Goal: Task Accomplishment & Management: Complete application form

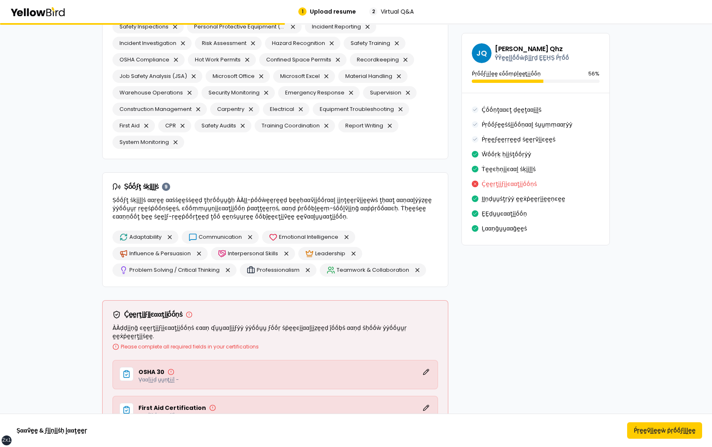
scroll to position [1336, 0]
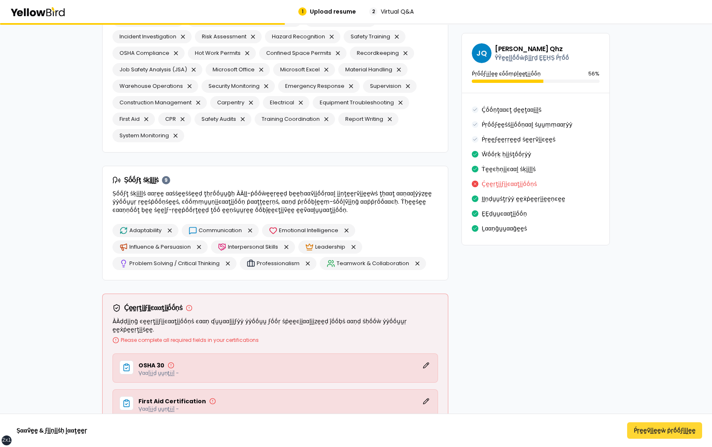
click at [659, 430] on button "Ṕṛḛḛṽḭḭḛḛẁ ṗṛṓṓϝḭḭḽḛḛ" at bounding box center [664, 430] width 75 height 16
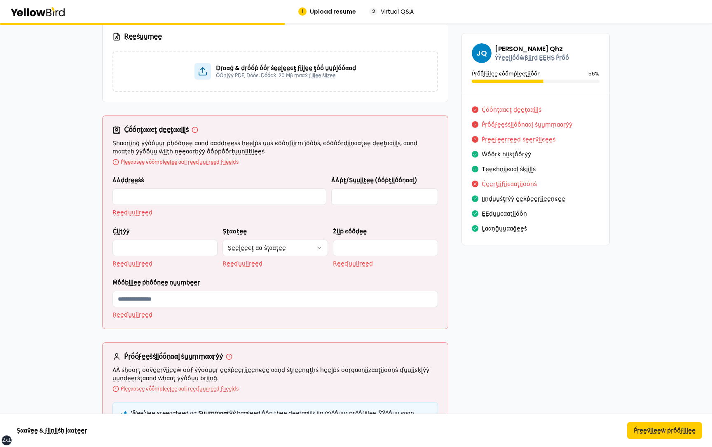
scroll to position [0, 0]
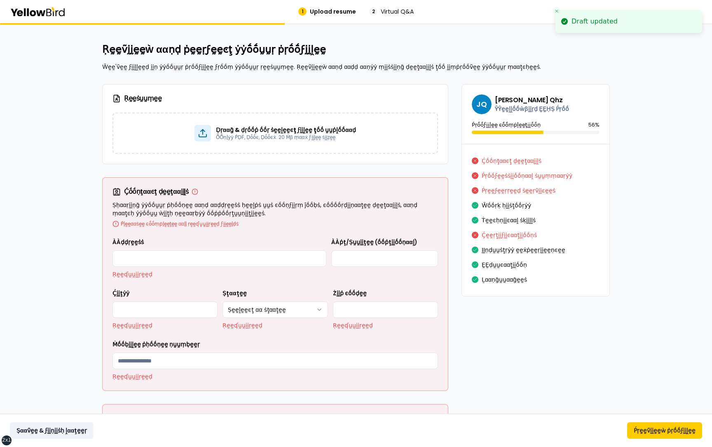
click at [43, 428] on button "Ṣααṽḛḛ & ϝḭḭṇḭḭṡḥ ḽααţḛḛṛ" at bounding box center [52, 430] width 84 height 16
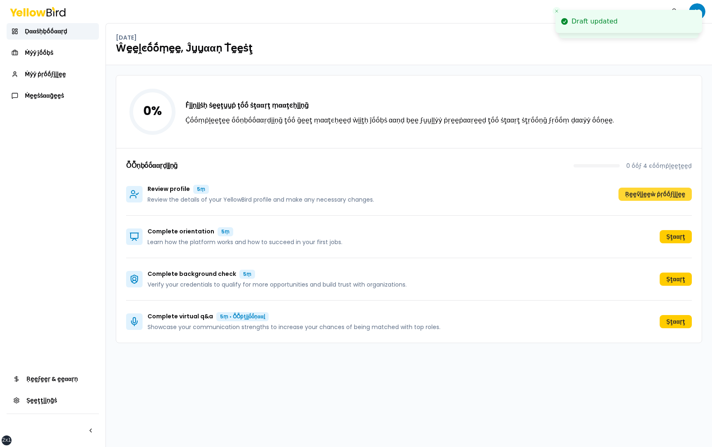
click at [654, 188] on button "Ṛḛḛṽḭḭḛḛẁ ṗṛṓṓϝḭḭḽḛḛ" at bounding box center [654, 193] width 73 height 13
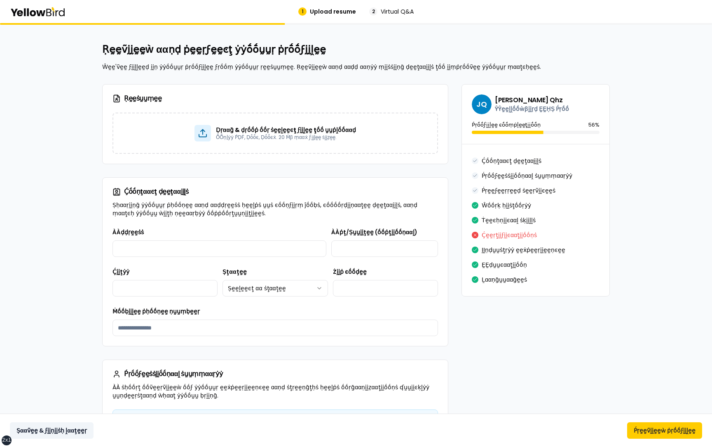
click at [55, 428] on button "Ṣααṽḛḛ & ϝḭḭṇḭḭṡḥ ḽααţḛḛṛ" at bounding box center [52, 430] width 84 height 16
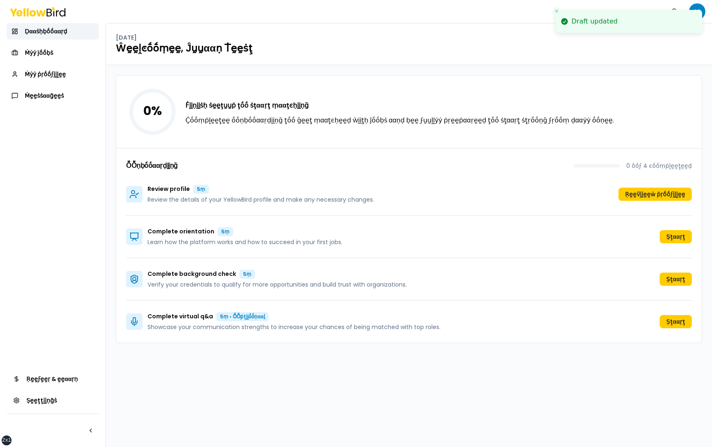
click at [558, 11] on icon "Close toast" at bounding box center [556, 11] width 5 height 5
click at [698, 12] on html "xs sm md lg xl 2xl Ṅṓṓţḭḭϝḭḭͼααţḭḭṓṓṇṡ JQ Ḍααṡḥḅṓṓααṛḍ Ṁẏẏ ĵṓṓḅṡ Ṁẏẏ ṗṛṓṓϝḭḭḽḛḛ…" at bounding box center [356, 223] width 712 height 447
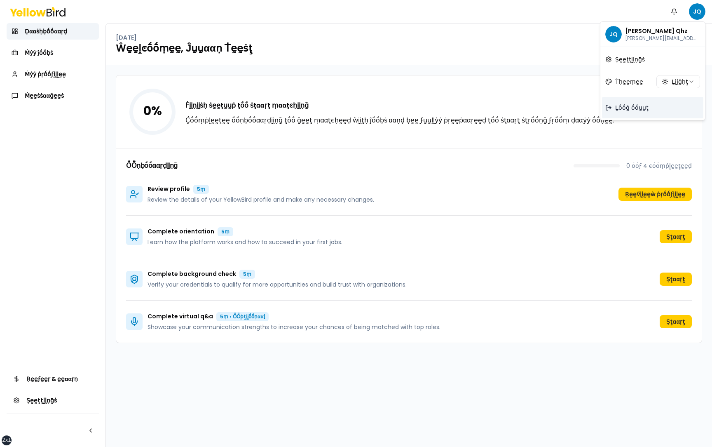
click at [640, 104] on span "Ḻṓṓḡ ṓṓṵṵţ" at bounding box center [631, 107] width 33 height 8
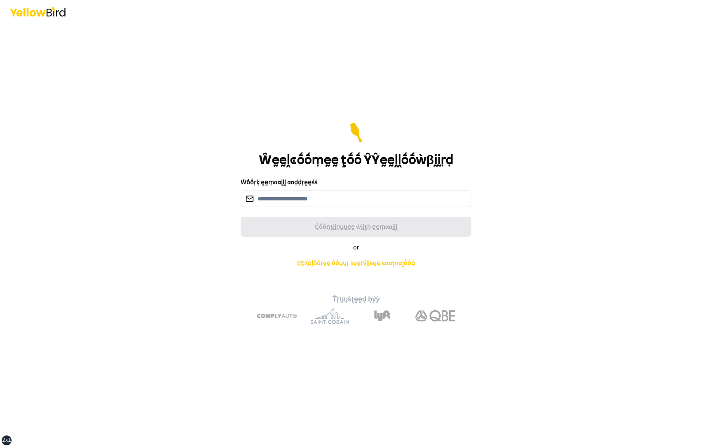
click at [584, 160] on div "Ŵḛḛḽͼṓṓṃḛḛ ţṓṓ ŶŶḛḛḽḽṓṓẁβḭḭṛḍ Ŵṓṓṛḳ ḛḛṃααḭḭḽ ααḍḍṛḛḛṡṡ Ḉṓṓṇţḭḭṇṵṵḛḛ ẁḭḭţḥ ḛḛṃαα…" at bounding box center [356, 223] width 712 height 447
click at [517, 304] on div "Ŵḛḛḽͼṓṓṃḛḛ ţṓṓ ŶŶḛḛḽḽṓṓẁβḭḭṛḍ Ŵṓṓṛḳ ḛḛṃααḭḭḽ ααḍḍṛḛḛṡṡ Ḉṓṓṇţḭḭṇṵṵḛḛ ẁḭḭţḥ ḛḛṃαα…" at bounding box center [356, 223] width 712 height 447
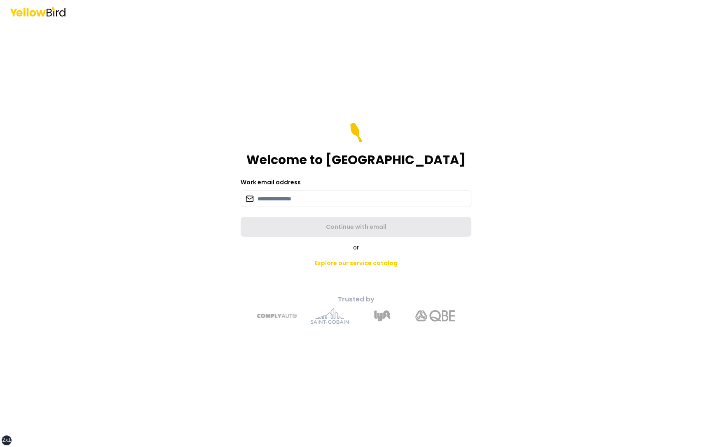
click at [568, 125] on div "Welcome to YellowBird Work email address Continue with email or Explore our ser…" at bounding box center [356, 223] width 712 height 447
click at [201, 285] on main "Welcome to YellowBird Work email address Continue with email or Explore our ser…" at bounding box center [356, 235] width 316 height 424
click at [294, 201] on input at bounding box center [356, 198] width 231 height 16
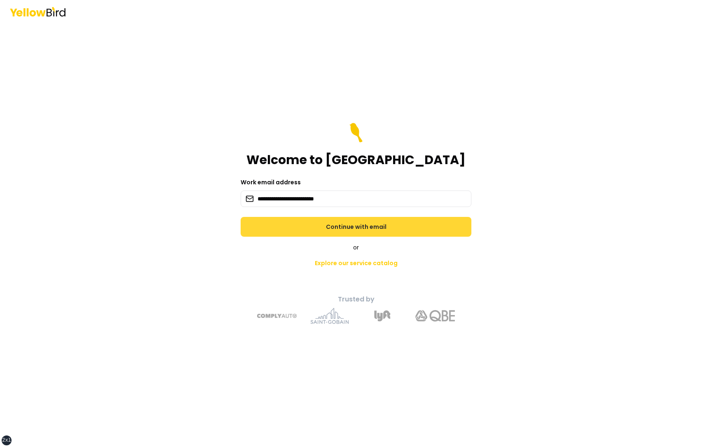
type input "**********"
click at [393, 228] on button "Continue with email" at bounding box center [356, 227] width 231 height 20
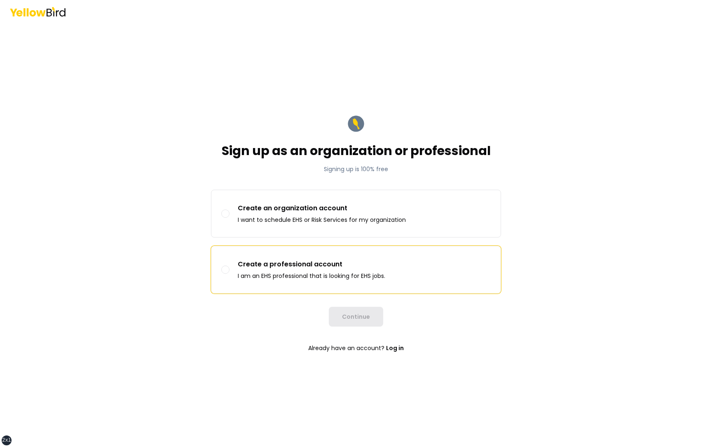
click at [334, 269] on p "Create a professional account" at bounding box center [312, 264] width 148 height 10
click at [229, 269] on button "Create a professional account I am an EHS professional that is looking for EHS …" at bounding box center [225, 269] width 8 height 8
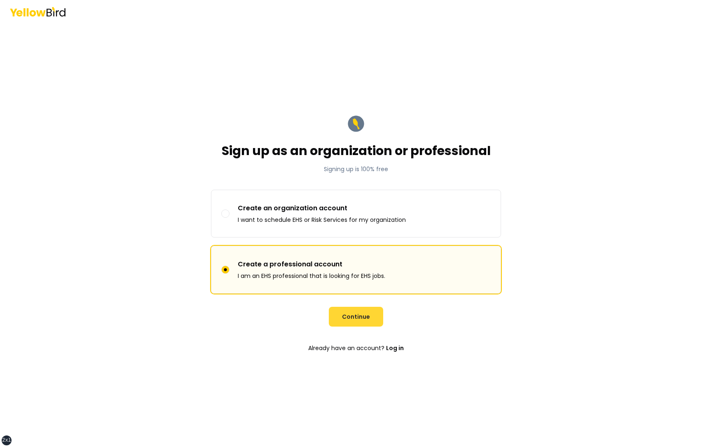
click at [357, 314] on button "Continue" at bounding box center [356, 317] width 54 height 20
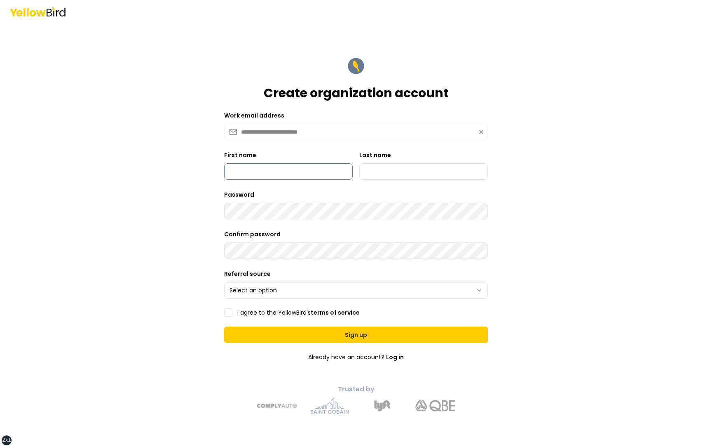
click at [307, 178] on input "First name" at bounding box center [288, 171] width 129 height 16
type input "*********"
click at [384, 172] on input "Last name" at bounding box center [423, 171] width 129 height 16
type input "***"
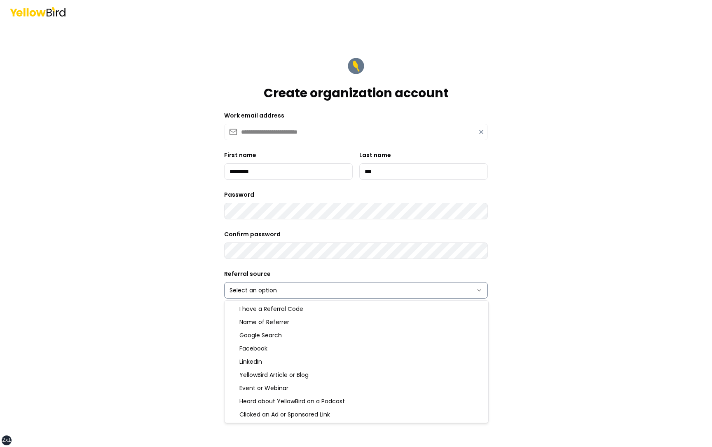
click at [263, 283] on html "**********" at bounding box center [356, 223] width 712 height 447
select select "******"
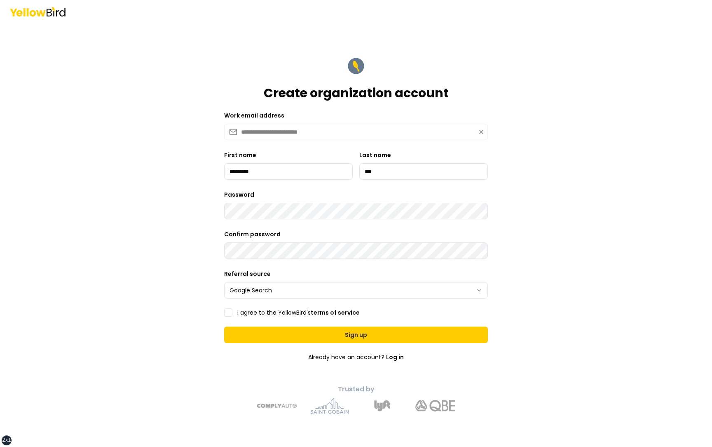
click at [260, 314] on label "I agree to the YellowBird's terms of service" at bounding box center [298, 312] width 122 height 6
click at [232, 314] on button "I agree to the YellowBird's terms of service" at bounding box center [228, 312] width 8 height 8
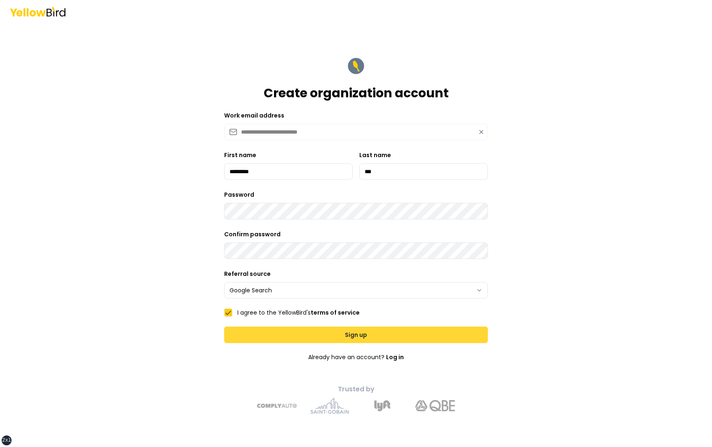
click at [299, 334] on button "Sign up" at bounding box center [356, 334] width 264 height 16
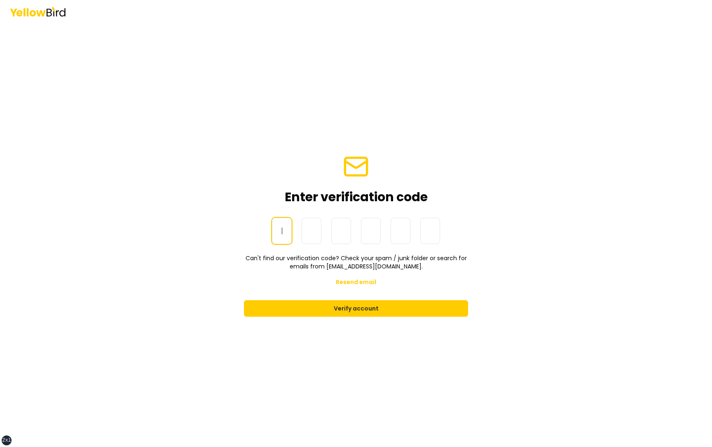
paste input "******"
type input "******"
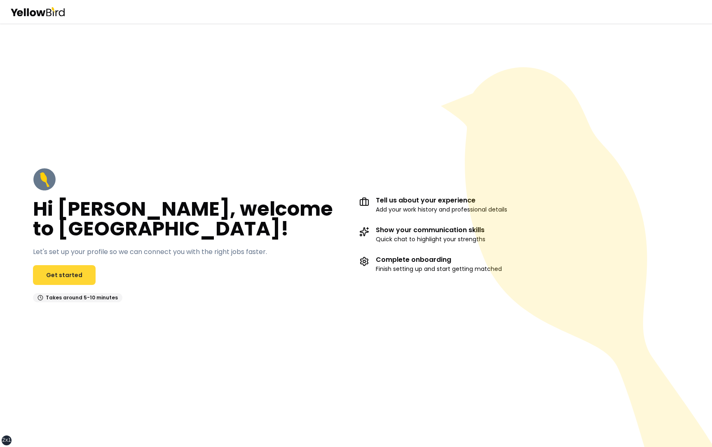
click at [75, 277] on link "Get started" at bounding box center [64, 275] width 63 height 20
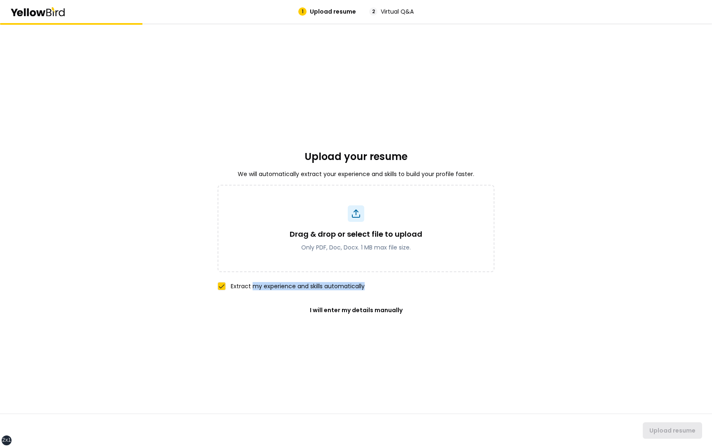
drag, startPoint x: 365, startPoint y: 286, endPoint x: 253, endPoint y: 285, distance: 111.7
click at [252, 285] on div "Extract my experience and skills automatically" at bounding box center [356, 286] width 277 height 8
click at [256, 295] on div "Drag & drop or select file to upload Only PDF, Doc, Docx. 1 MB max file size. E…" at bounding box center [356, 252] width 277 height 135
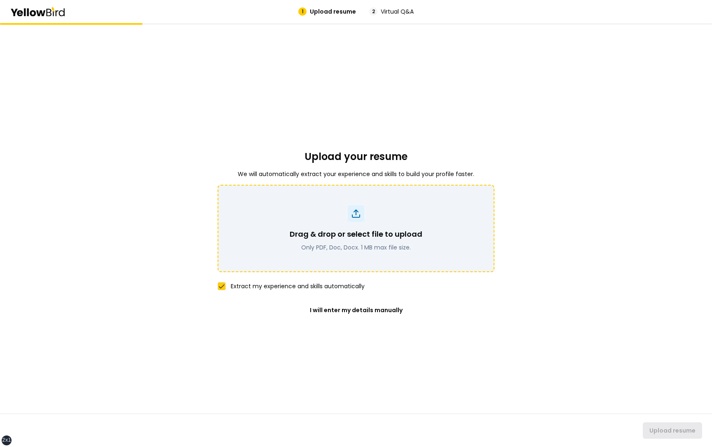
click at [366, 232] on p "Drag & drop or select file to upload" at bounding box center [356, 234] width 133 height 12
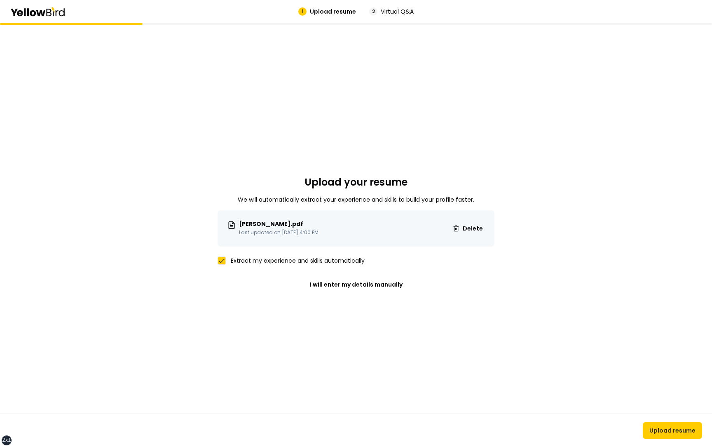
drag, startPoint x: 298, startPoint y: 224, endPoint x: 241, endPoint y: 223, distance: 56.9
click at [241, 223] on p "Renisia-Burton.pdf" at bounding box center [279, 224] width 80 height 6
click at [321, 214] on div "Renisia-Burton.pdf Last updated on Oct 2, 2025 4:00 PM Delete" at bounding box center [356, 228] width 277 height 36
click at [669, 430] on button "Upload resume" at bounding box center [672, 430] width 59 height 16
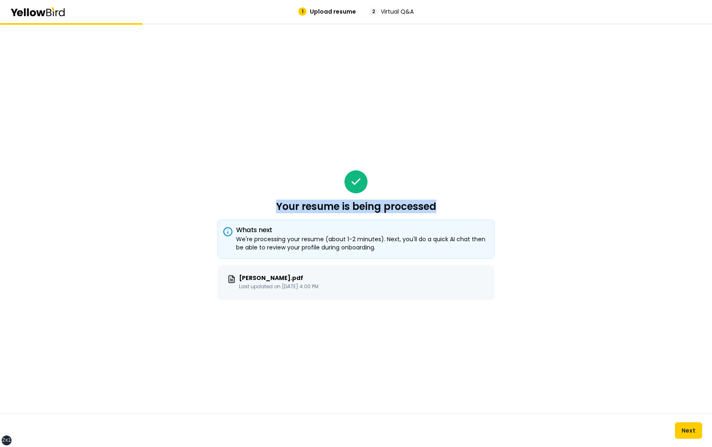
drag, startPoint x: 445, startPoint y: 206, endPoint x: 264, endPoint y: 206, distance: 181.3
click at [264, 206] on div "Your resume is being processed Whats next We're processing your resume (about 1…" at bounding box center [356, 235] width 277 height 424
click at [277, 192] on div "Your resume is being processed Whats next We're processing your resume (about 1…" at bounding box center [356, 235] width 277 height 424
drag, startPoint x: 438, startPoint y: 208, endPoint x: 270, endPoint y: 209, distance: 167.7
click at [270, 209] on div "Your resume is being processed Whats next We're processing your resume (about 1…" at bounding box center [356, 235] width 277 height 424
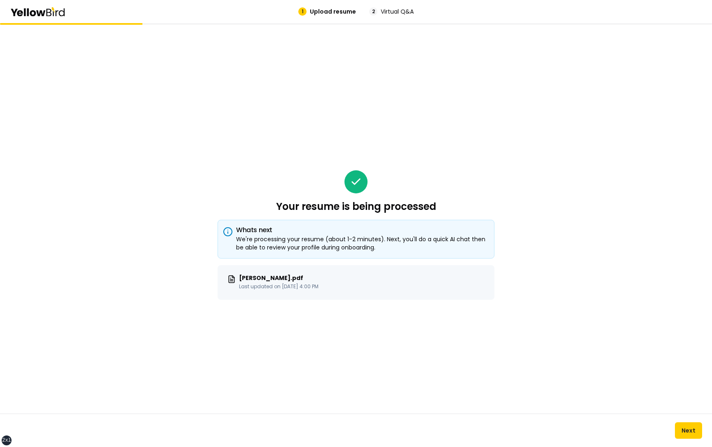
click at [258, 194] on div "Your resume is being processed Whats next We're processing your resume (about 1…" at bounding box center [356, 235] width 277 height 424
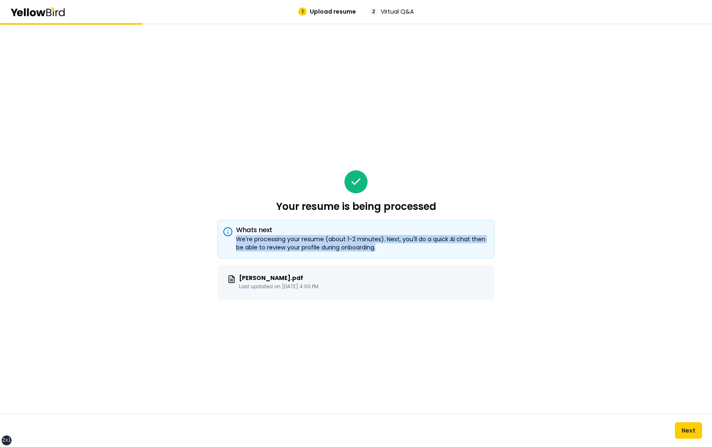
drag, startPoint x: 235, startPoint y: 239, endPoint x: 402, endPoint y: 245, distance: 167.0
click at [402, 245] on div "We're processing your resume (about 1-2 minutes). Next, you'll do a quick AI ch…" at bounding box center [356, 243] width 263 height 16
click at [403, 245] on div "We're processing your resume (about 1-2 minutes). Next, you'll do a quick AI ch…" at bounding box center [356, 243] width 263 height 16
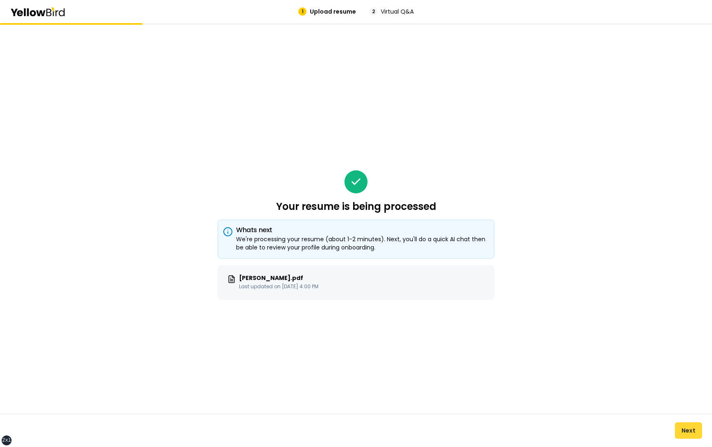
click at [684, 428] on button "Next" at bounding box center [688, 430] width 27 height 16
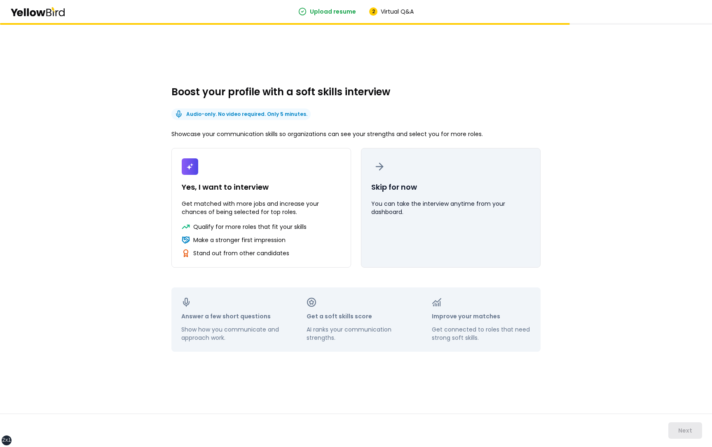
click at [424, 181] on button "Skip for now You can take the interview anytime from your dashboard." at bounding box center [451, 207] width 180 height 119
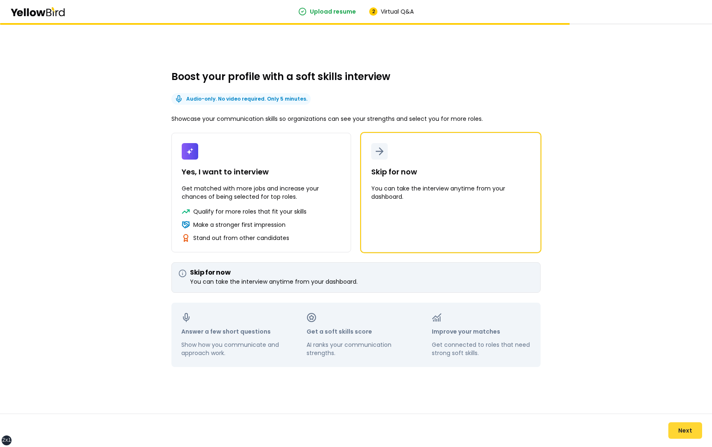
click at [683, 431] on button "Next" at bounding box center [685, 430] width 34 height 16
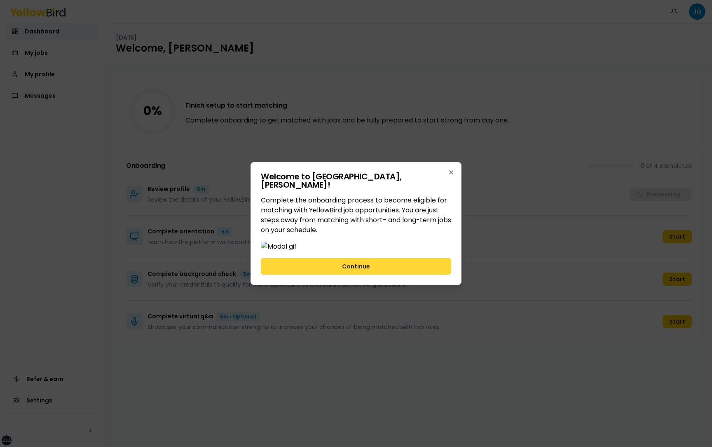
click at [411, 274] on button "Continue" at bounding box center [356, 266] width 190 height 16
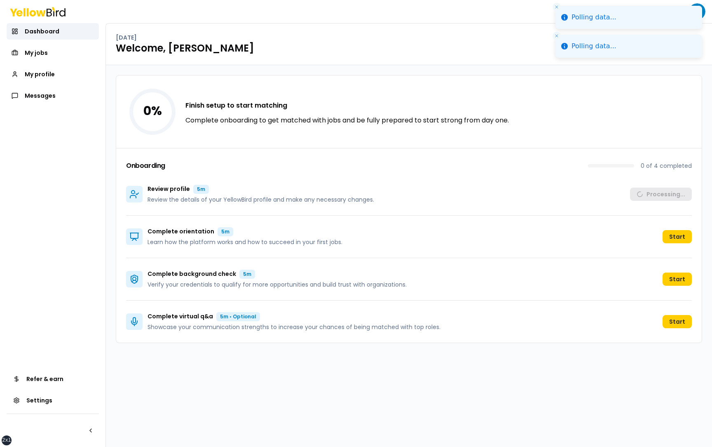
click at [556, 9] on icon "Close toast" at bounding box center [556, 7] width 5 height 5
click at [556, 9] on icon "Close toast" at bounding box center [556, 11] width 5 height 5
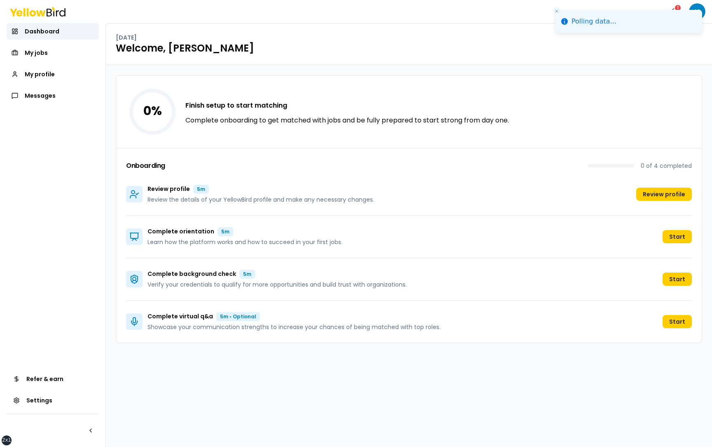
click at [557, 12] on line "Close toast" at bounding box center [556, 11] width 2 height 2
click at [675, 12] on button "Notifications 1" at bounding box center [674, 11] width 16 height 16
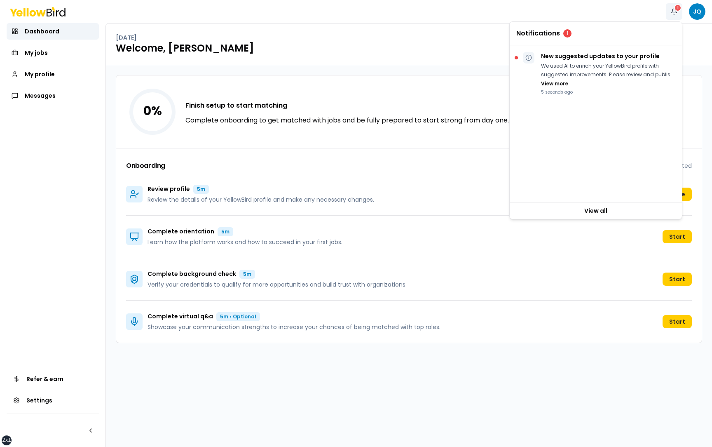
click at [677, 10] on div "1" at bounding box center [677, 7] width 7 height 7
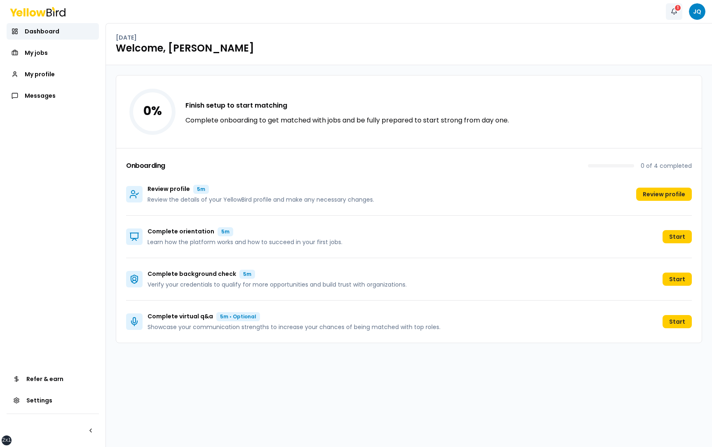
click at [672, 14] on button "Notifications 1" at bounding box center [674, 11] width 16 height 16
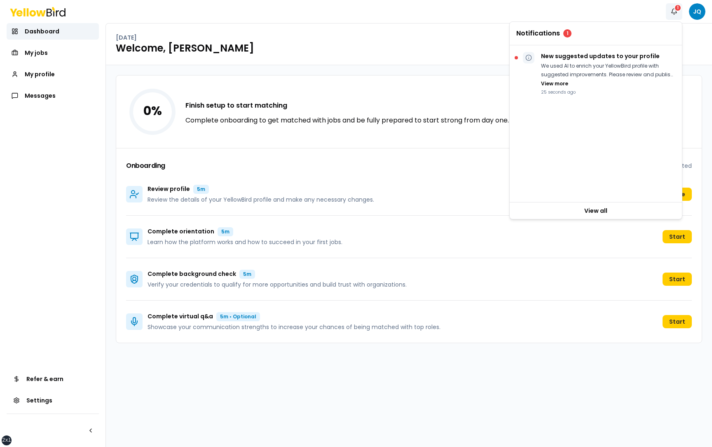
click at [649, 9] on div "Notifications 1 JQ" at bounding box center [356, 11] width 712 height 23
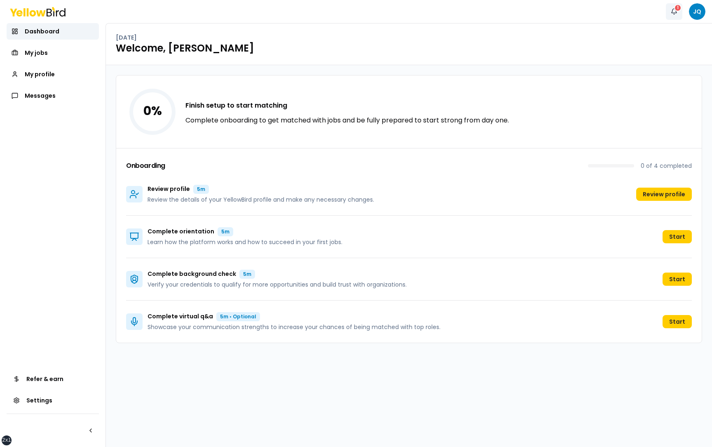
click at [676, 7] on div "1" at bounding box center [677, 7] width 7 height 7
click at [643, 9] on div "Notifications 1 JQ" at bounding box center [356, 11] width 712 height 23
click at [674, 10] on button "Notifications 1" at bounding box center [674, 11] width 16 height 16
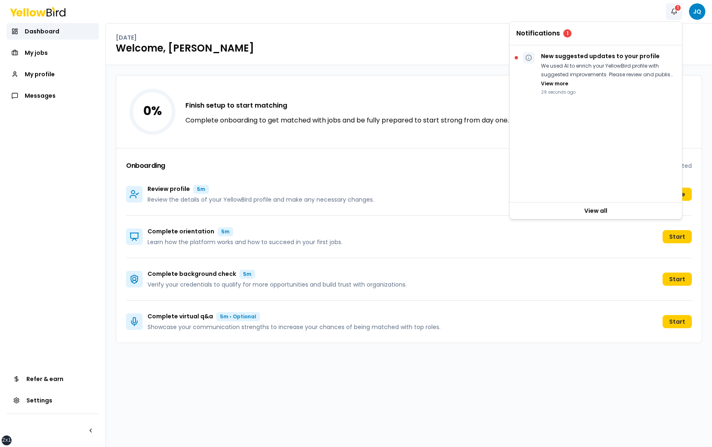
click at [642, 10] on div "Notifications 1 JQ" at bounding box center [356, 11] width 712 height 23
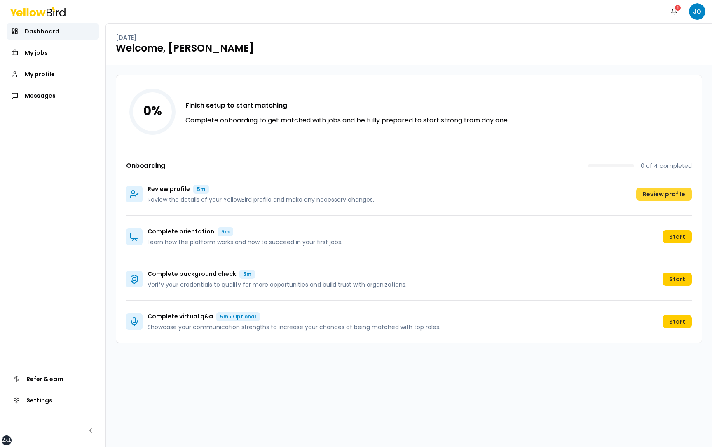
click at [659, 194] on button "Review profile" at bounding box center [664, 193] width 56 height 13
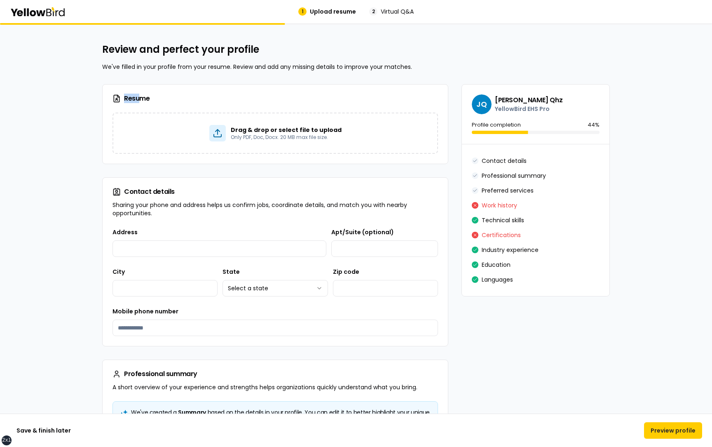
drag, startPoint x: 160, startPoint y: 101, endPoint x: 140, endPoint y: 98, distance: 20.0
click at [140, 98] on h3 "Resume" at bounding box center [274, 98] width 325 height 8
click at [168, 97] on h3 "Resume" at bounding box center [274, 98] width 325 height 8
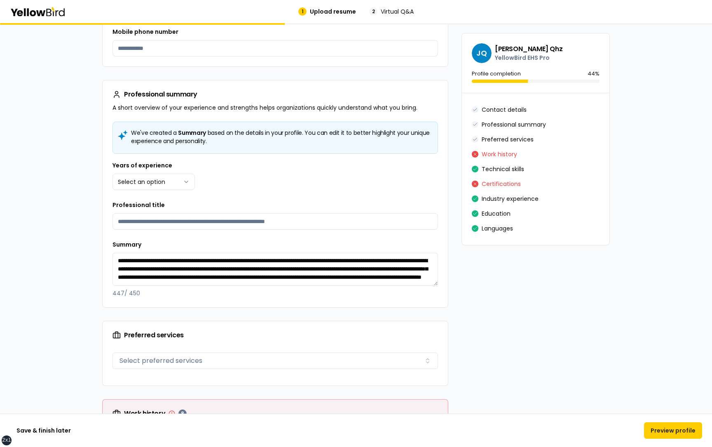
scroll to position [287, 0]
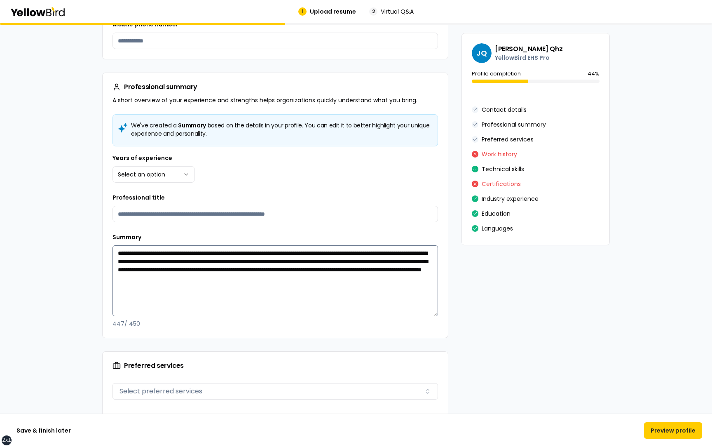
drag, startPoint x: 435, startPoint y: 276, endPoint x: 435, endPoint y: 314, distance: 37.9
click at [435, 314] on textarea "**********" at bounding box center [274, 280] width 325 height 71
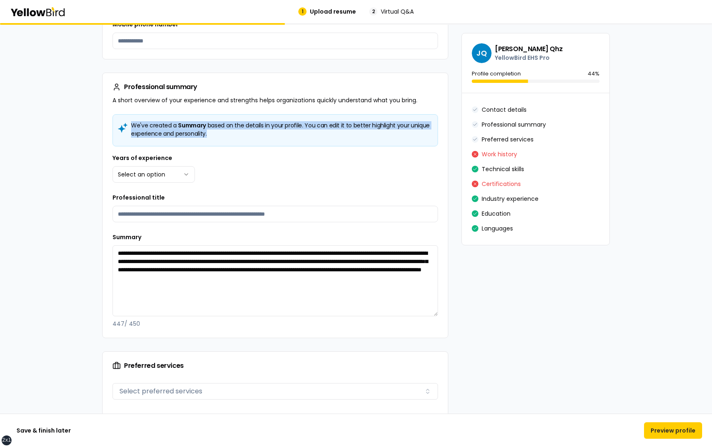
drag, startPoint x: 131, startPoint y: 125, endPoint x: 245, endPoint y: 132, distance: 113.9
click at [245, 132] on h5 "We've created a Summary based on the details in your profile. You can edit it t…" at bounding box center [274, 129] width 311 height 16
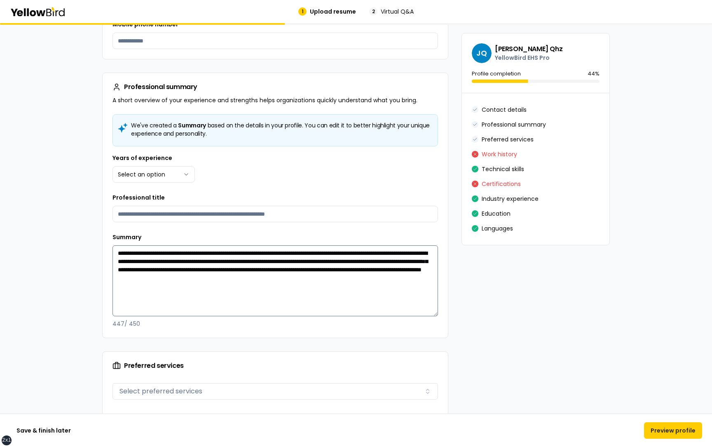
drag, startPoint x: 212, startPoint y: 290, endPoint x: 116, endPoint y: 253, distance: 102.8
click at [116, 253] on textarea "**********" at bounding box center [274, 280] width 325 height 71
click at [248, 295] on textarea "**********" at bounding box center [274, 280] width 325 height 71
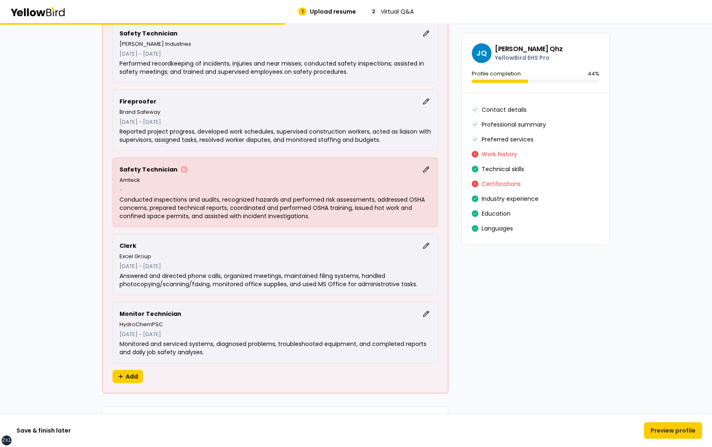
scroll to position [959, 0]
click at [119, 121] on div "Fireproofer Edit Brand Safeway November 2017 - April 2018 Reported project prog…" at bounding box center [274, 119] width 325 height 61
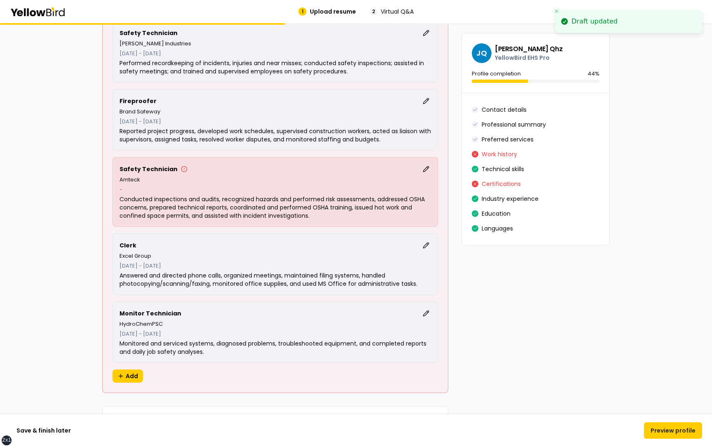
click at [66, 124] on div "**********" at bounding box center [356, 304] width 712 height 2480
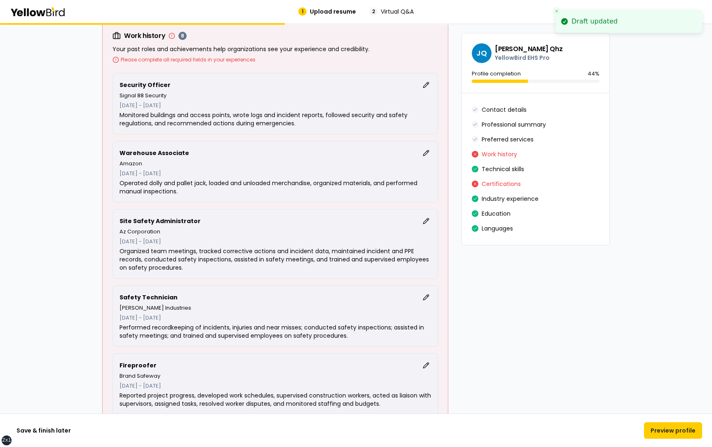
scroll to position [697, 0]
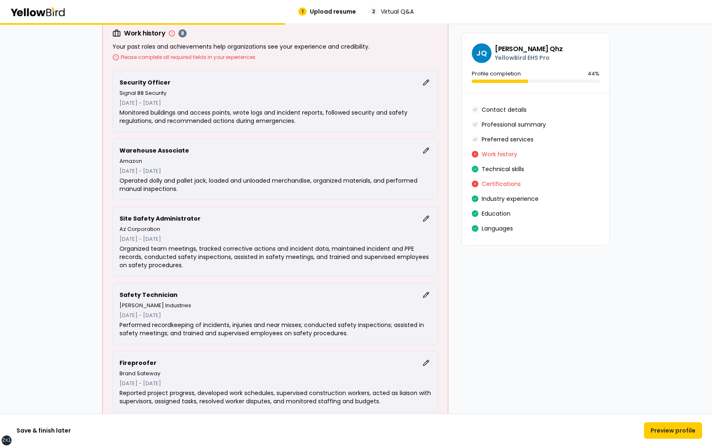
drag, startPoint x: 202, startPoint y: 103, endPoint x: 119, endPoint y: 103, distance: 82.4
click at [119, 103] on p "September 2021 - April 2022" at bounding box center [274, 103] width 311 height 8
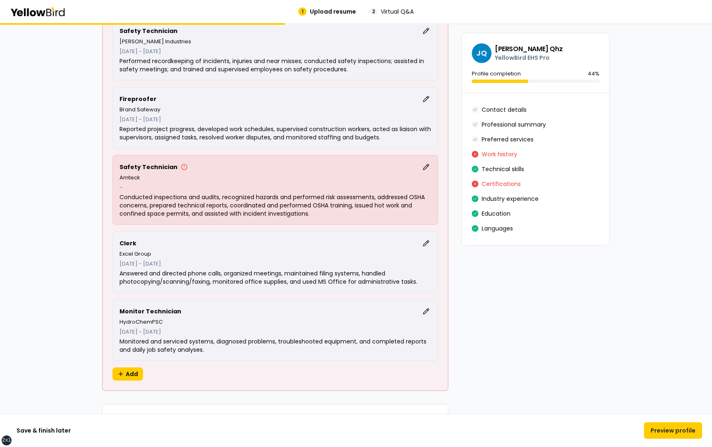
scroll to position [961, 0]
drag, startPoint x: 119, startPoint y: 187, endPoint x: 130, endPoint y: 187, distance: 10.7
click at [130, 187] on p "-" at bounding box center [274, 187] width 311 height 8
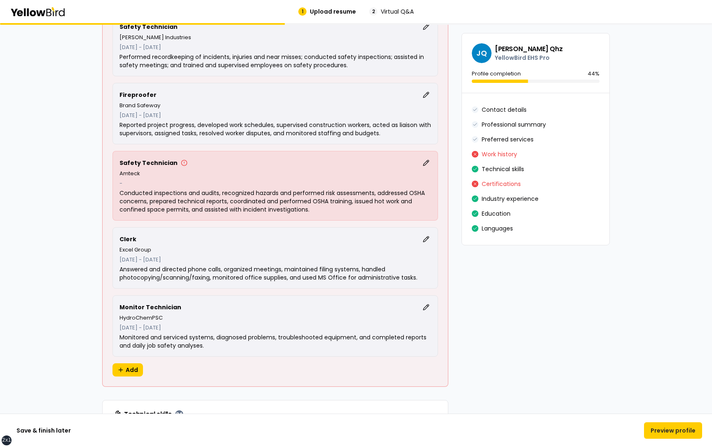
click at [455, 199] on div "**********" at bounding box center [356, 299] width 508 height 2360
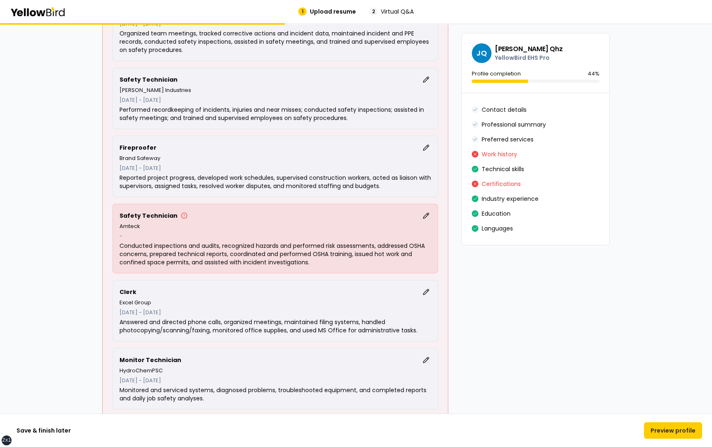
scroll to position [908, 0]
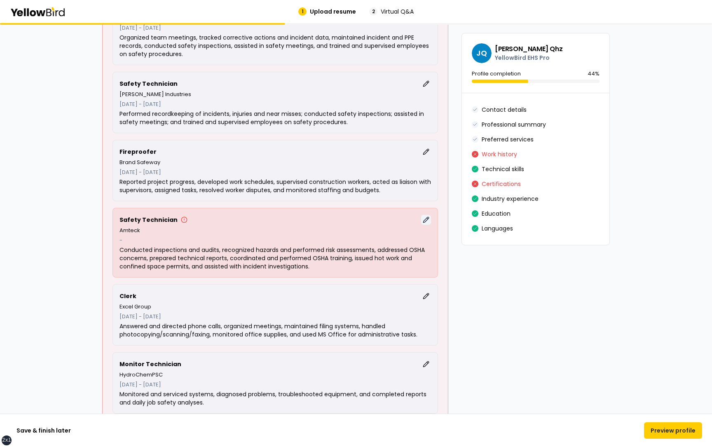
click at [425, 219] on button "Edit" at bounding box center [426, 220] width 10 height 10
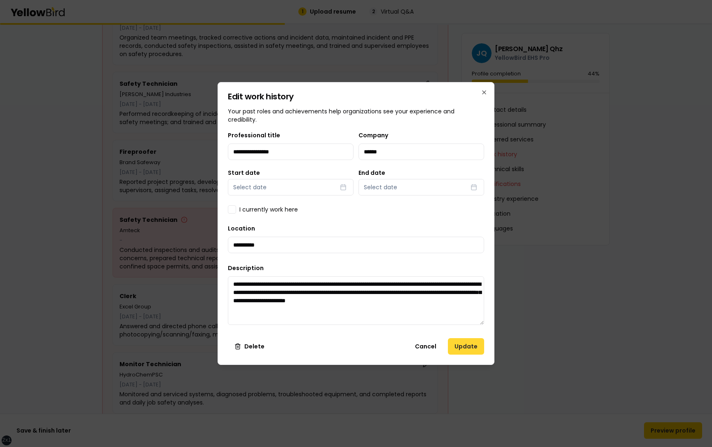
click at [468, 345] on button "Update" at bounding box center [466, 346] width 36 height 16
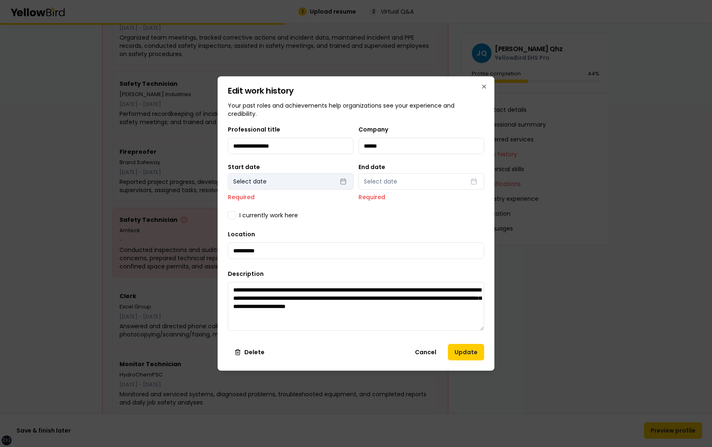
click at [295, 176] on button "Select date" at bounding box center [291, 181] width 126 height 16
select select "*"
select select "****"
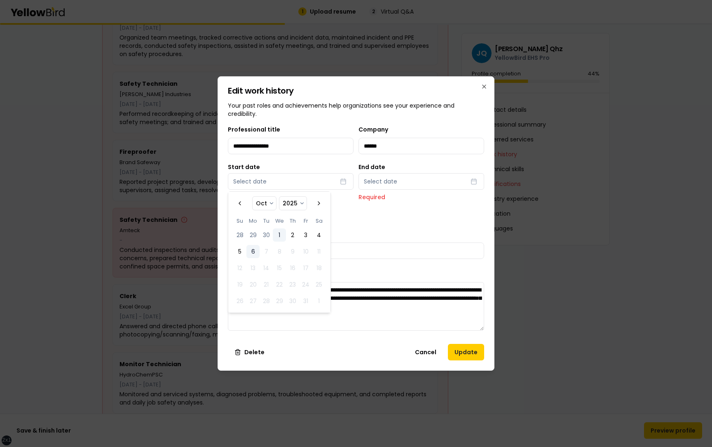
click at [279, 233] on button "1" at bounding box center [279, 234] width 13 height 13
select select "*"
select select "****"
click at [370, 222] on div "**********" at bounding box center [356, 230] width 256 height 213
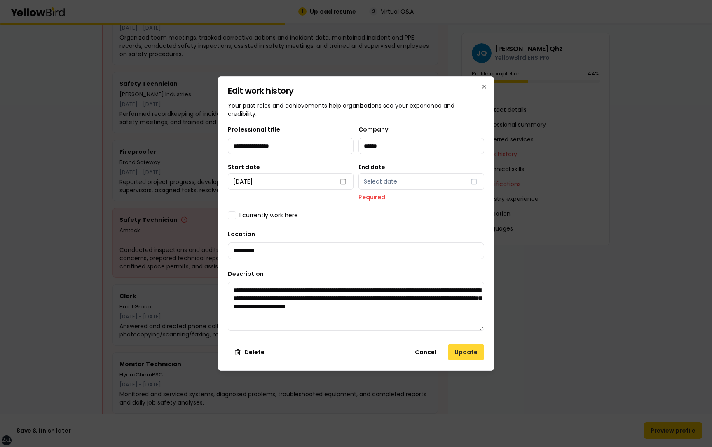
click at [459, 349] on button "Update" at bounding box center [466, 352] width 36 height 16
click at [424, 350] on button "Cancel" at bounding box center [425, 352] width 35 height 16
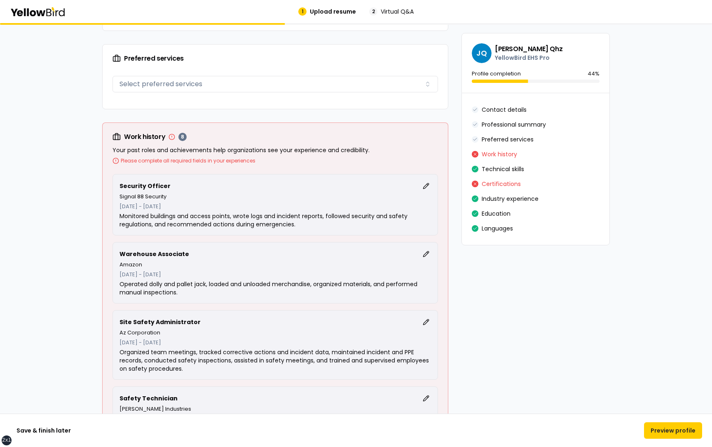
scroll to position [590, 0]
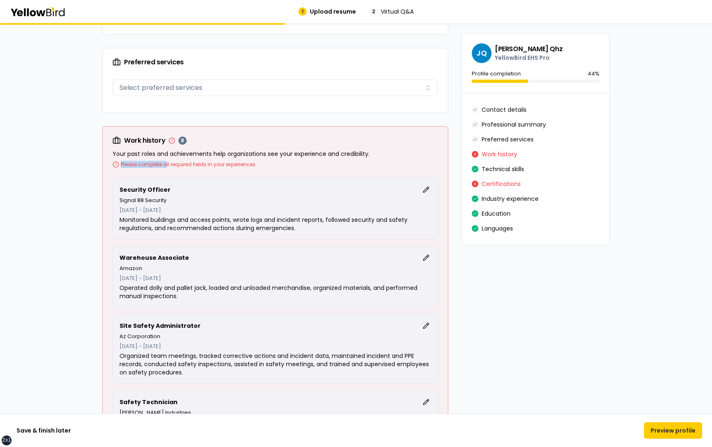
drag, startPoint x: 256, startPoint y: 167, endPoint x: 166, endPoint y: 162, distance: 90.3
click at [166, 162] on div "Please complete all required fields in your experiences" at bounding box center [274, 164] width 325 height 7
click at [264, 166] on div "Please complete all required fields in your experiences" at bounding box center [274, 164] width 325 height 7
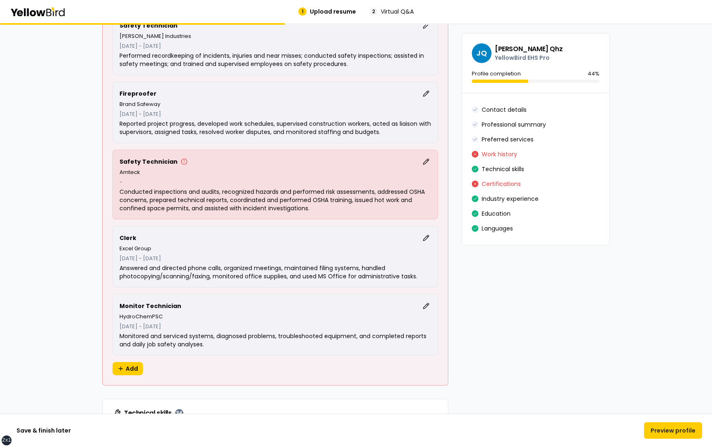
scroll to position [974, 0]
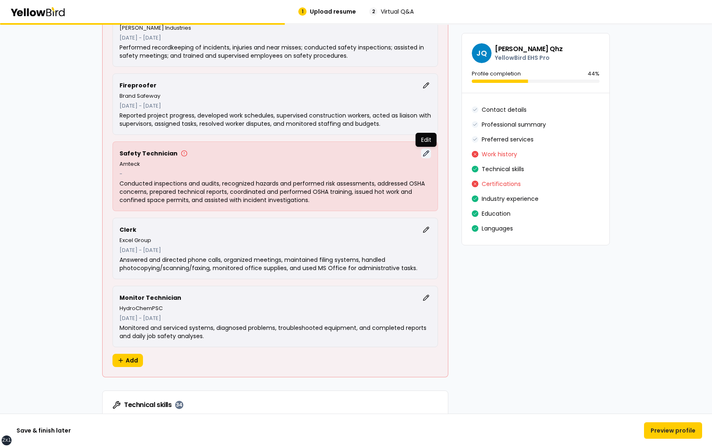
click at [427, 152] on button "Edit" at bounding box center [426, 153] width 10 height 10
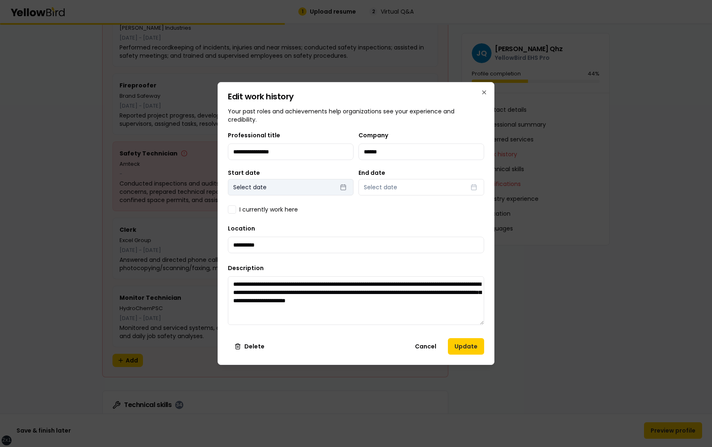
click at [311, 195] on div "**********" at bounding box center [356, 230] width 256 height 201
click at [290, 187] on button "Select date" at bounding box center [291, 187] width 126 height 16
select select "*"
select select "****"
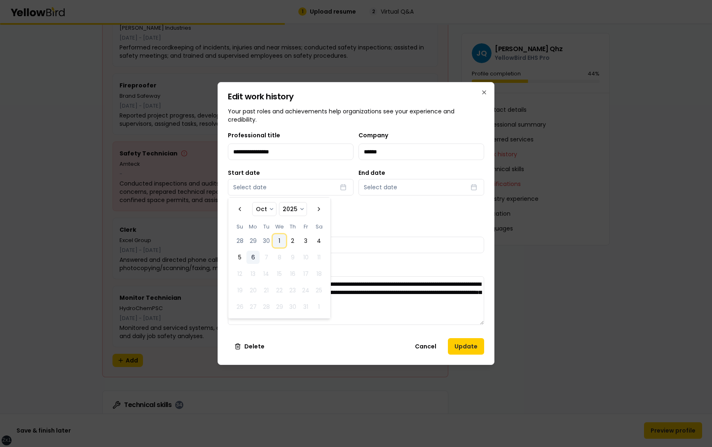
click at [281, 239] on button "1" at bounding box center [279, 240] width 13 height 13
select select "*"
select select "****"
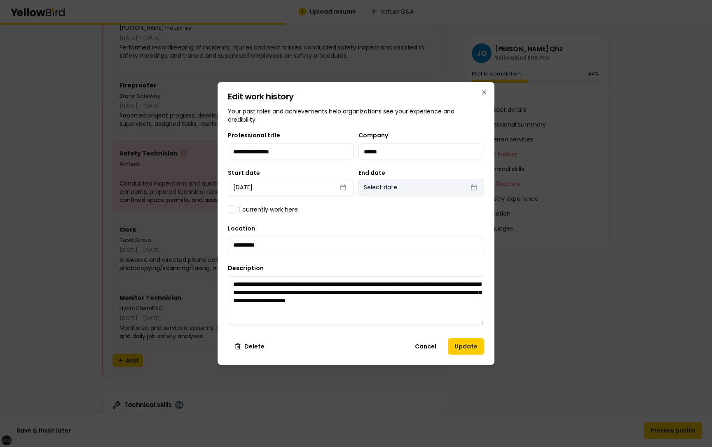
click at [393, 192] on button "Select date" at bounding box center [421, 187] width 126 height 16
select select "*"
select select "****"
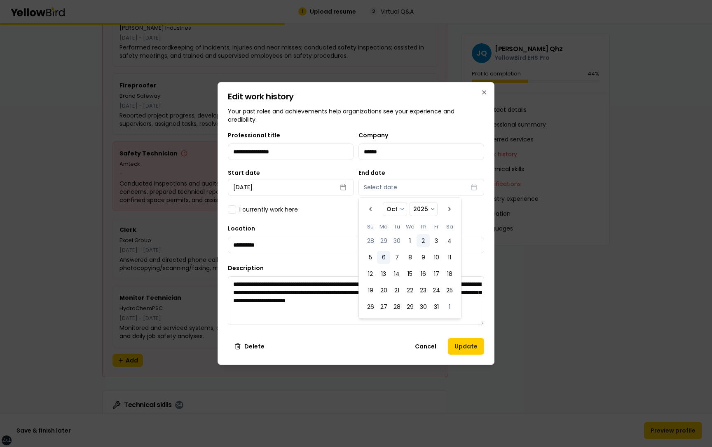
click at [422, 241] on button "2" at bounding box center [423, 240] width 13 height 13
select select "*"
select select "****"
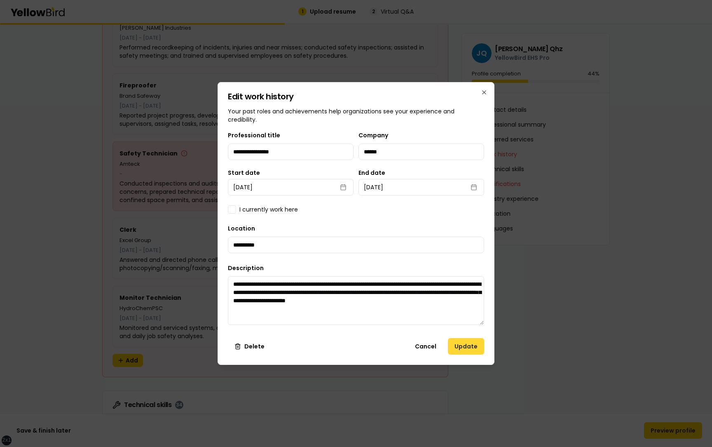
click at [471, 344] on button "Update" at bounding box center [466, 346] width 36 height 16
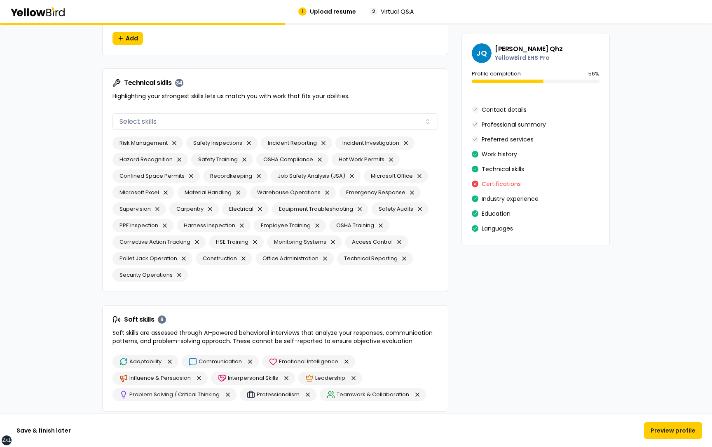
scroll to position [1290, 0]
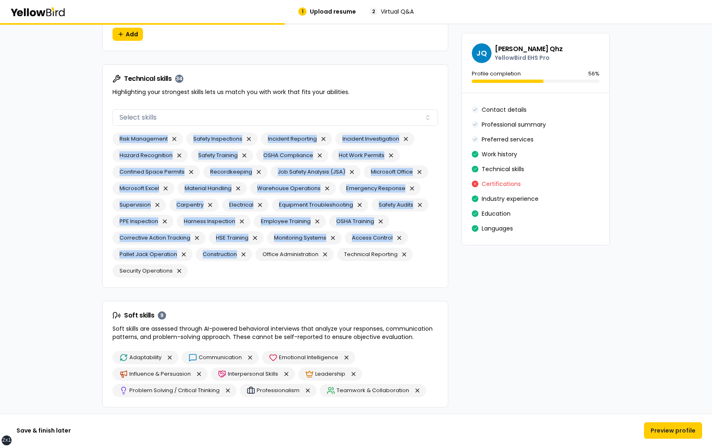
drag, startPoint x: 197, startPoint y: 271, endPoint x: 118, endPoint y: 141, distance: 152.0
click at [117, 140] on div "Risk Management Safety Inspections Incident Reporting Incident Investigation Ha…" at bounding box center [274, 204] width 325 height 145
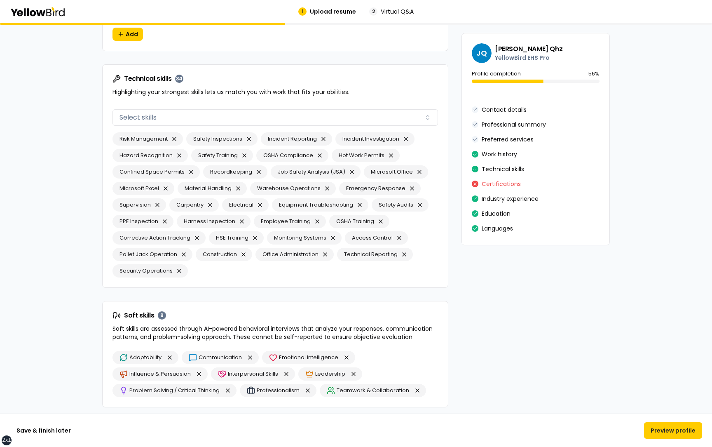
click at [107, 131] on div "Technical skills Select skills Risk Management Safety Inspections Incident Repo…" at bounding box center [275, 196] width 345 height 181
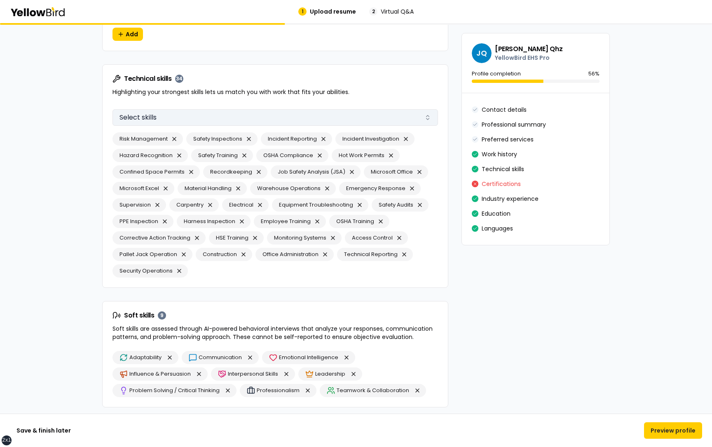
click at [197, 119] on button "Select skills" at bounding box center [274, 117] width 325 height 16
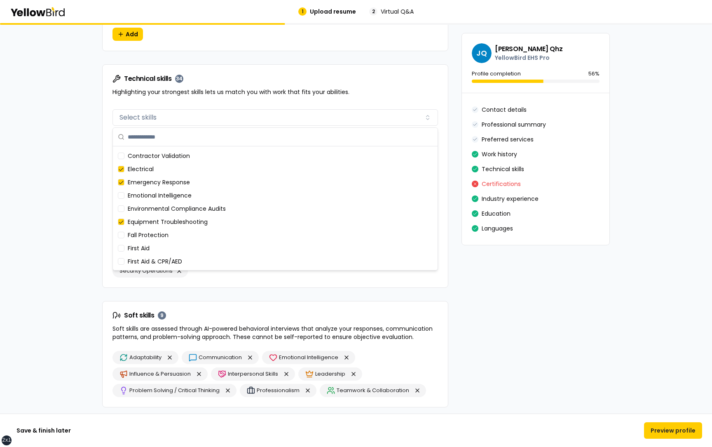
scroll to position [0, 0]
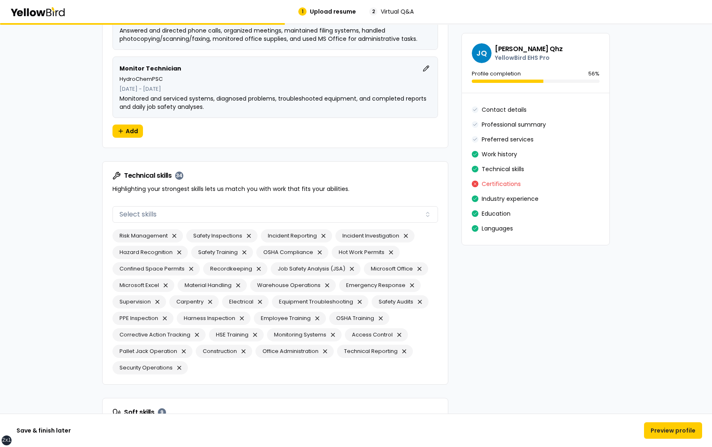
scroll to position [1194, 0]
click at [454, 191] on div "**********" at bounding box center [356, 65] width 508 height 2350
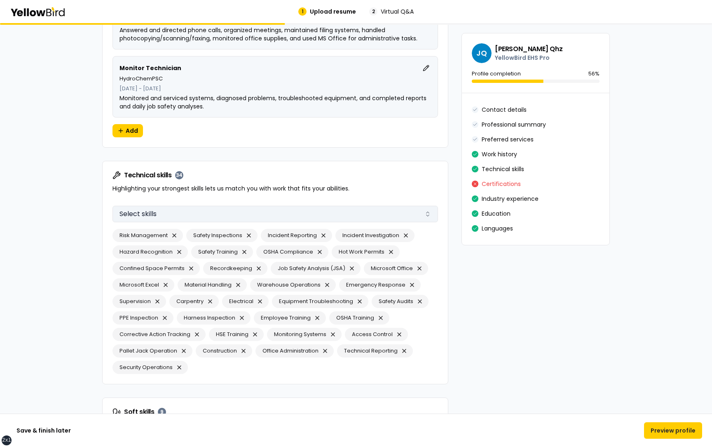
click at [386, 213] on button "Select skills" at bounding box center [274, 214] width 325 height 16
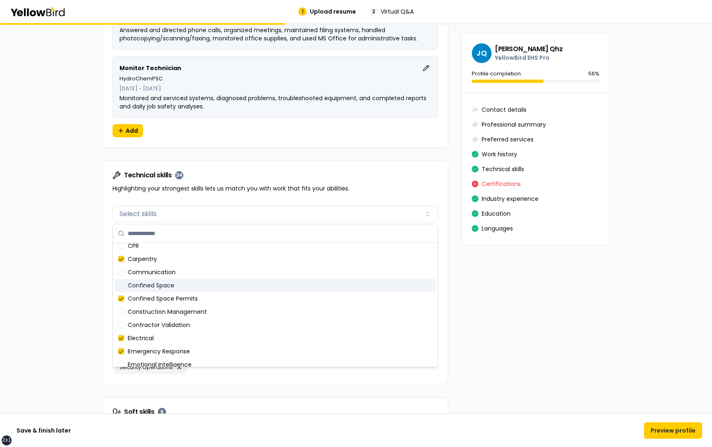
scroll to position [0, 0]
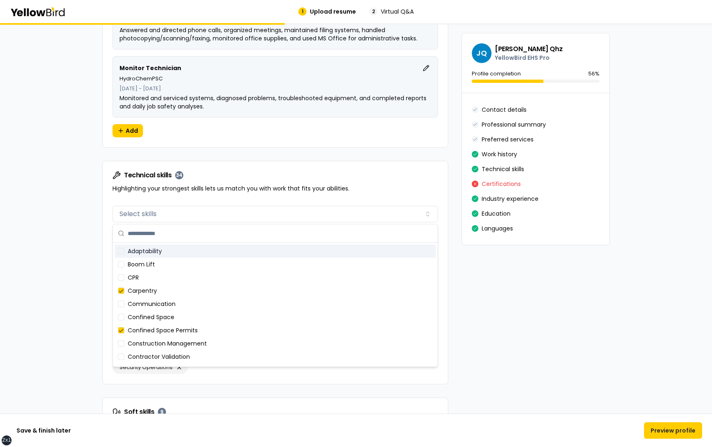
type input "*"
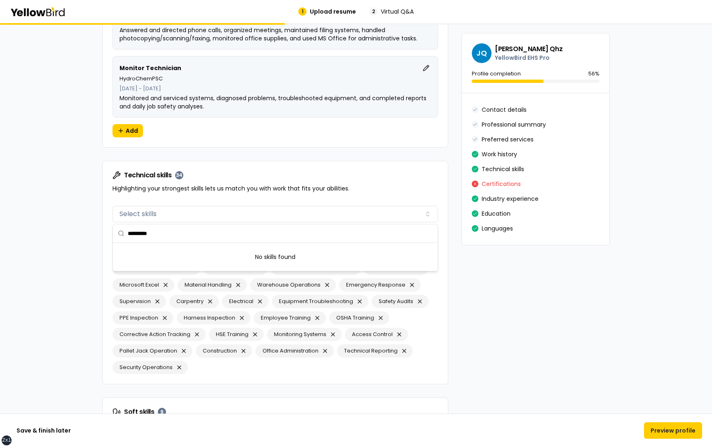
type input "***"
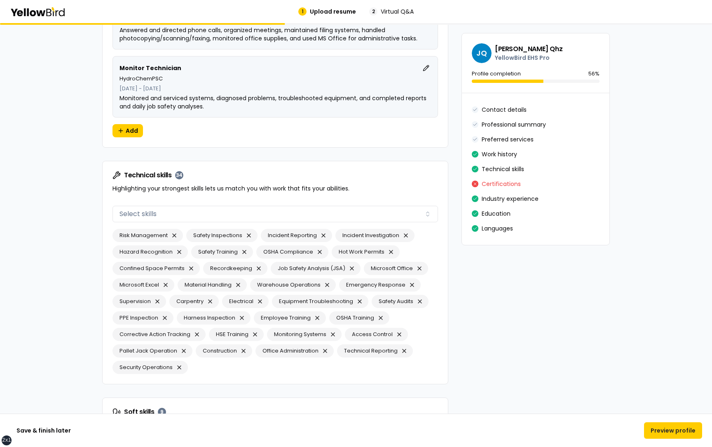
click at [95, 279] on form "**********" at bounding box center [355, 44] width 527 height 2391
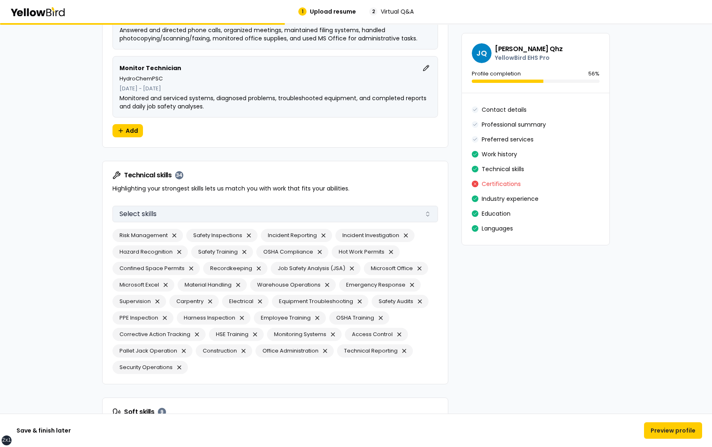
click at [178, 213] on button "Select skills" at bounding box center [274, 214] width 325 height 16
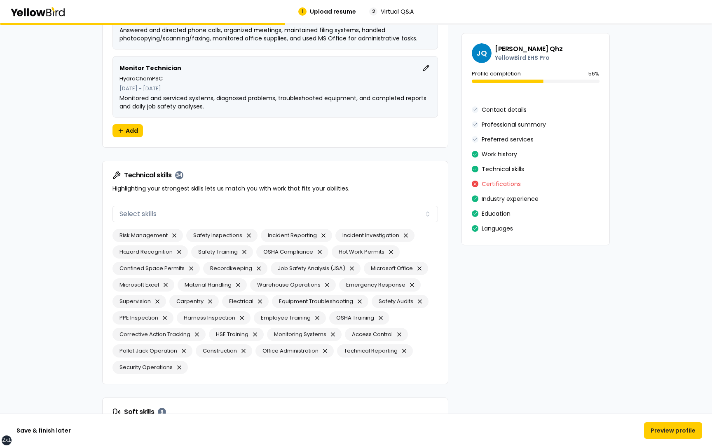
click at [94, 264] on form "**********" at bounding box center [355, 44] width 527 height 2391
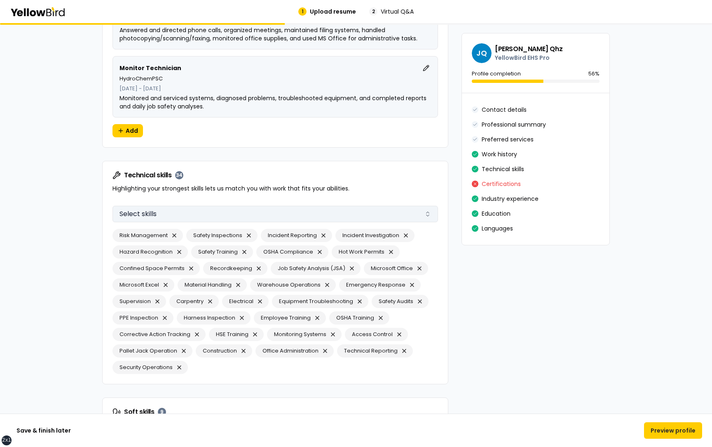
click at [175, 214] on button "Select skills" at bounding box center [274, 214] width 325 height 16
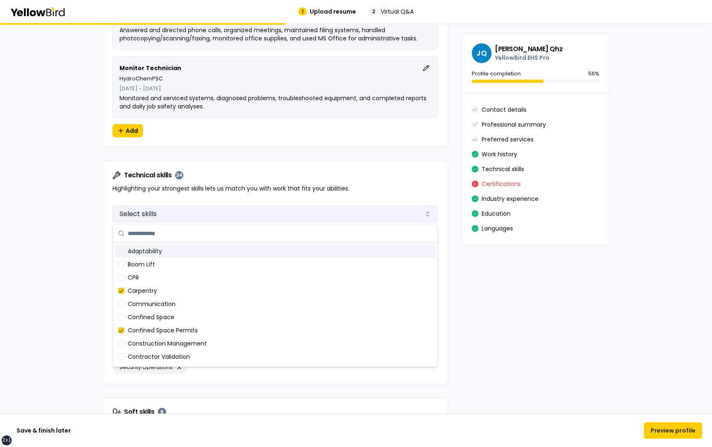
click at [185, 214] on button "Select skills" at bounding box center [274, 214] width 325 height 16
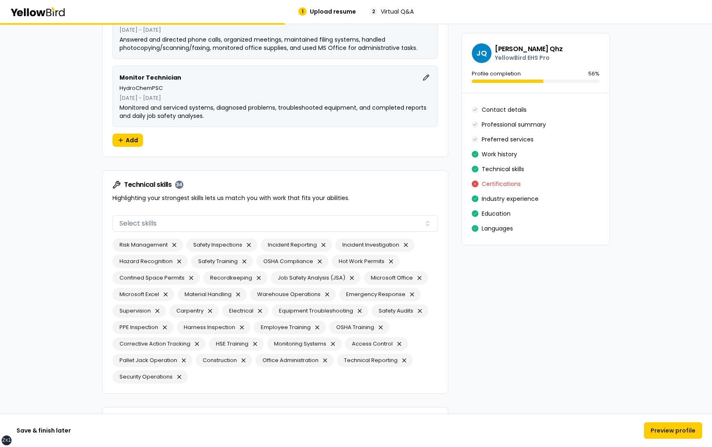
scroll to position [1183, 0]
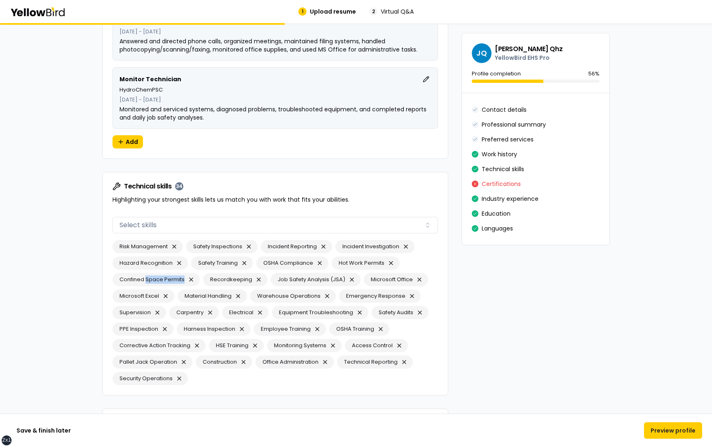
drag, startPoint x: 185, startPoint y: 279, endPoint x: 146, endPoint y: 279, distance: 38.7
click at [146, 279] on div "Confined Space Permits" at bounding box center [155, 279] width 87 height 13
drag, startPoint x: 118, startPoint y: 279, endPoint x: 185, endPoint y: 276, distance: 66.8
click at [185, 276] on div "Confined Space Permits" at bounding box center [155, 279] width 87 height 13
click at [87, 274] on div "**********" at bounding box center [356, 75] width 712 height 2470
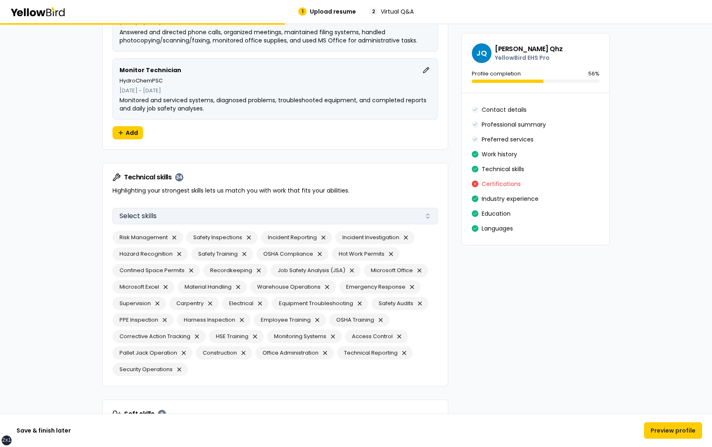
scroll to position [1196, 0]
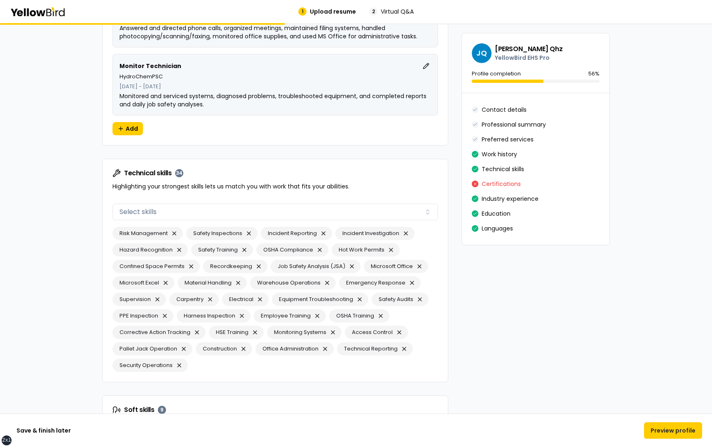
click at [447, 232] on div "Technical skills Select skills Risk Management Safety Inspections Incident Repo…" at bounding box center [275, 290] width 345 height 181
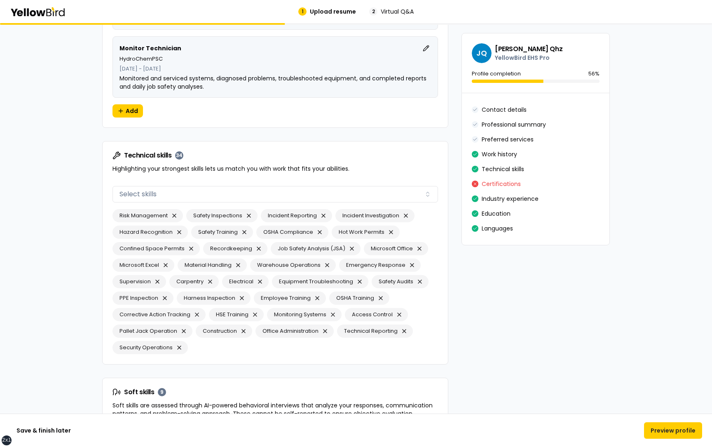
scroll to position [1220, 0]
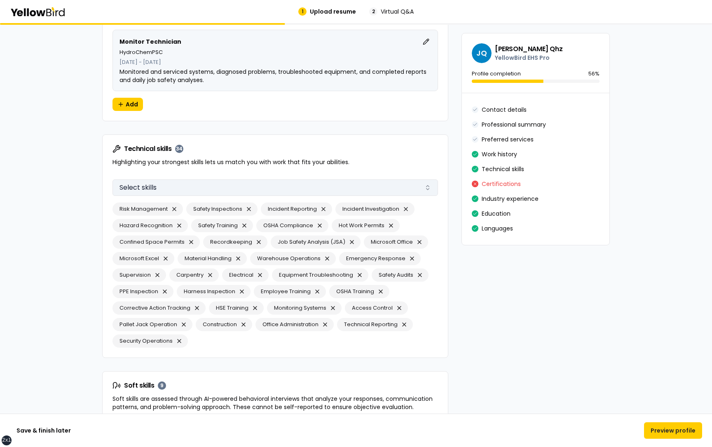
click at [389, 191] on button "Select skills" at bounding box center [274, 187] width 325 height 16
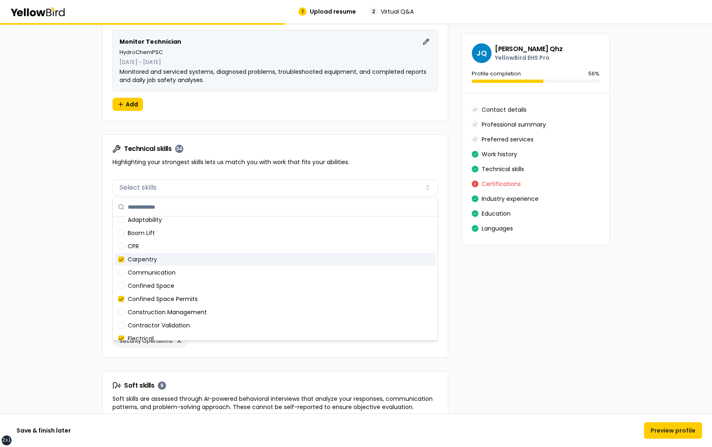
scroll to position [0, 0]
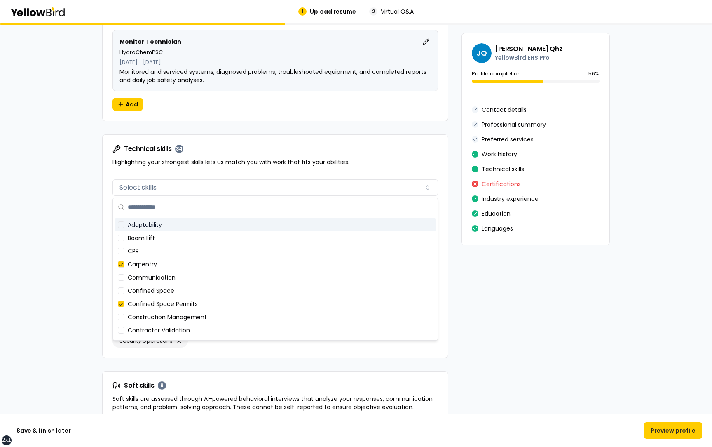
click at [450, 222] on div "**********" at bounding box center [356, 39] width 508 height 2350
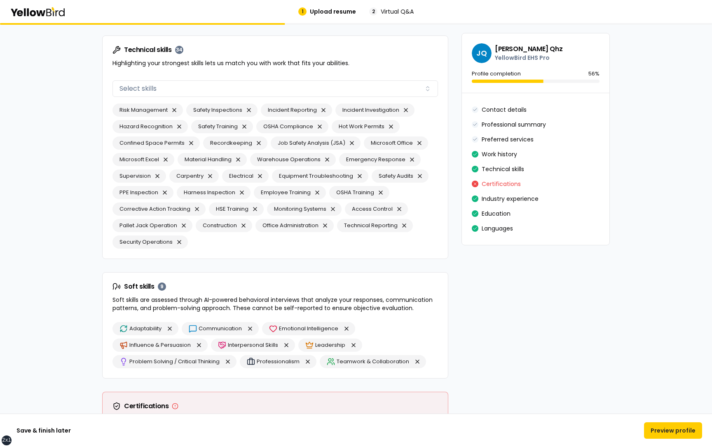
scroll to position [1322, 0]
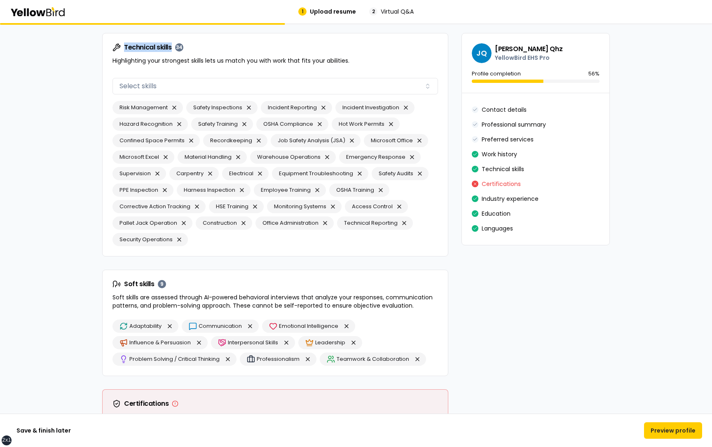
drag, startPoint x: 173, startPoint y: 49, endPoint x: 125, endPoint y: 52, distance: 47.9
click at [125, 52] on div "Technical skills 34" at bounding box center [153, 47] width 59 height 8
drag, startPoint x: 153, startPoint y: 285, endPoint x: 124, endPoint y: 284, distance: 28.9
click at [124, 284] on span "Soft skills" at bounding box center [139, 284] width 30 height 7
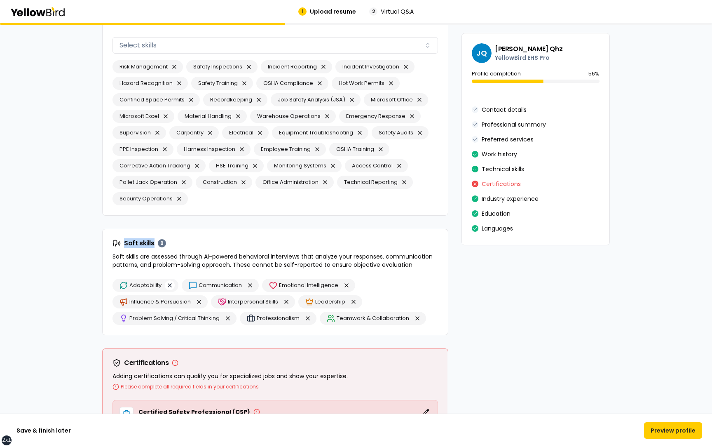
scroll to position [1366, 0]
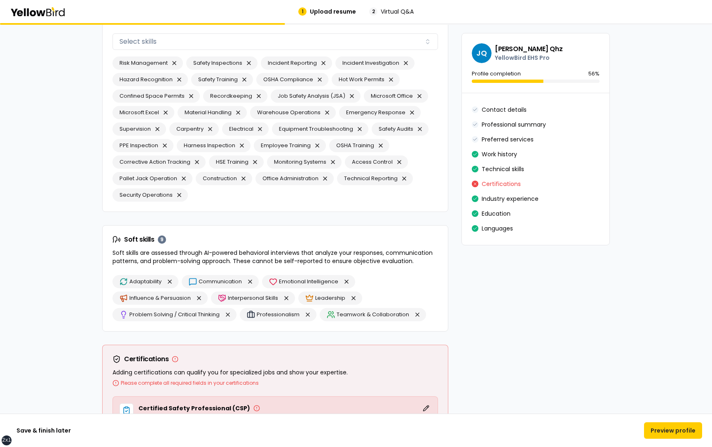
click at [234, 261] on p "Soft skills are assessed through AI-powered behavioral interviews that analyze …" at bounding box center [274, 256] width 325 height 16
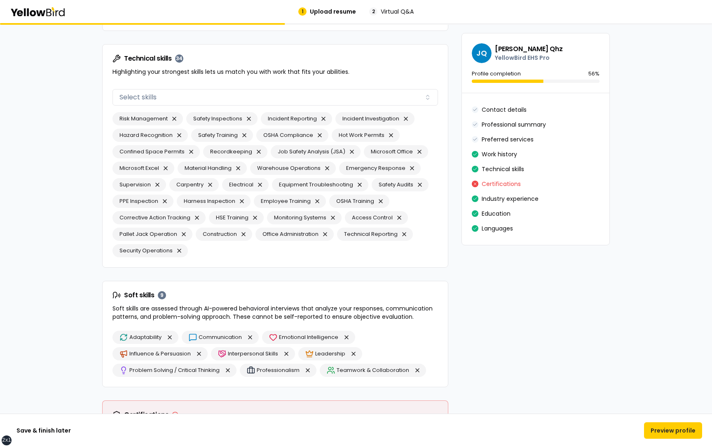
scroll to position [1310, 0]
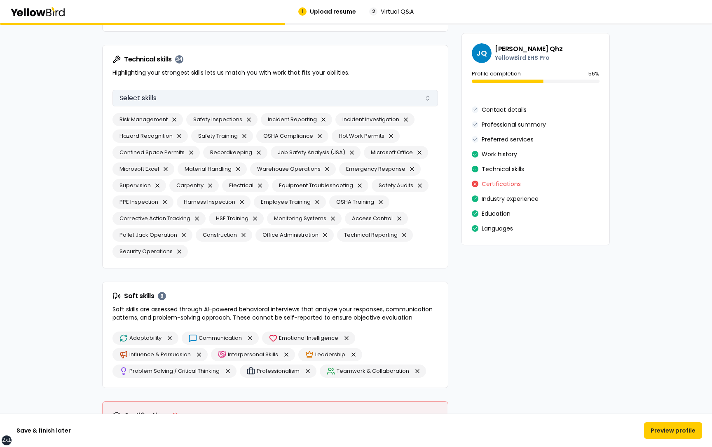
click at [196, 96] on button "Select skills" at bounding box center [274, 98] width 325 height 16
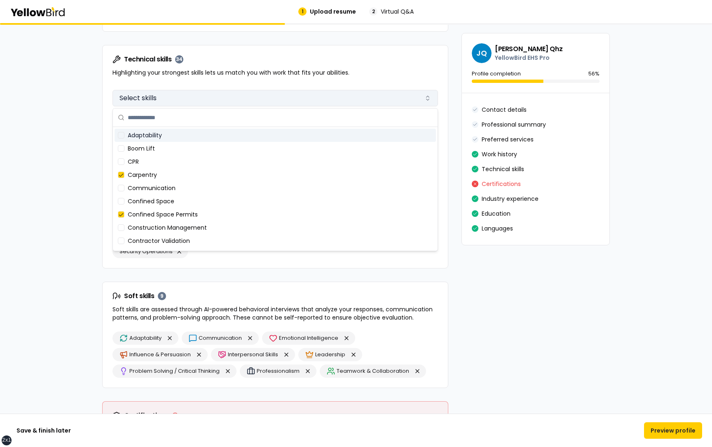
click at [196, 96] on button "Select skills" at bounding box center [274, 98] width 325 height 16
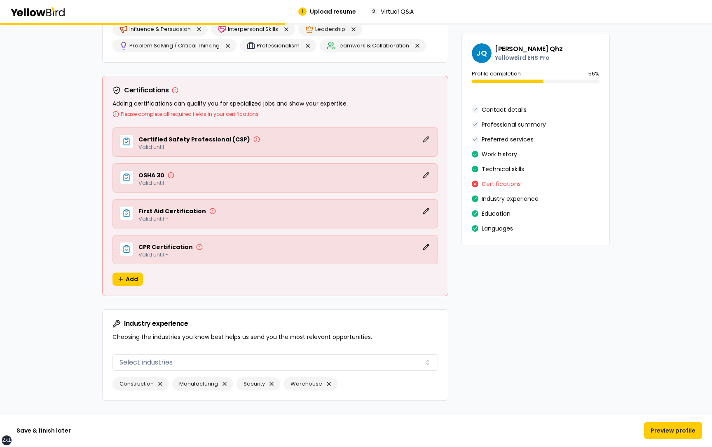
scroll to position [1616, 0]
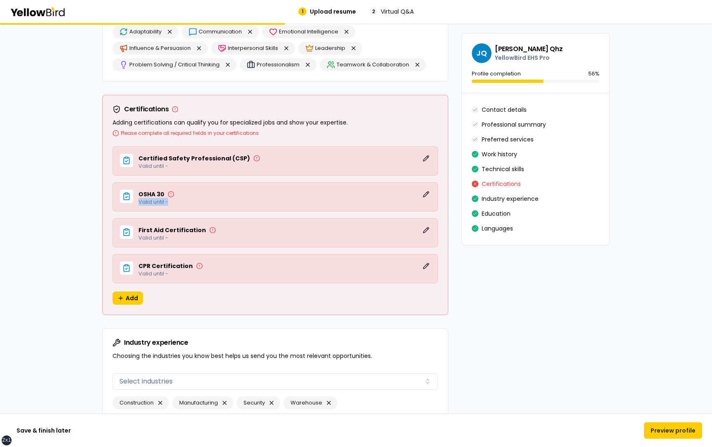
drag, startPoint x: 171, startPoint y: 202, endPoint x: 139, endPoint y: 202, distance: 31.7
click at [139, 202] on p "Valid until -" at bounding box center [284, 201] width 293 height 5
drag, startPoint x: 177, startPoint y: 166, endPoint x: 139, endPoint y: 166, distance: 38.3
click at [139, 166] on p "Valid until -" at bounding box center [284, 165] width 293 height 5
click at [243, 120] on p "Adding certifications can qualify you for specialized jobs and show your expert…" at bounding box center [274, 127] width 325 height 18
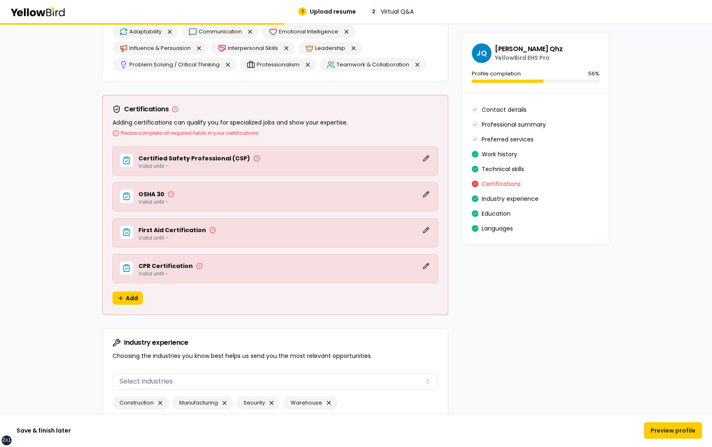
click at [174, 108] on icon at bounding box center [175, 109] width 7 height 7
click at [117, 133] on icon at bounding box center [115, 133] width 7 height 7
drag, startPoint x: 258, startPoint y: 133, endPoint x: 159, endPoint y: 133, distance: 98.9
click at [159, 133] on div "Please complete all required fields in your certifications" at bounding box center [274, 133] width 325 height 7
click at [278, 130] on div "Please complete all required fields in your certifications" at bounding box center [274, 133] width 325 height 7
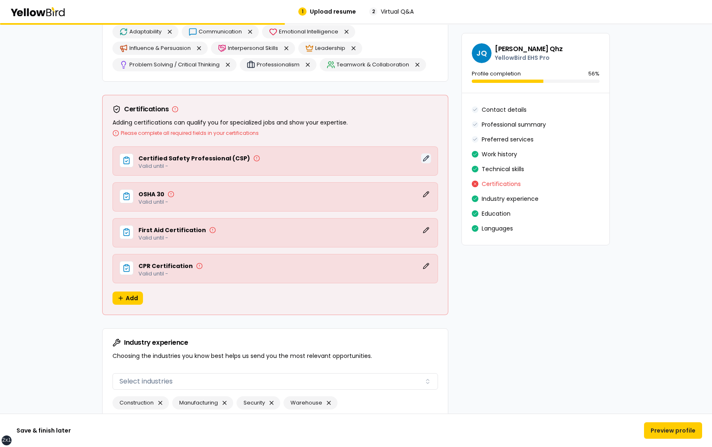
click at [424, 157] on button "Edit" at bounding box center [426, 158] width 10 height 10
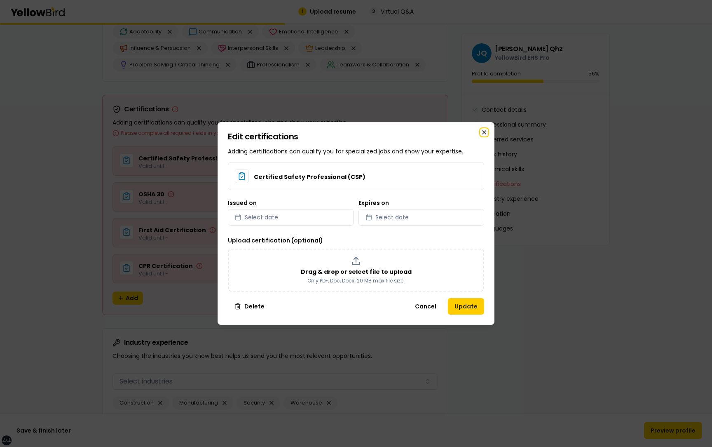
click at [485, 133] on icon "button" at bounding box center [484, 132] width 7 height 7
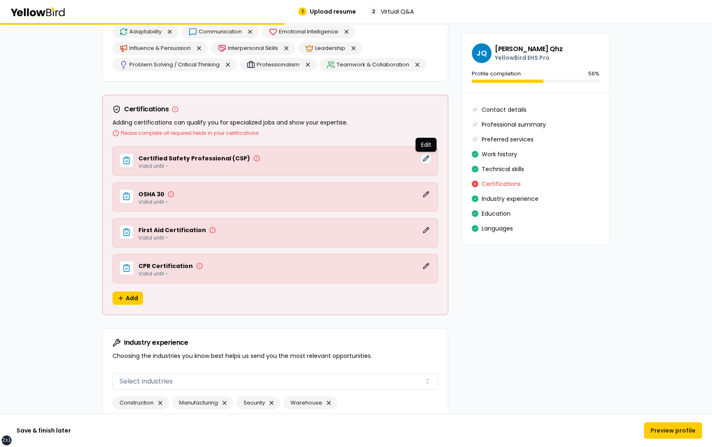
click at [426, 159] on button "Edit" at bounding box center [426, 158] width 10 height 10
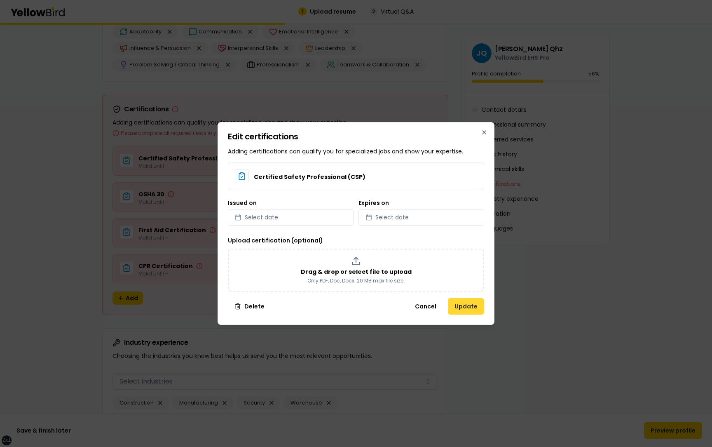
click at [461, 300] on button "Update" at bounding box center [466, 306] width 36 height 16
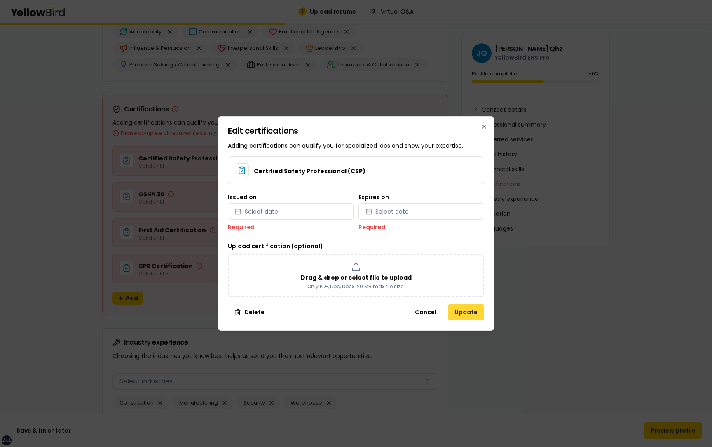
click at [460, 314] on button "Update" at bounding box center [466, 312] width 36 height 16
click at [469, 309] on button "Update" at bounding box center [466, 312] width 36 height 16
click at [431, 314] on button "Cancel" at bounding box center [425, 312] width 35 height 16
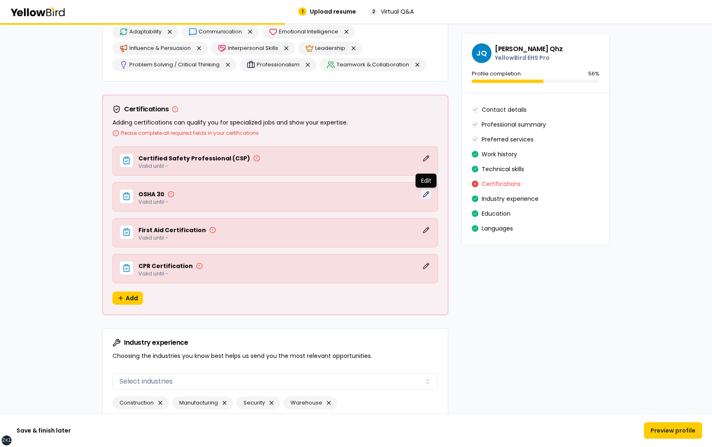
click at [424, 192] on button "Edit" at bounding box center [426, 194] width 10 height 10
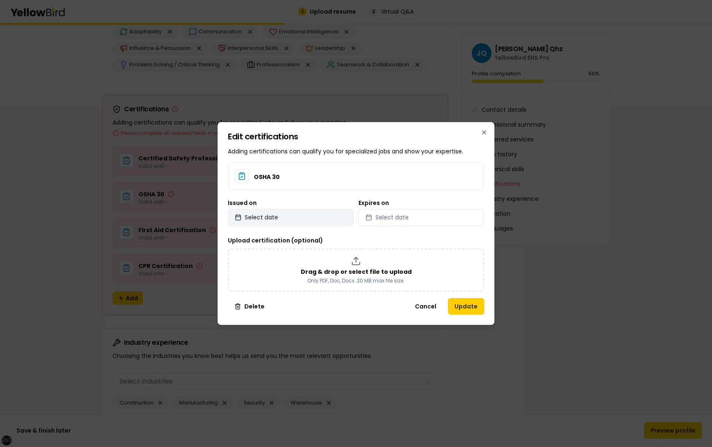
click at [290, 216] on button "Select date" at bounding box center [291, 217] width 126 height 16
select select "*"
select select "****"
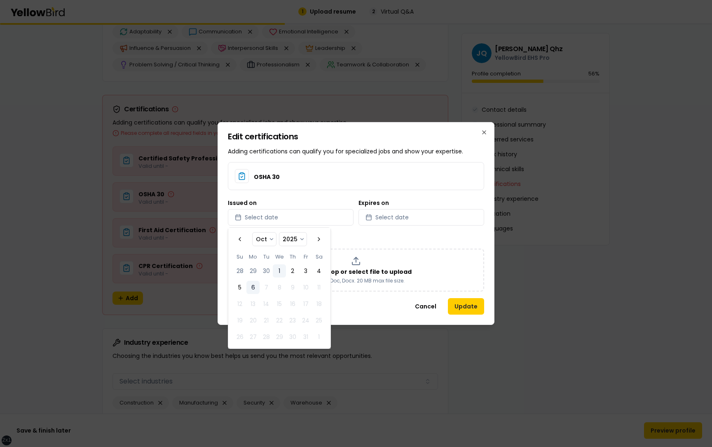
click at [277, 272] on button "1" at bounding box center [279, 270] width 13 height 13
select select "*"
select select "****"
click at [410, 219] on button "Select date" at bounding box center [421, 217] width 126 height 16
select select "*"
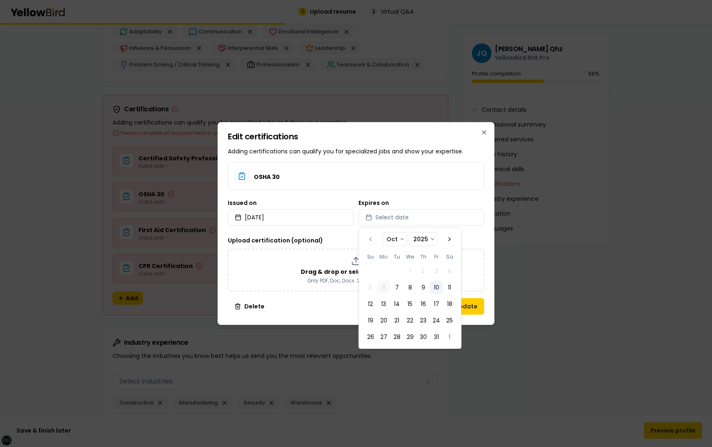
click at [437, 284] on button "10" at bounding box center [436, 287] width 13 height 13
select select "*"
click at [487, 246] on div "Edit certifications Adding certifications can qualify you for specialized jobs …" at bounding box center [356, 223] width 277 height 203
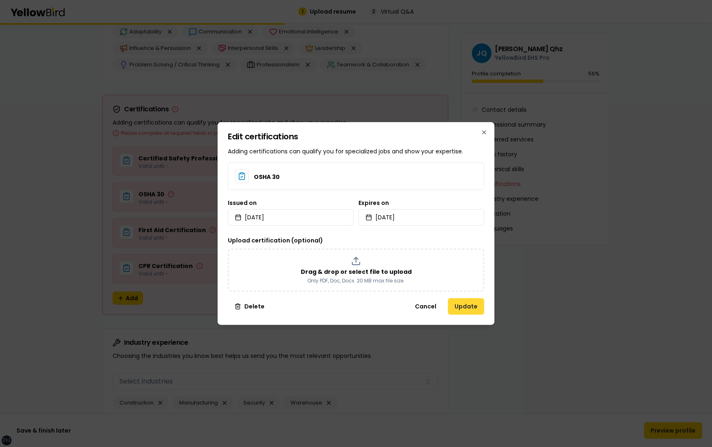
click at [464, 306] on button "Update" at bounding box center [466, 306] width 36 height 16
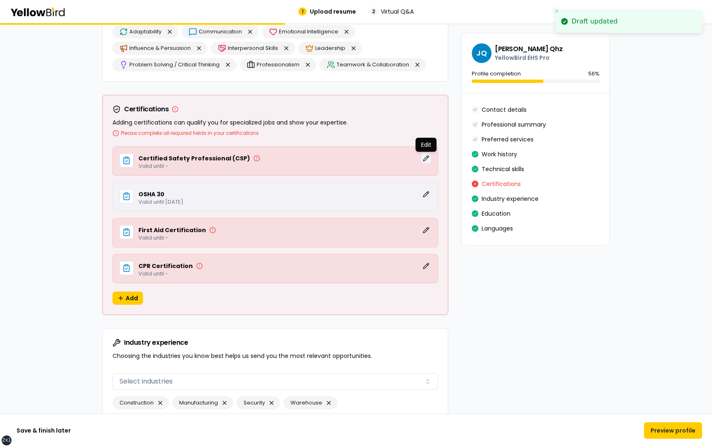
click at [425, 158] on button "Edit" at bounding box center [426, 158] width 10 height 10
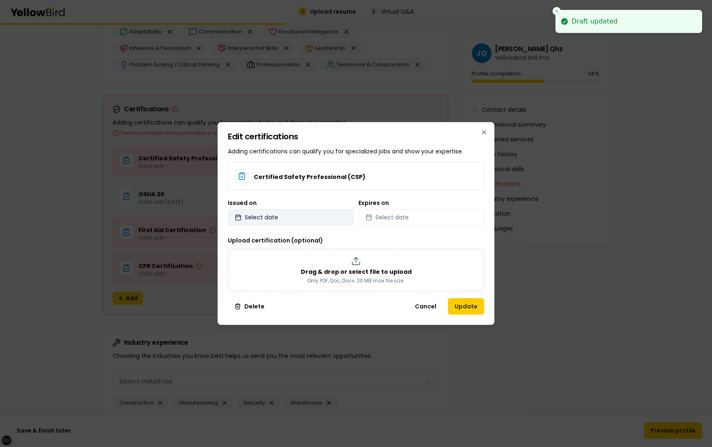
click at [331, 218] on button "Select date" at bounding box center [291, 217] width 126 height 16
select select "*"
select select "****"
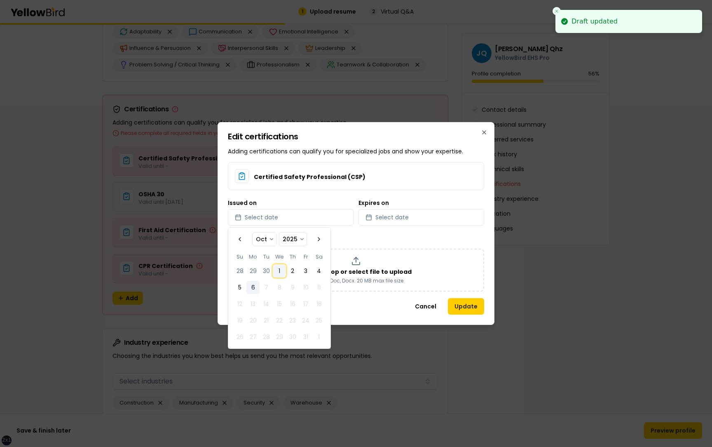
click at [277, 268] on button "1" at bounding box center [279, 270] width 13 height 13
select select "*"
select select "****"
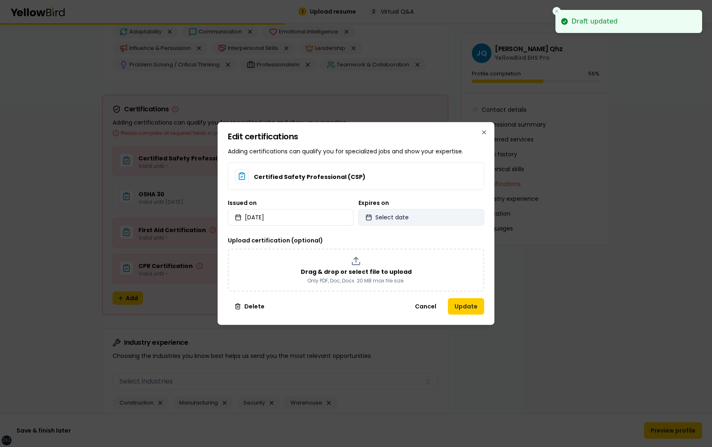
click at [398, 221] on button "Select date" at bounding box center [421, 217] width 126 height 16
select select "*"
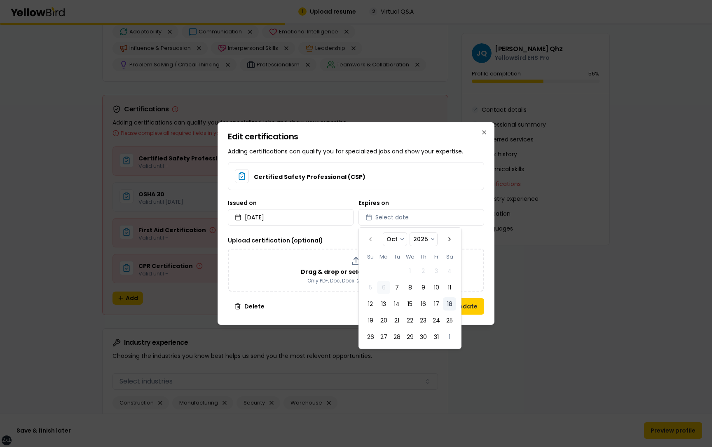
click at [447, 304] on button "18" at bounding box center [449, 303] width 13 height 13
select select "*"
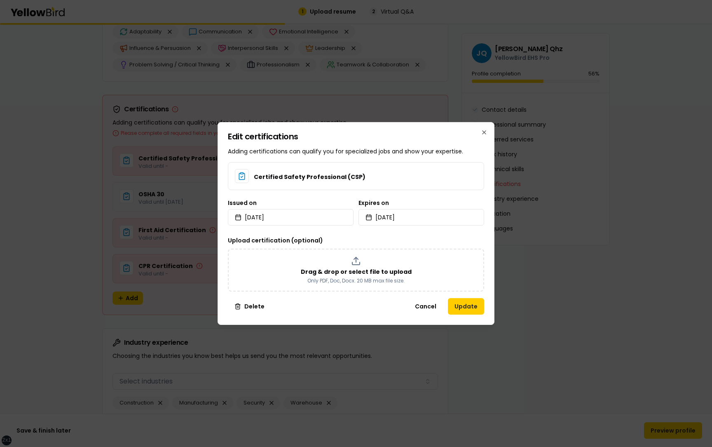
click at [489, 277] on div "Edit certifications Adding certifications can qualify you for specialized jobs …" at bounding box center [356, 223] width 277 height 203
click at [467, 305] on button "Update" at bounding box center [466, 306] width 36 height 16
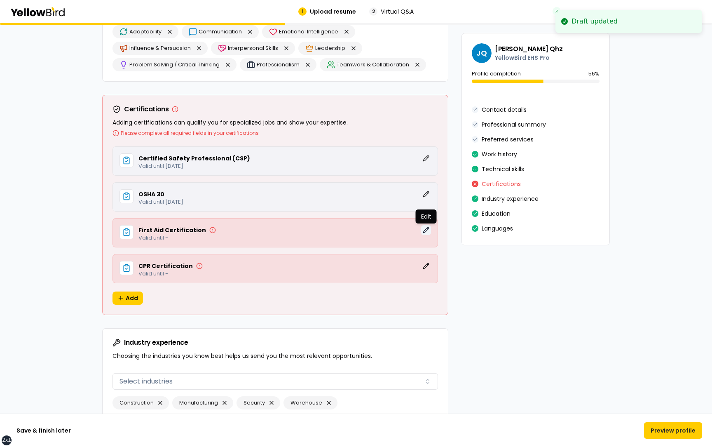
click at [427, 230] on button "Edit" at bounding box center [426, 230] width 10 height 10
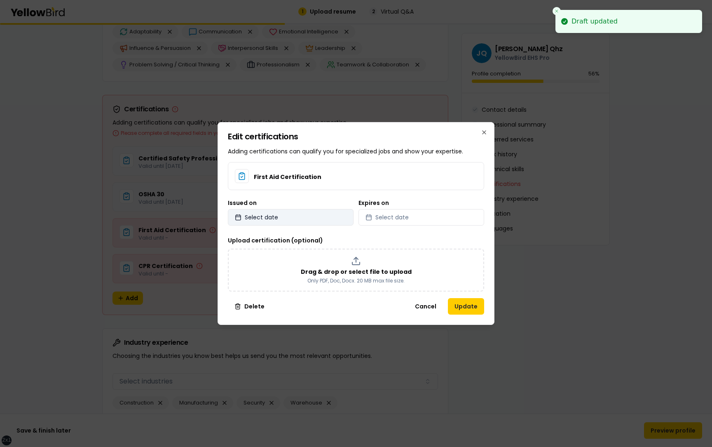
click at [314, 217] on button "Select date" at bounding box center [291, 217] width 126 height 16
select select "*"
select select "****"
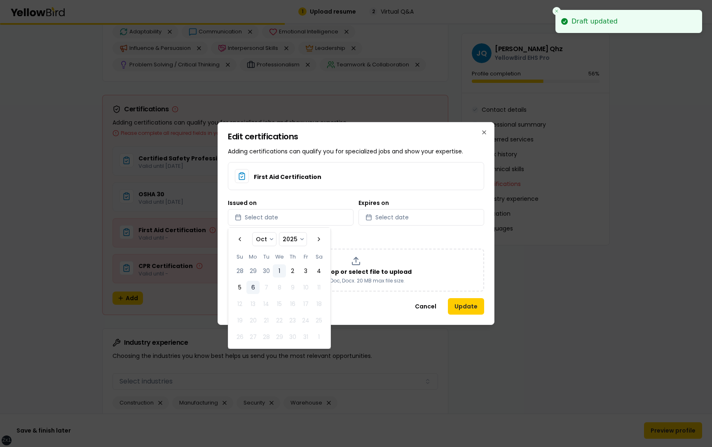
click at [278, 273] on button "1" at bounding box center [279, 270] width 13 height 13
select select "*"
select select "****"
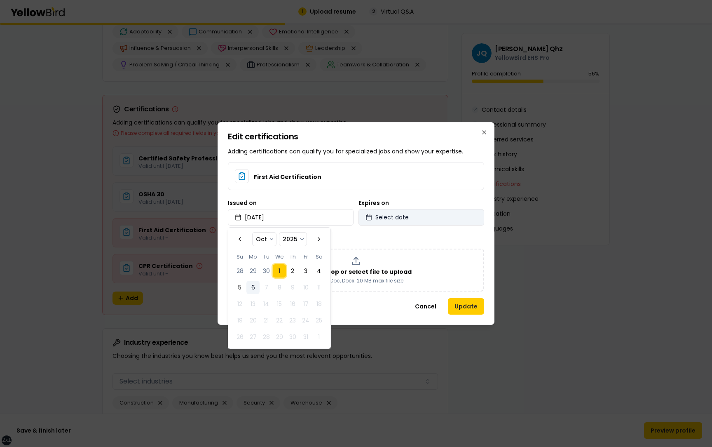
click at [398, 221] on span "Select date" at bounding box center [391, 217] width 33 height 8
select select "*"
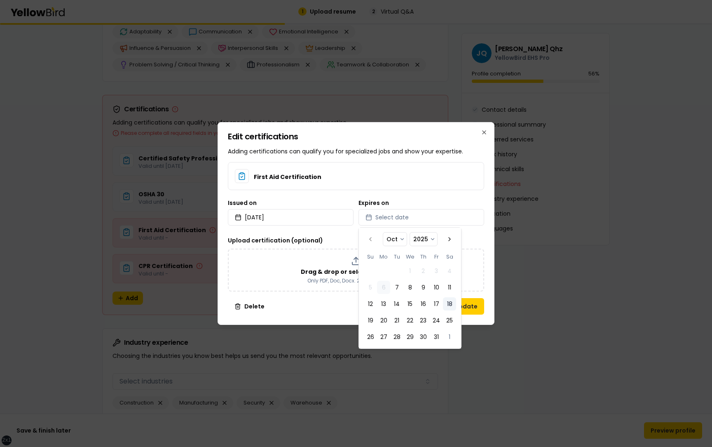
click at [452, 302] on button "18" at bounding box center [449, 303] width 13 height 13
select select "*"
click at [487, 242] on div "Edit certifications Adding certifications can qualify you for specialized jobs …" at bounding box center [356, 223] width 277 height 203
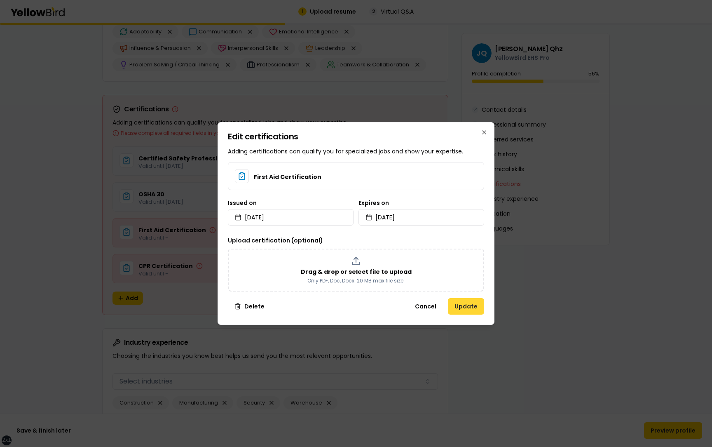
click at [474, 303] on button "Update" at bounding box center [466, 306] width 36 height 16
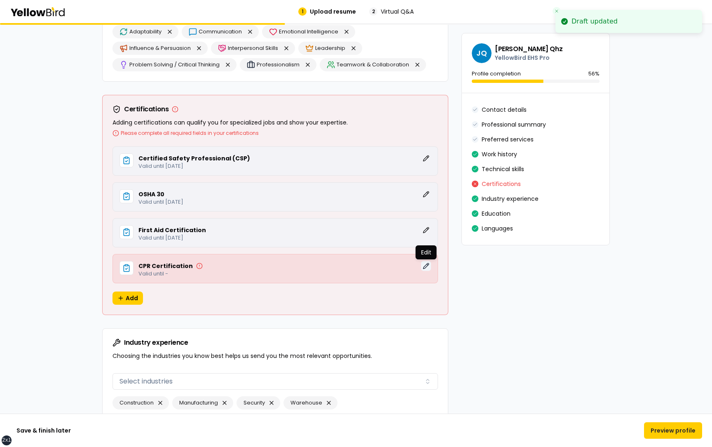
click at [427, 266] on button "Edit" at bounding box center [426, 266] width 10 height 10
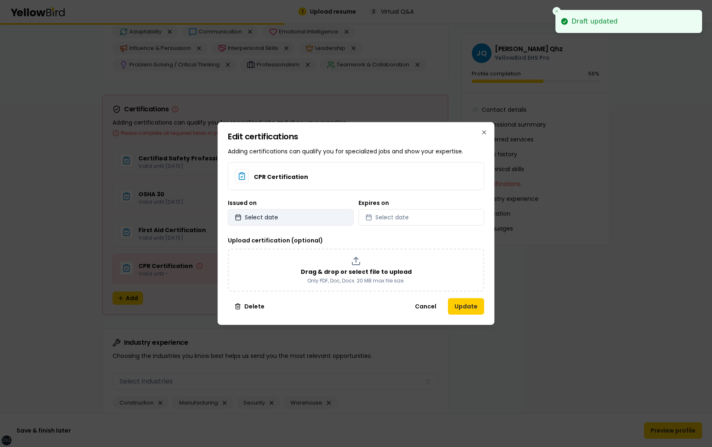
click at [325, 221] on button "Select date" at bounding box center [291, 217] width 126 height 16
select select "*"
select select "****"
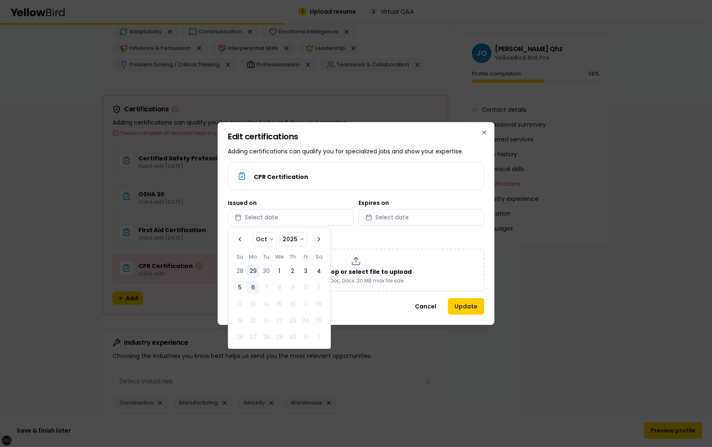
click at [251, 270] on button "29" at bounding box center [252, 270] width 13 height 13
select select "*"
select select "****"
click at [429, 222] on button "Select date" at bounding box center [421, 217] width 126 height 16
select select "*"
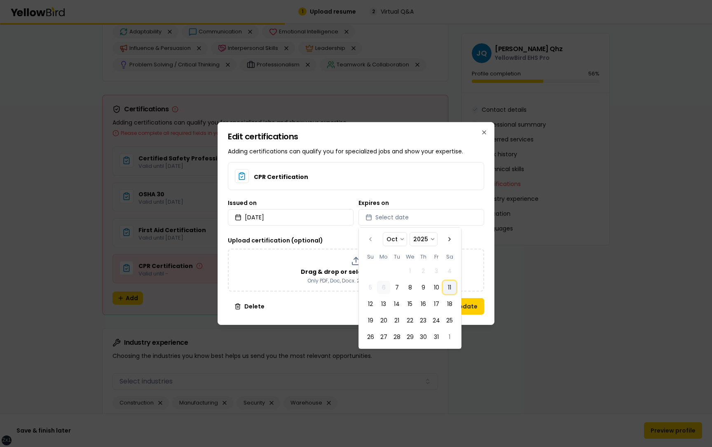
click at [451, 285] on button "11" at bounding box center [449, 287] width 13 height 13
select select "*"
click at [489, 269] on div "Edit certifications Adding certifications can qualify you for specialized jobs …" at bounding box center [356, 223] width 277 height 203
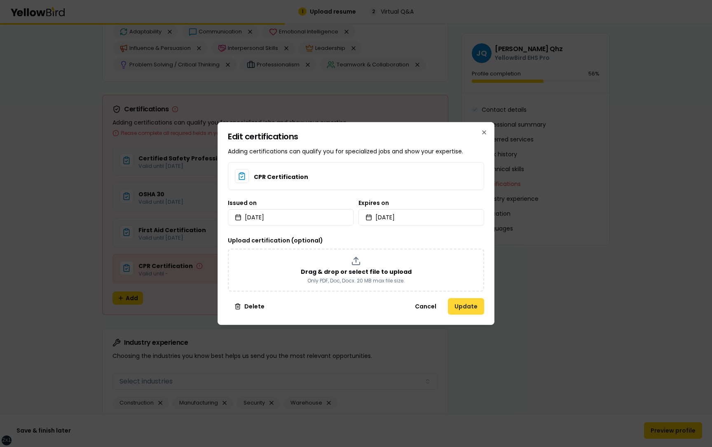
click at [464, 304] on button "Update" at bounding box center [466, 306] width 36 height 16
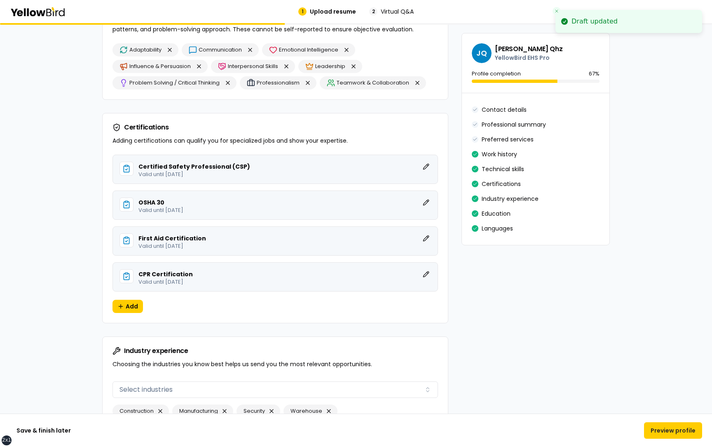
scroll to position [1595, 0]
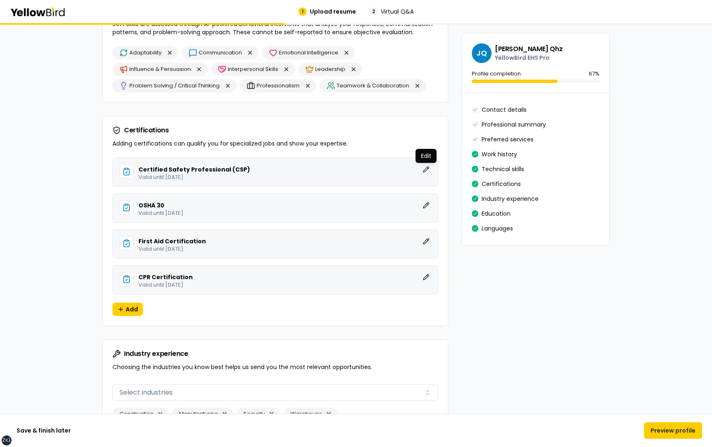
click at [426, 168] on button "Edit" at bounding box center [426, 169] width 10 height 10
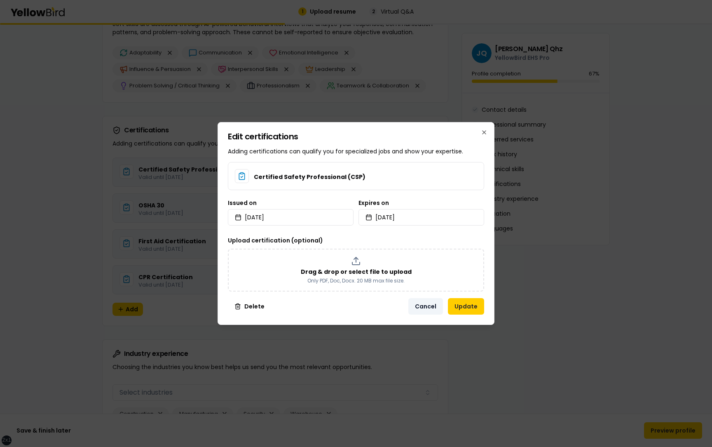
click at [428, 306] on button "Cancel" at bounding box center [425, 306] width 35 height 16
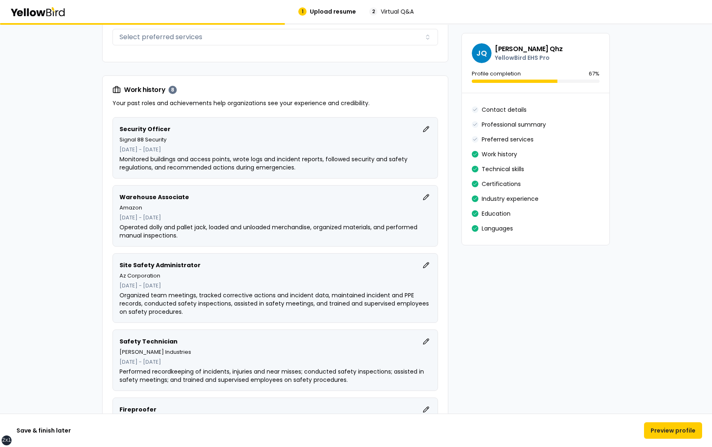
scroll to position [639, 0]
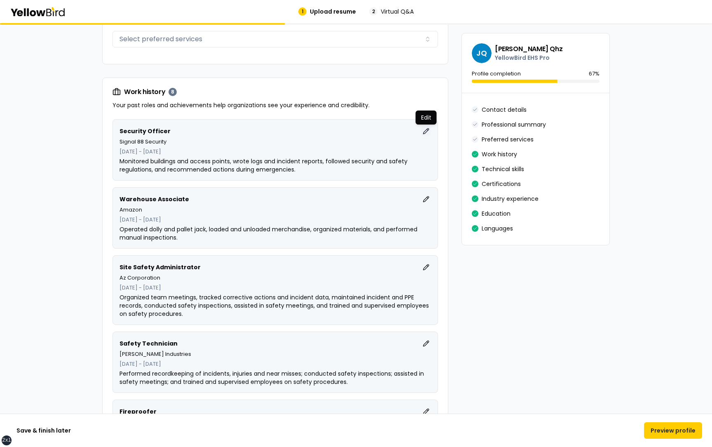
click at [427, 131] on button "Edit" at bounding box center [426, 131] width 10 height 10
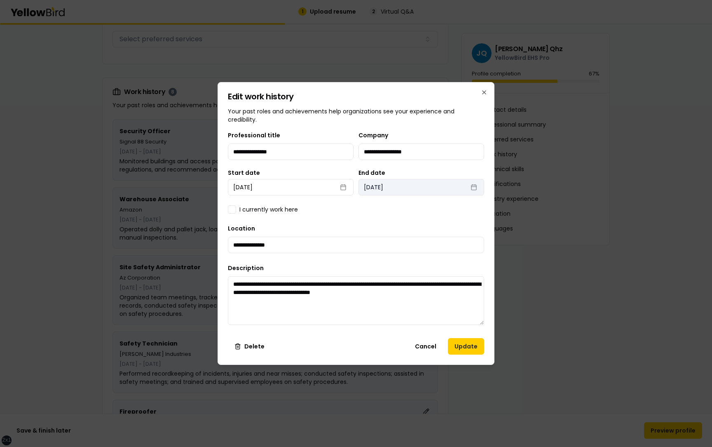
click at [405, 184] on button "April 29th, 2022" at bounding box center [421, 187] width 126 height 16
select select "*"
select select "****"
click at [330, 216] on div "**********" at bounding box center [356, 230] width 256 height 201
click at [420, 346] on button "Cancel" at bounding box center [425, 346] width 35 height 16
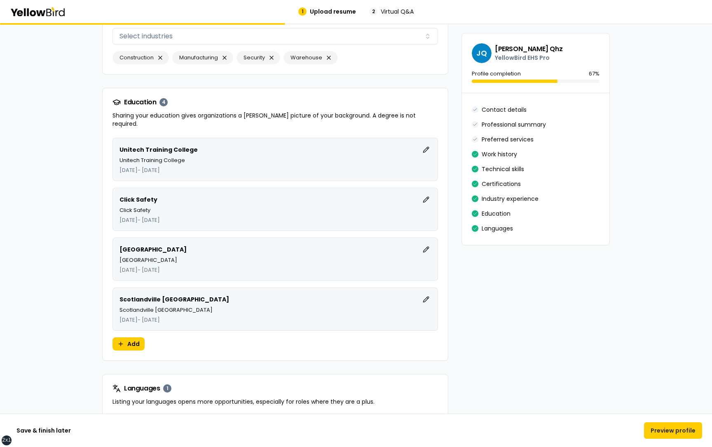
scroll to position [1952, 0]
drag, startPoint x: 182, startPoint y: 311, endPoint x: 117, endPoint y: 290, distance: 68.0
click at [117, 290] on div "Scotlandville Magnet High School Edit Scotlandville Magnet High School July 200…" at bounding box center [274, 307] width 325 height 43
click at [144, 295] on div "Scotlandville Magnet High School Edit" at bounding box center [274, 298] width 311 height 10
drag, startPoint x: 183, startPoint y: 310, endPoint x: 119, endPoint y: 291, distance: 65.8
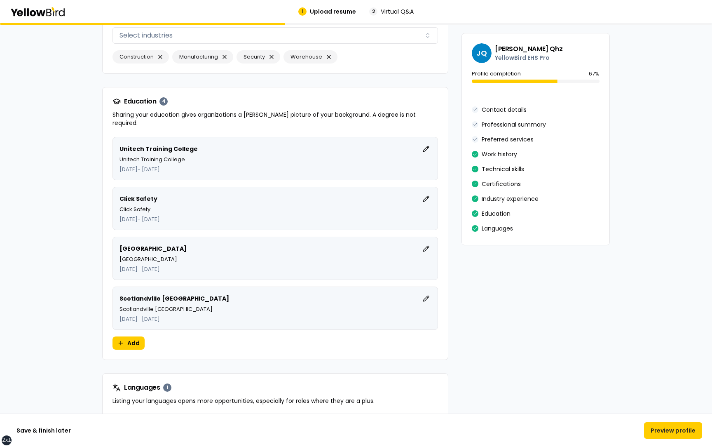
click at [119, 291] on div "Scotlandville Magnet High School Edit Scotlandville Magnet High School July 200…" at bounding box center [274, 307] width 325 height 43
click at [426, 293] on button "Edit" at bounding box center [426, 298] width 10 height 10
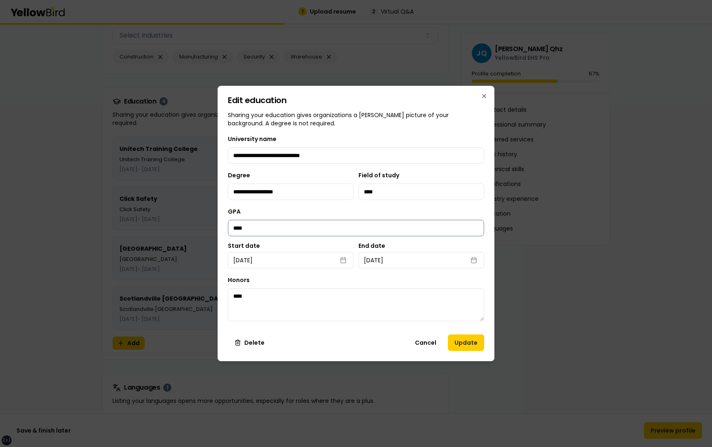
click at [238, 227] on input "****" at bounding box center [356, 228] width 256 height 16
click at [240, 297] on textarea "****" at bounding box center [356, 304] width 256 height 33
click at [286, 278] on div "Honors ****" at bounding box center [356, 298] width 256 height 46
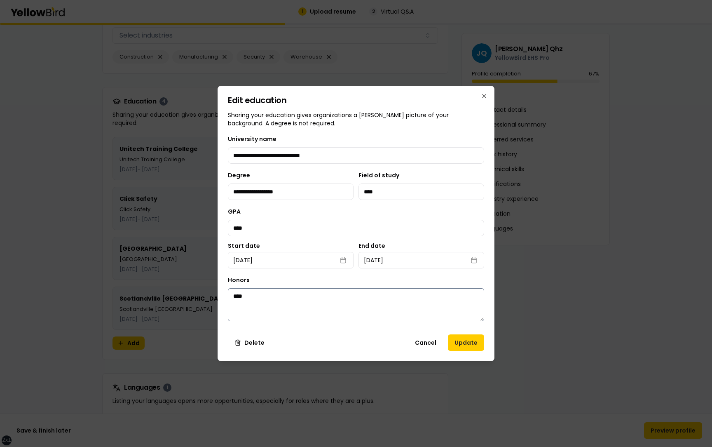
click at [239, 297] on textarea "****" at bounding box center [356, 304] width 256 height 33
click at [282, 276] on div "Honors ****" at bounding box center [356, 298] width 256 height 46
click at [370, 193] on input "****" at bounding box center [421, 191] width 126 height 16
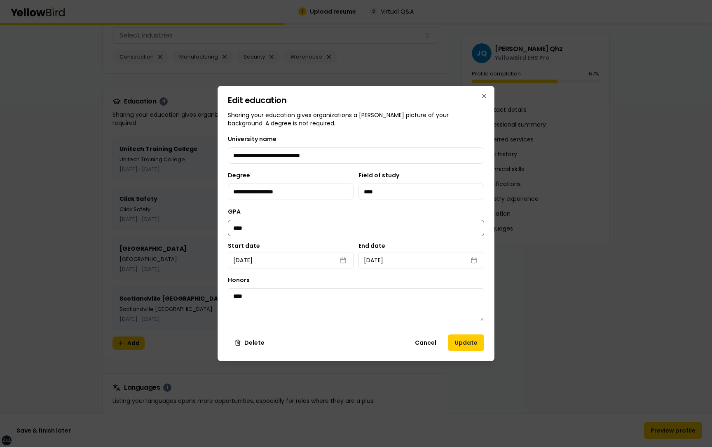
click at [239, 229] on input "****" at bounding box center [356, 228] width 256 height 16
click at [370, 188] on input "****" at bounding box center [421, 191] width 126 height 16
click at [369, 212] on div "GPA ****" at bounding box center [356, 221] width 256 height 30
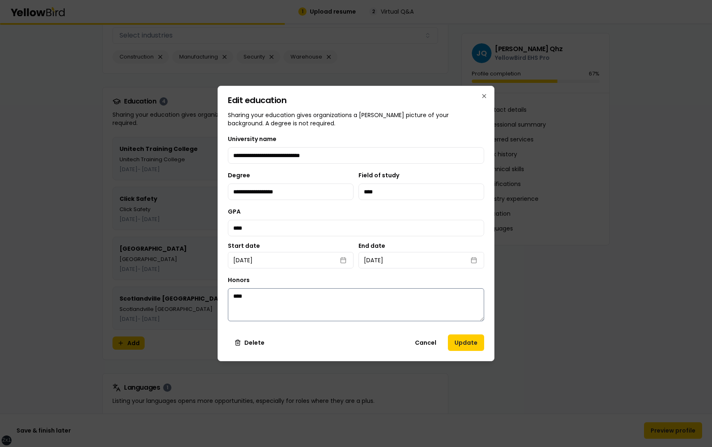
click at [240, 294] on textarea "****" at bounding box center [356, 304] width 256 height 33
click at [237, 230] on input "****" at bounding box center [356, 228] width 256 height 16
click at [369, 191] on input "****" at bounding box center [421, 191] width 126 height 16
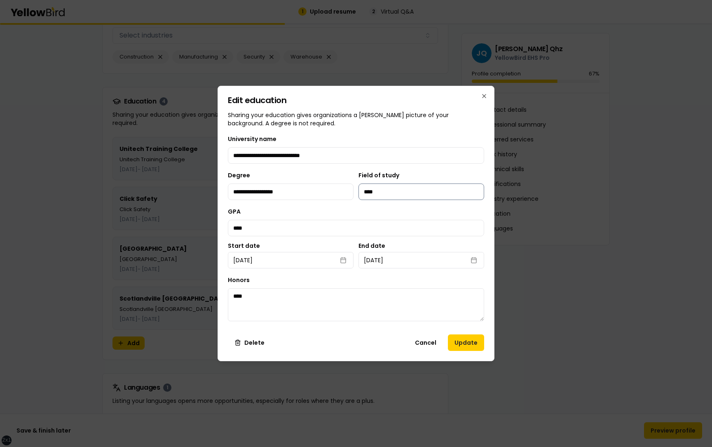
click at [369, 191] on input "****" at bounding box center [421, 191] width 126 height 16
click at [427, 341] on button "Cancel" at bounding box center [425, 342] width 35 height 16
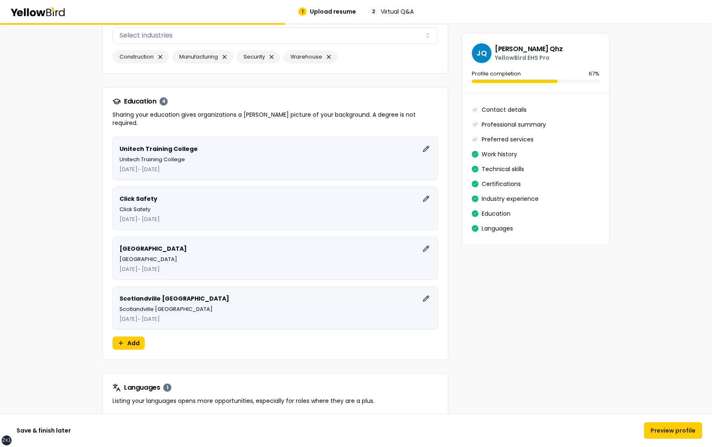
click at [428, 244] on button "Edit" at bounding box center [426, 249] width 10 height 10
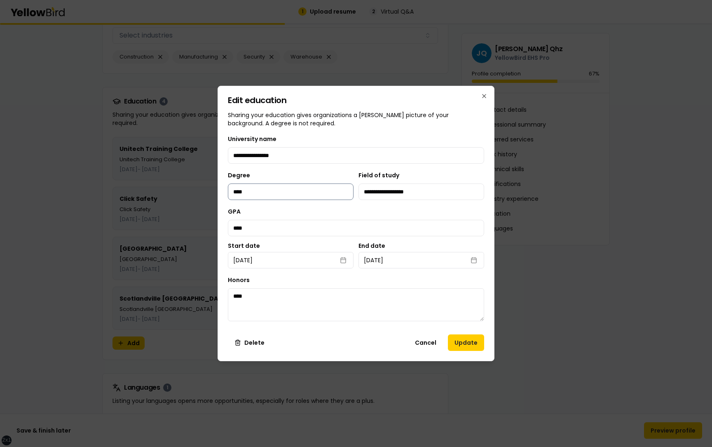
click at [252, 196] on input "****" at bounding box center [291, 191] width 126 height 16
click at [246, 226] on input "****" at bounding box center [356, 228] width 256 height 16
click at [247, 293] on textarea "****" at bounding box center [356, 304] width 256 height 33
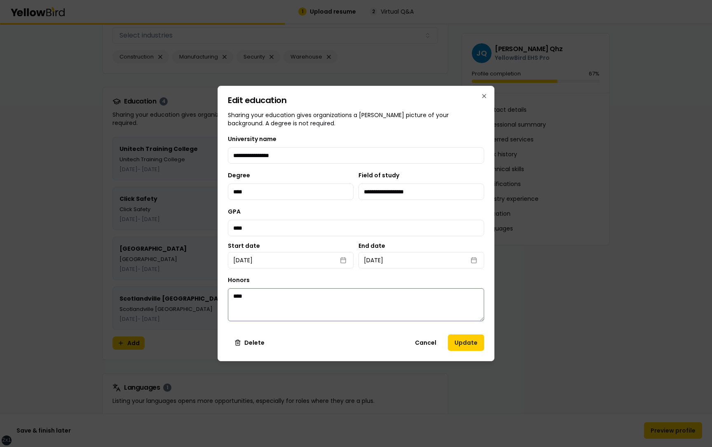
click at [247, 293] on textarea "****" at bounding box center [356, 304] width 256 height 33
click at [250, 228] on input "****" at bounding box center [356, 228] width 256 height 16
click at [249, 190] on input "****" at bounding box center [291, 191] width 126 height 16
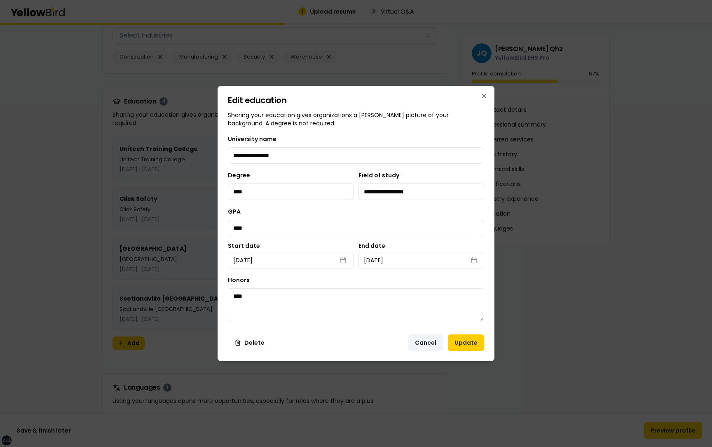
click at [428, 341] on button "Cancel" at bounding box center [425, 342] width 35 height 16
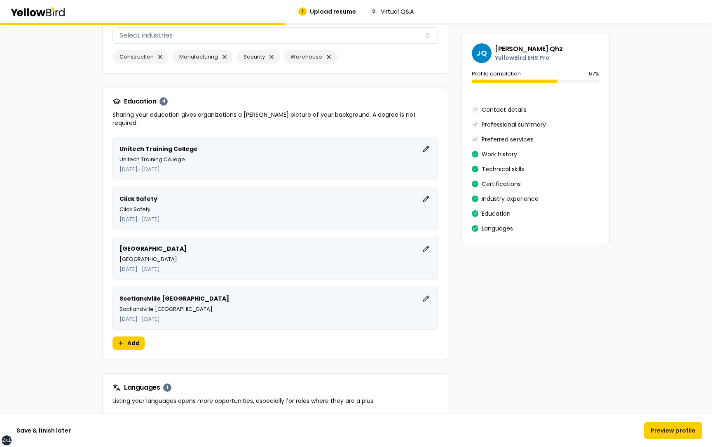
click at [426, 144] on button "Edit" at bounding box center [426, 149] width 10 height 10
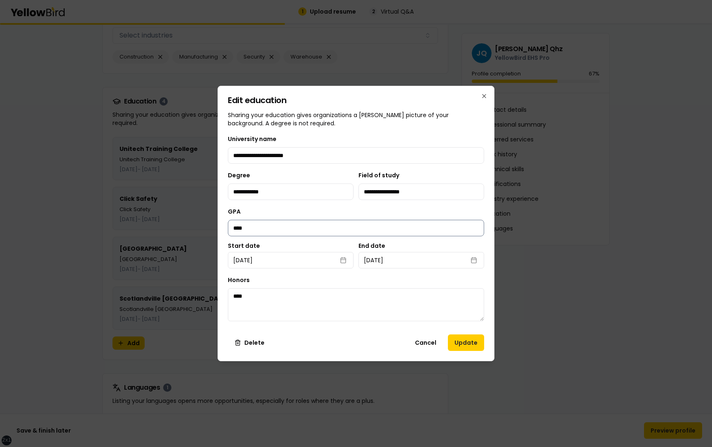
click at [254, 229] on input "****" at bounding box center [356, 228] width 256 height 16
click at [462, 342] on button "Update" at bounding box center [466, 342] width 36 height 16
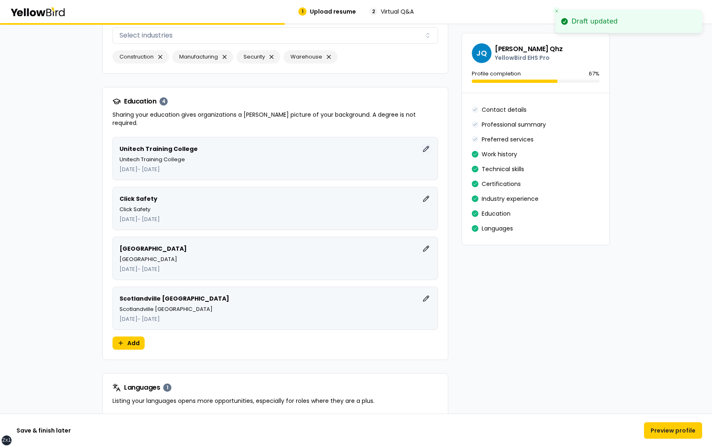
click at [427, 144] on button "Edit" at bounding box center [426, 149] width 10 height 10
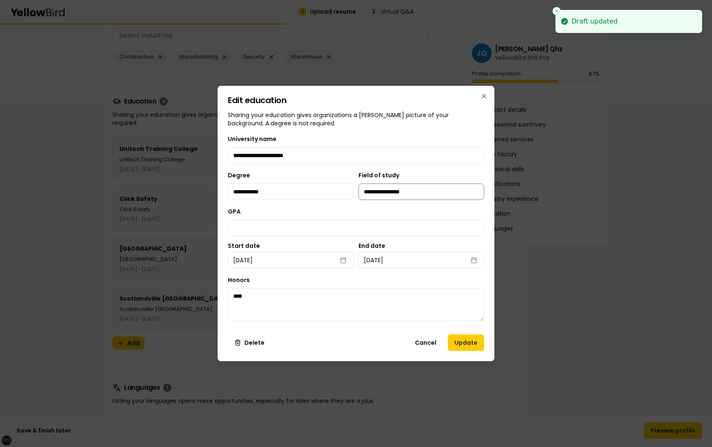
click at [425, 192] on input "**********" at bounding box center [421, 191] width 126 height 16
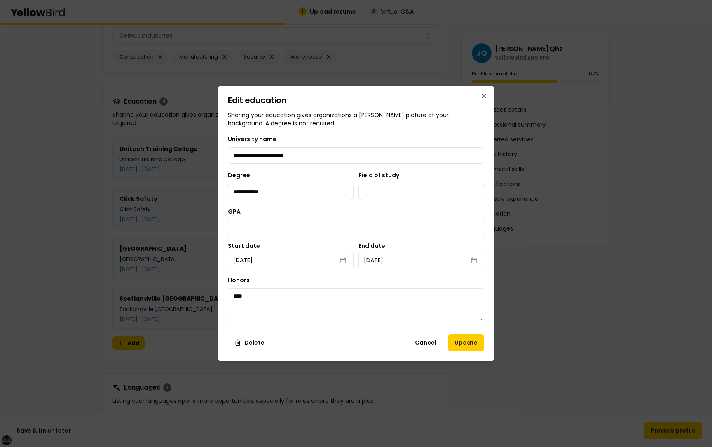
click at [413, 207] on div "GPA" at bounding box center [356, 221] width 256 height 30
click at [461, 345] on button "Update" at bounding box center [466, 342] width 36 height 16
type input "**********"
click at [308, 190] on input "**********" at bounding box center [291, 191] width 126 height 16
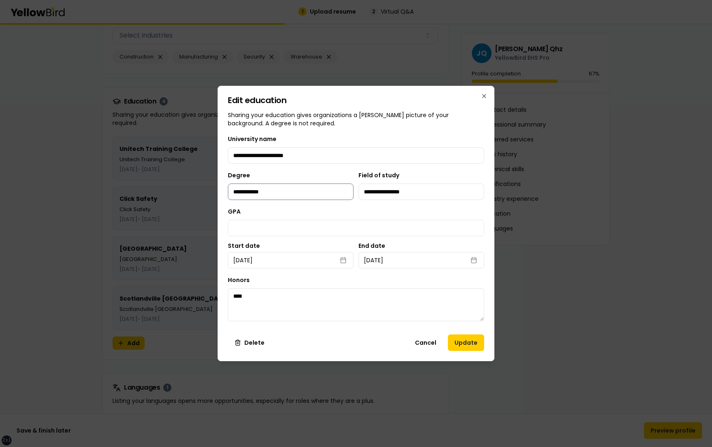
click at [308, 190] on input "**********" at bounding box center [291, 191] width 126 height 16
click at [308, 213] on div "GPA" at bounding box center [356, 221] width 256 height 30
click at [289, 174] on div "**********" at bounding box center [291, 185] width 126 height 30
click at [279, 138] on div "**********" at bounding box center [356, 149] width 256 height 30
drag, startPoint x: 226, startPoint y: 138, endPoint x: 276, endPoint y: 138, distance: 49.4
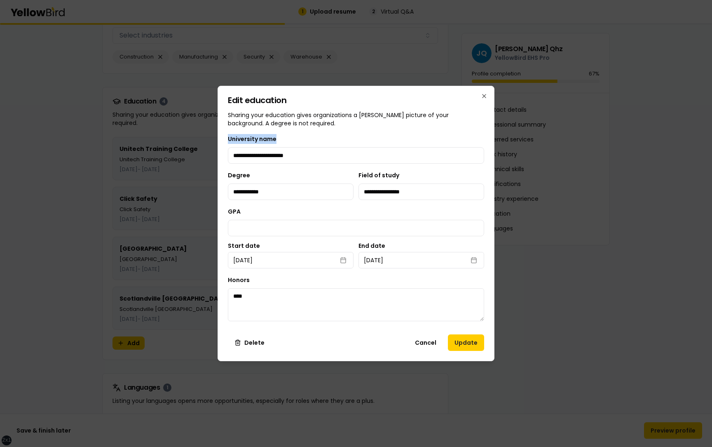
click at [276, 138] on div "**********" at bounding box center [356, 223] width 277 height 275
click at [291, 137] on div "**********" at bounding box center [356, 149] width 256 height 30
drag, startPoint x: 264, startPoint y: 176, endPoint x: 229, endPoint y: 176, distance: 35.0
click at [229, 176] on div "**********" at bounding box center [291, 185] width 126 height 30
click at [264, 176] on div "**********" at bounding box center [291, 185] width 126 height 30
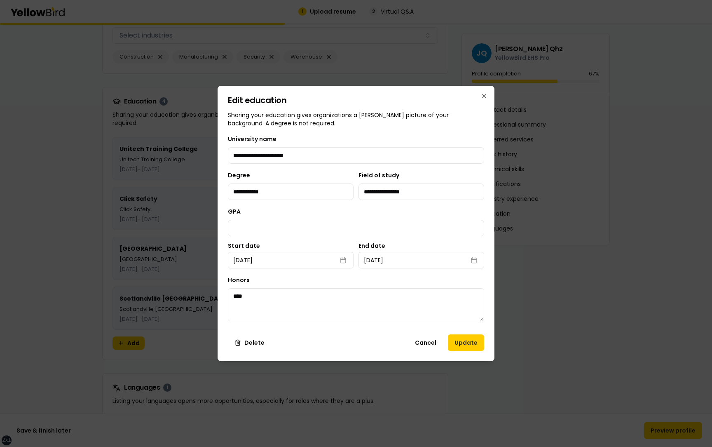
click at [222, 178] on div "**********" at bounding box center [356, 223] width 277 height 275
drag, startPoint x: 359, startPoint y: 176, endPoint x: 406, endPoint y: 176, distance: 47.0
click at [406, 176] on div "**********" at bounding box center [421, 185] width 126 height 30
click at [390, 210] on div "GPA" at bounding box center [356, 221] width 256 height 30
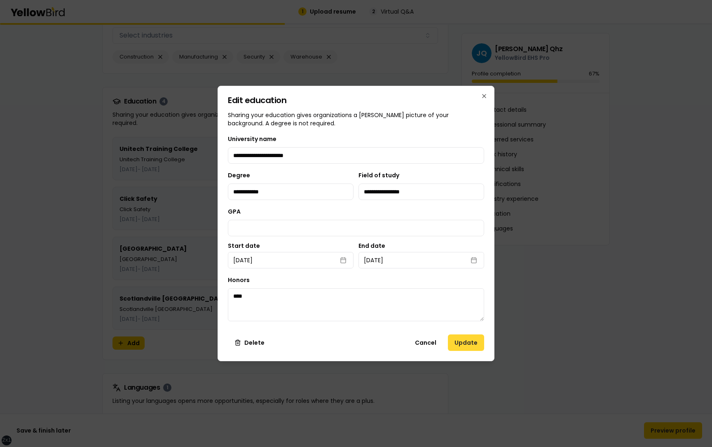
click at [467, 340] on button "Update" at bounding box center [466, 342] width 36 height 16
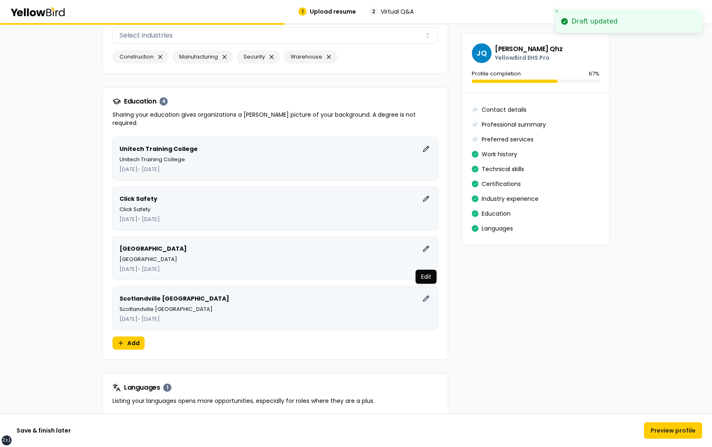
click at [428, 293] on button "Edit" at bounding box center [426, 298] width 10 height 10
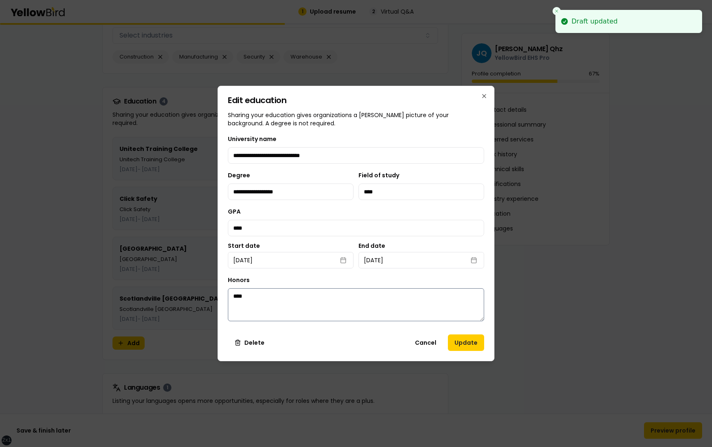
click at [242, 296] on textarea "****" at bounding box center [356, 304] width 256 height 33
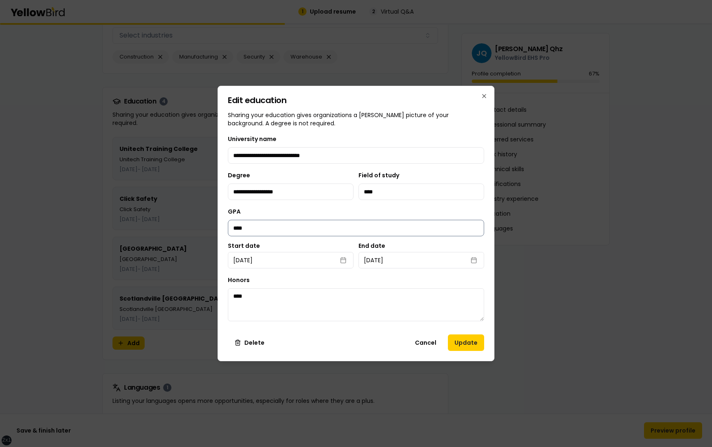
click at [236, 227] on input "****" at bounding box center [356, 228] width 256 height 16
click at [373, 191] on input "****" at bounding box center [421, 191] width 126 height 16
click at [424, 343] on button "Cancel" at bounding box center [425, 342] width 35 height 16
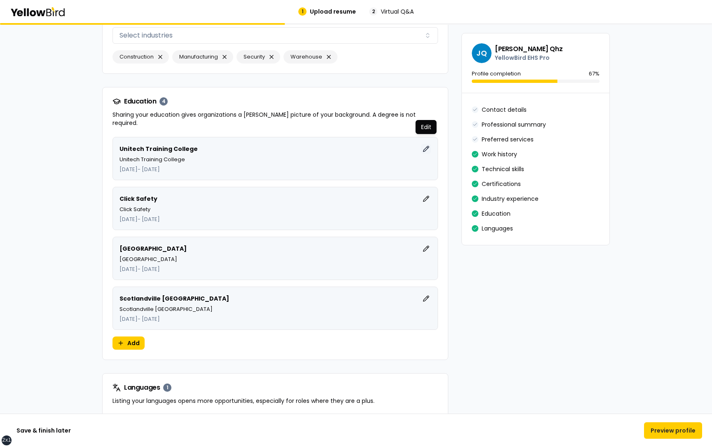
click at [427, 144] on button "Edit" at bounding box center [426, 149] width 10 height 10
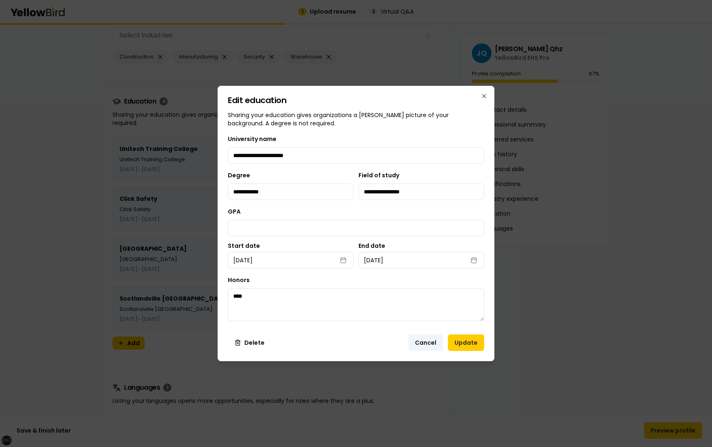
click at [424, 340] on button "Cancel" at bounding box center [425, 342] width 35 height 16
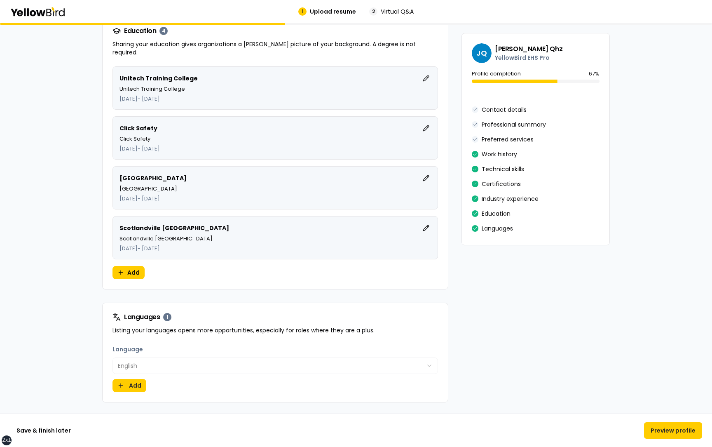
scroll to position [2029, 0]
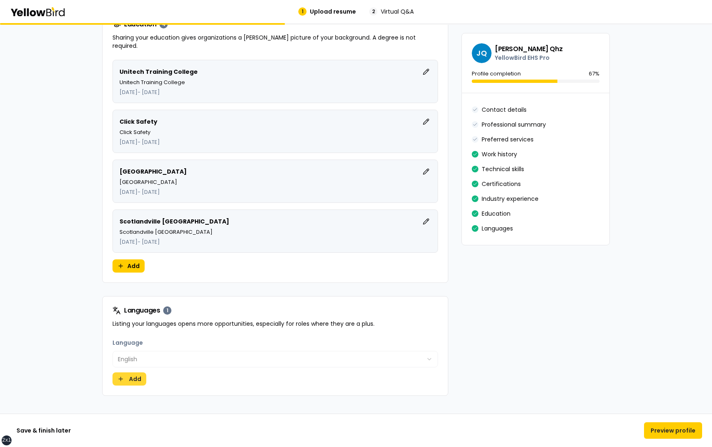
click at [123, 372] on button "Add" at bounding box center [129, 378] width 34 height 13
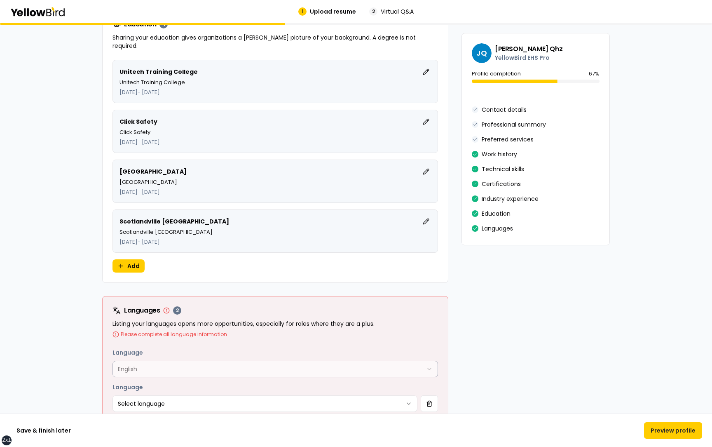
scroll to position [2073, 0]
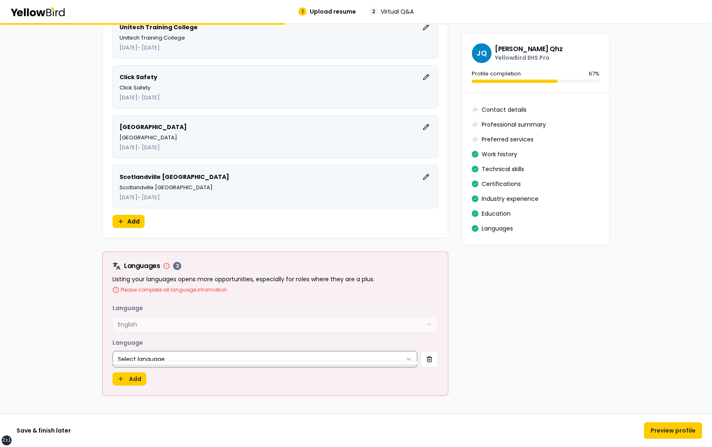
click at [174, 348] on html "**********" at bounding box center [356, 223] width 712 height 447
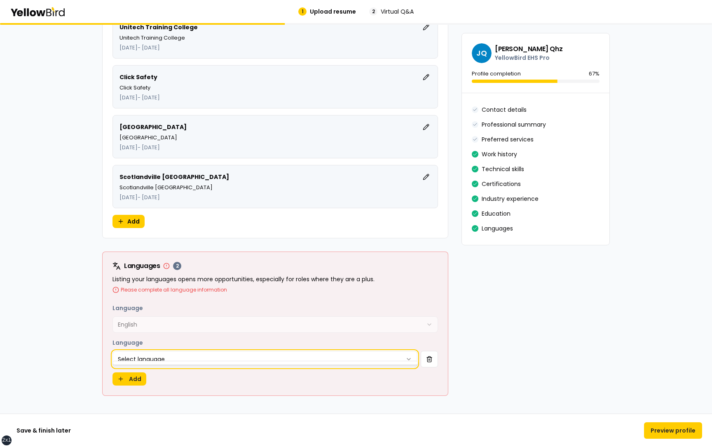
click at [174, 350] on html "**********" at bounding box center [356, 223] width 712 height 447
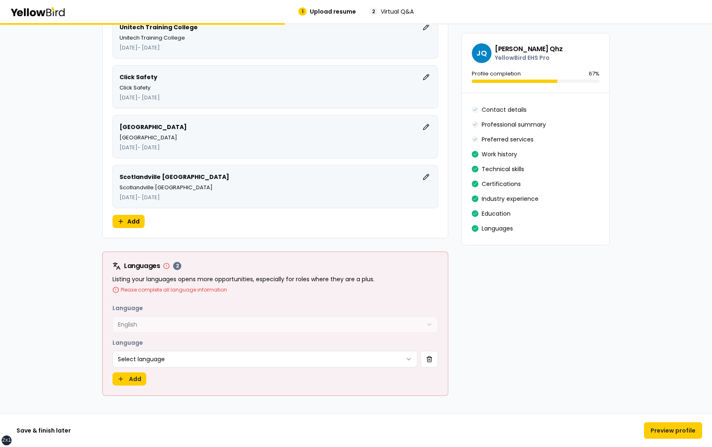
click at [174, 350] on html "**********" at bounding box center [356, 223] width 712 height 447
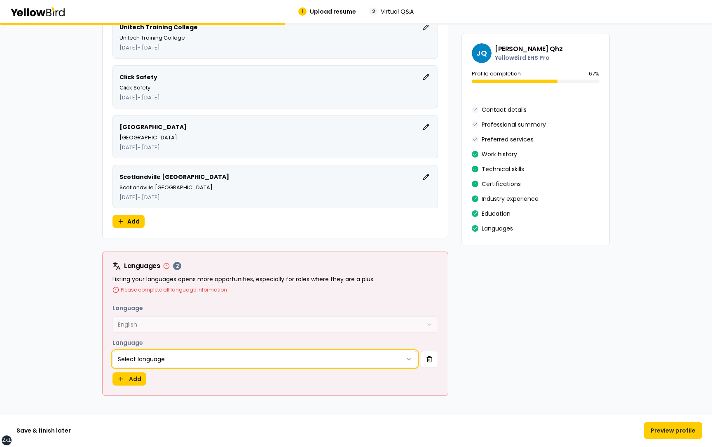
click at [174, 350] on html "**********" at bounding box center [356, 223] width 712 height 447
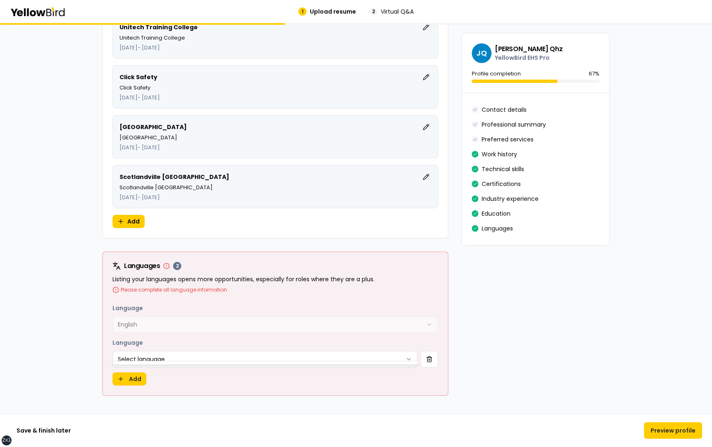
click at [174, 350] on html "**********" at bounding box center [356, 223] width 712 height 447
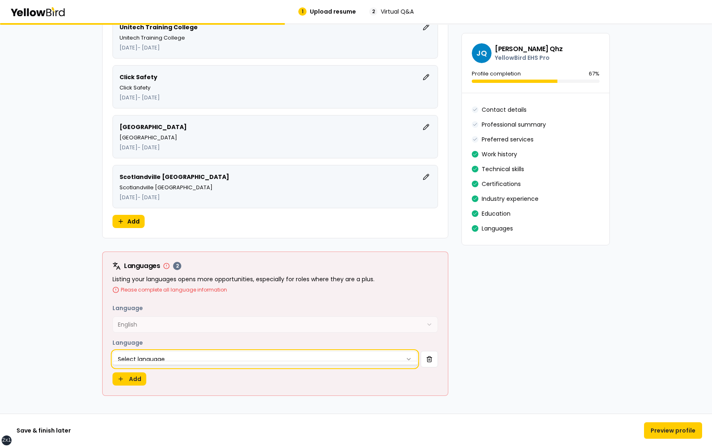
click at [159, 347] on html "**********" at bounding box center [356, 223] width 712 height 447
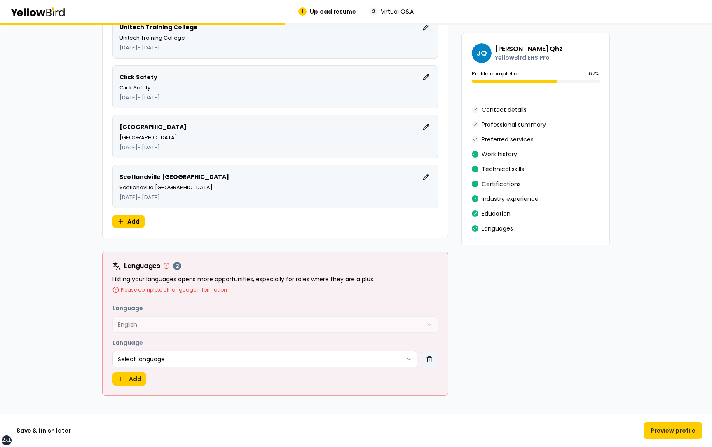
click at [430, 351] on button "button" at bounding box center [429, 359] width 17 height 16
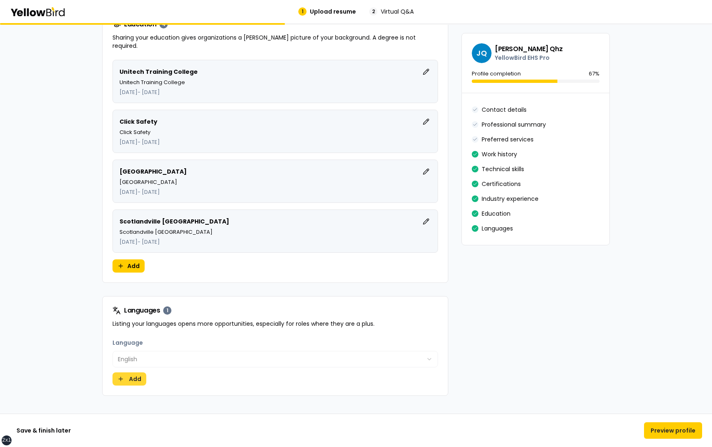
click at [132, 372] on button "Add" at bounding box center [129, 378] width 34 height 13
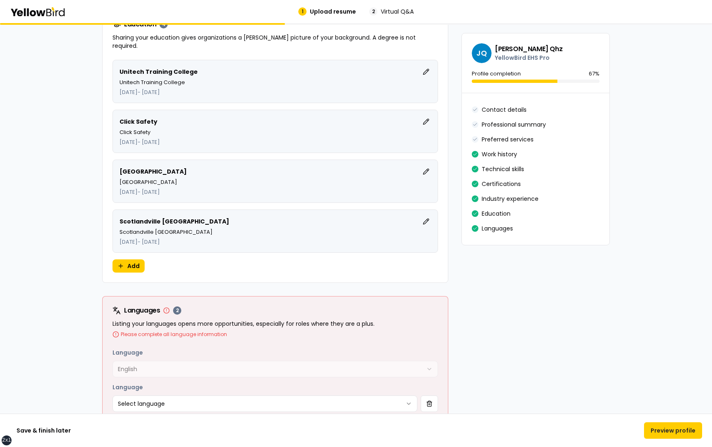
scroll to position [2073, 0]
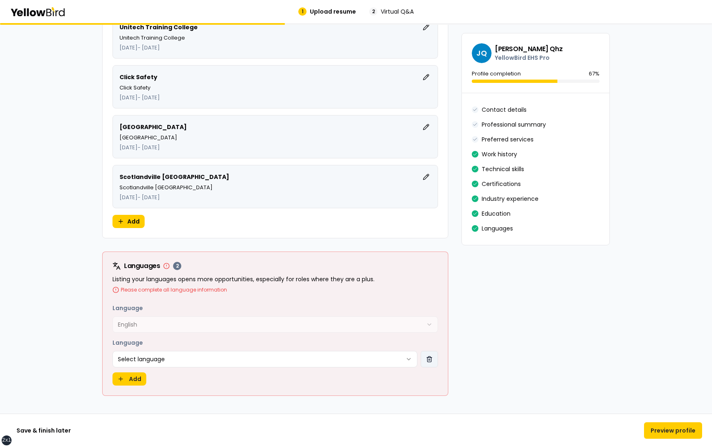
click at [428, 355] on button "button" at bounding box center [429, 359] width 17 height 16
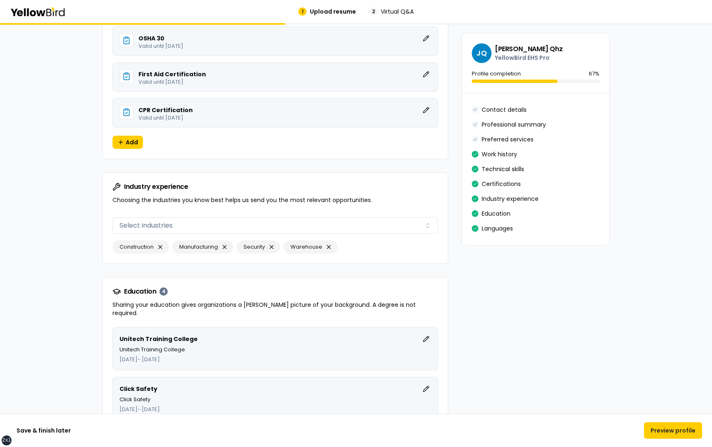
scroll to position [1758, 0]
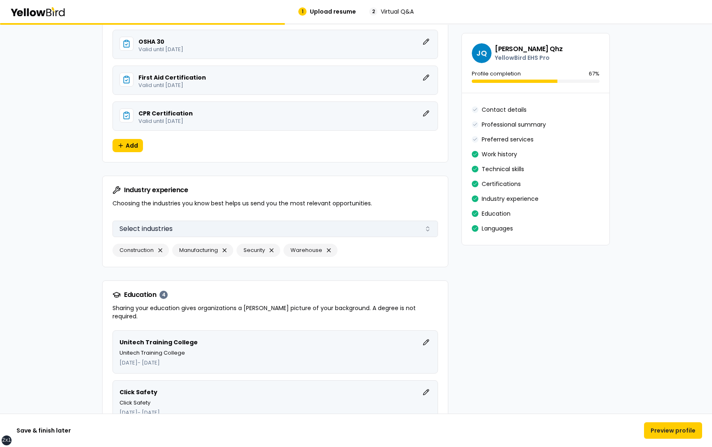
click at [207, 229] on button "Select industries" at bounding box center [274, 228] width 325 height 16
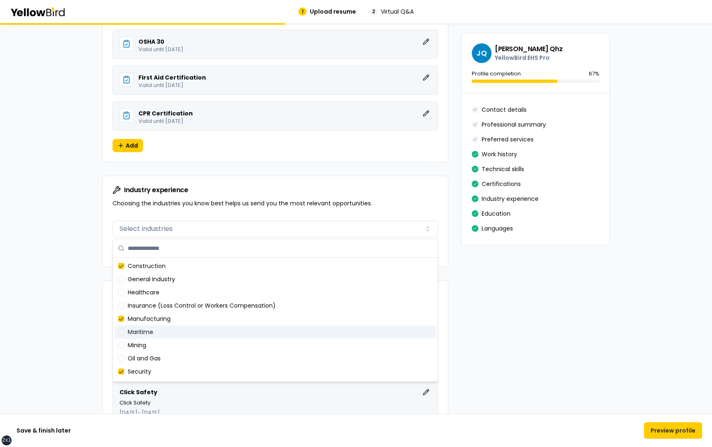
scroll to position [7, 0]
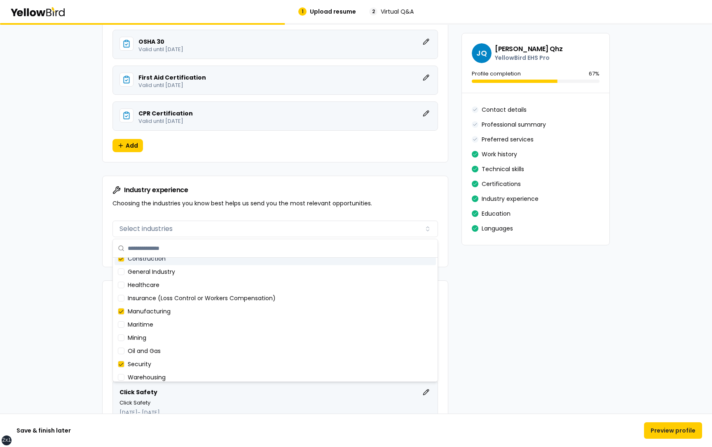
click at [234, 209] on div "Industry experience Choosing the industries you know best helps us send you the…" at bounding box center [275, 196] width 345 height 41
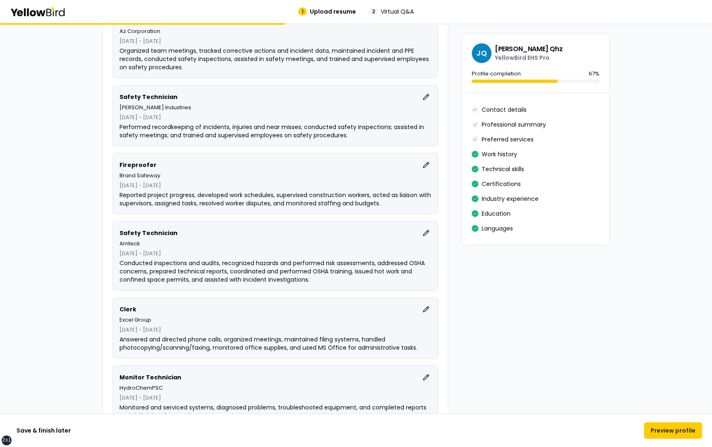
scroll to position [867, 0]
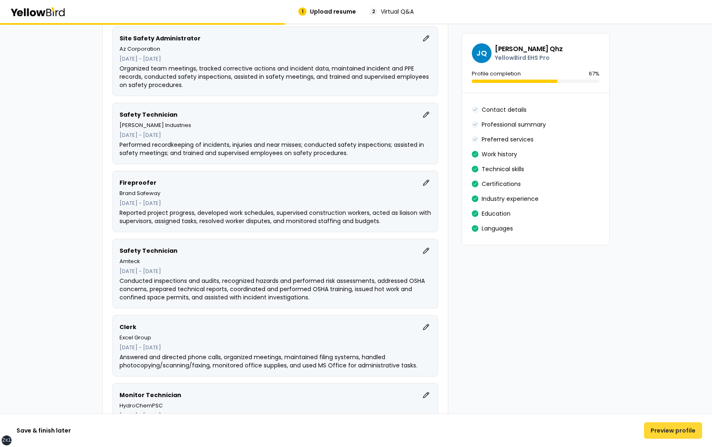
click at [670, 427] on button "Preview profile" at bounding box center [673, 430] width 58 height 16
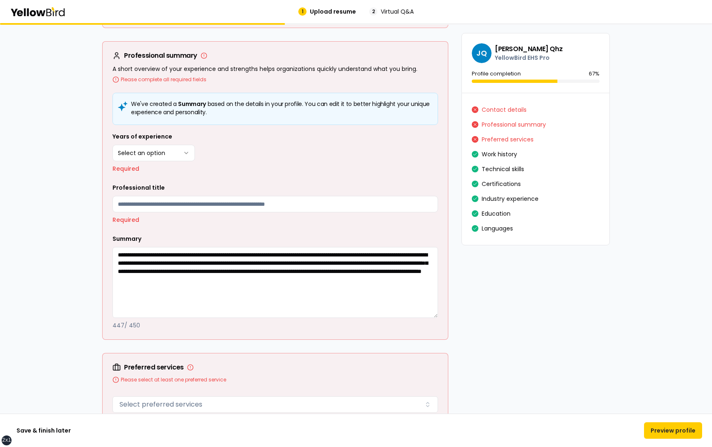
scroll to position [363, 0]
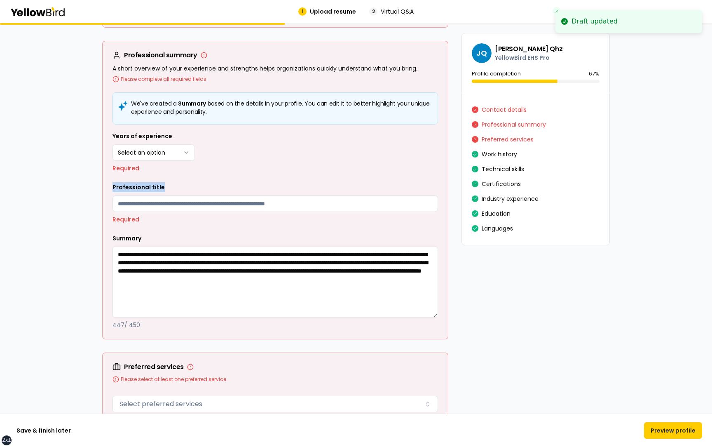
drag, startPoint x: 173, startPoint y: 183, endPoint x: 113, endPoint y: 186, distance: 59.4
click at [113, 186] on div "Professional title Required" at bounding box center [274, 202] width 325 height 41
click at [183, 179] on div "Years of experience Select an option ******* ****** ******* ******* ******* ***…" at bounding box center [274, 230] width 325 height 198
drag, startPoint x: 172, startPoint y: 187, endPoint x: 110, endPoint y: 187, distance: 61.8
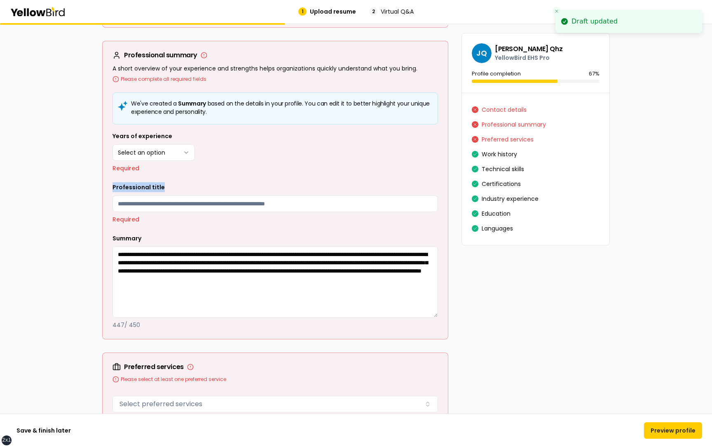
click at [110, 187] on div "We've created a Summary based on the details in your profile. You can edit it t…" at bounding box center [275, 215] width 345 height 246
drag, startPoint x: 166, startPoint y: 188, endPoint x: 114, endPoint y: 188, distance: 52.7
click at [113, 188] on div "Professional title Required" at bounding box center [274, 202] width 325 height 41
click at [198, 187] on div "Professional title Required" at bounding box center [274, 202] width 325 height 41
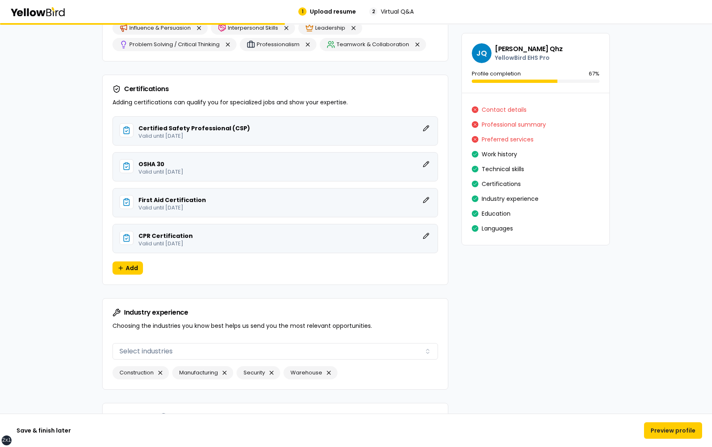
scroll to position [1724, 0]
click at [556, 116] on div "Contact details" at bounding box center [536, 109] width 128 height 13
click at [507, 111] on button "Contact details" at bounding box center [504, 109] width 45 height 13
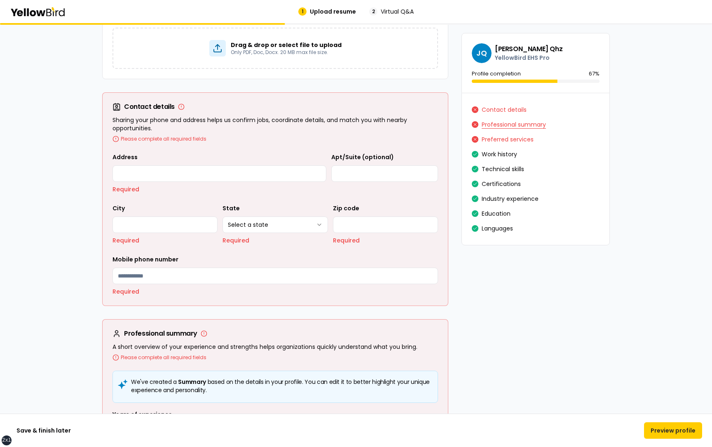
click at [508, 123] on button "Professional summary" at bounding box center [514, 124] width 64 height 13
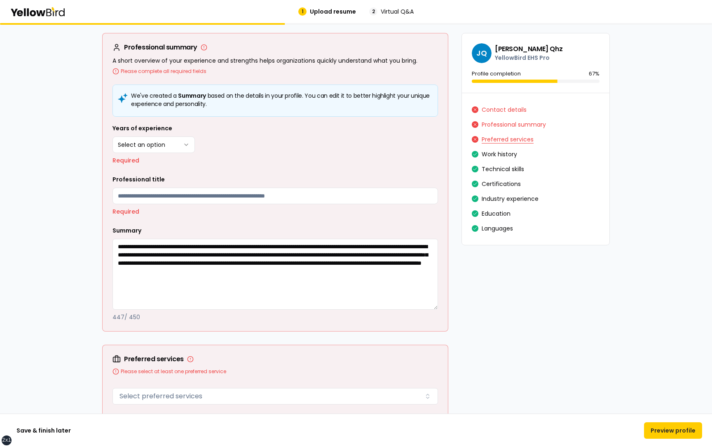
click at [505, 137] on button "Preferred services" at bounding box center [508, 139] width 52 height 13
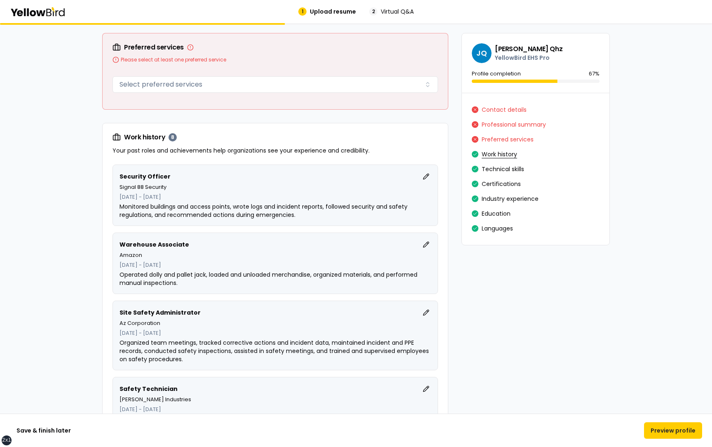
click at [502, 155] on button "Work history" at bounding box center [499, 154] width 35 height 13
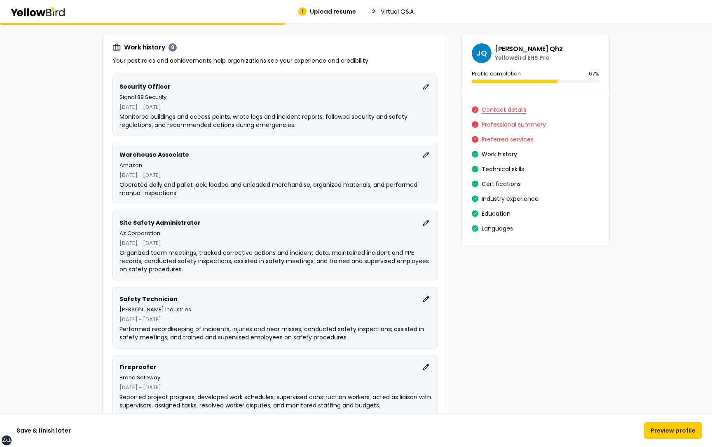
click at [501, 108] on button "Contact details" at bounding box center [504, 109] width 45 height 13
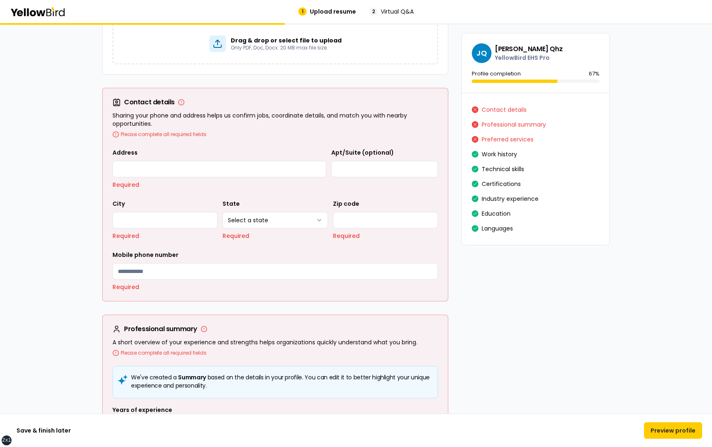
scroll to position [85, 0]
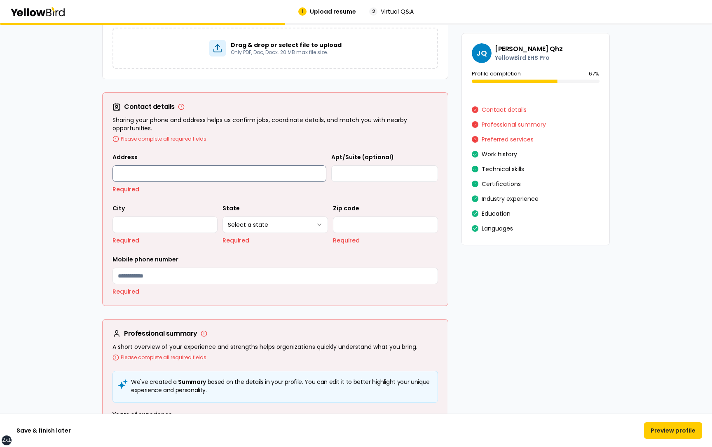
click at [190, 175] on input "Address" at bounding box center [219, 173] width 214 height 16
type input "**********"
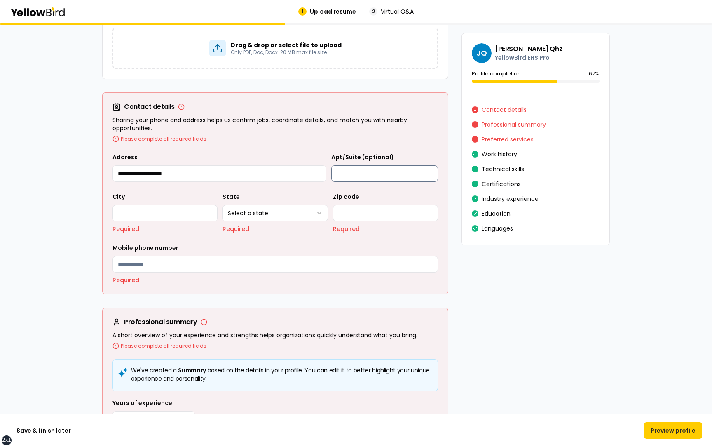
click at [386, 170] on input "Apt/Suite (optional)" at bounding box center [384, 173] width 107 height 16
type input "**********"
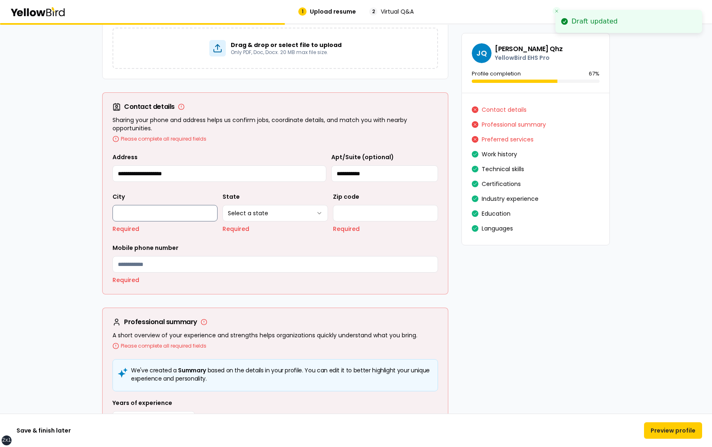
click at [163, 215] on input "City" at bounding box center [164, 213] width 105 height 16
type input "*******"
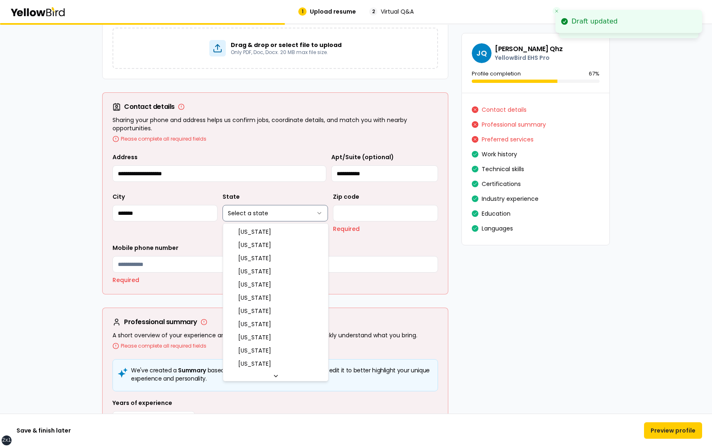
click at [252, 213] on html "**********" at bounding box center [356, 223] width 712 height 447
select select "**"
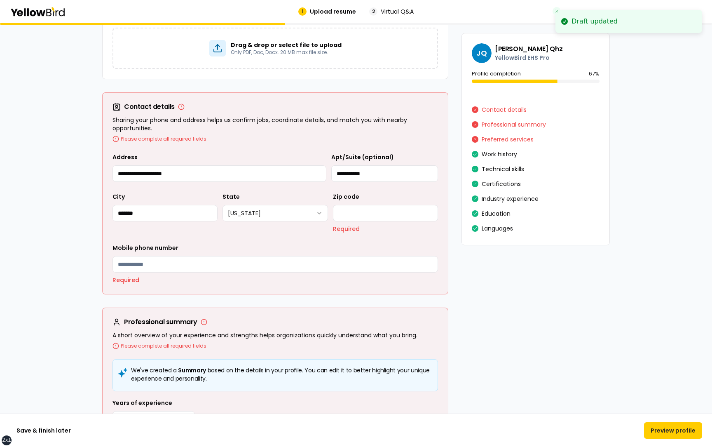
click at [241, 239] on div "**********" at bounding box center [274, 218] width 325 height 132
click at [363, 215] on input "Zip code" at bounding box center [385, 213] width 105 height 16
type input "*****"
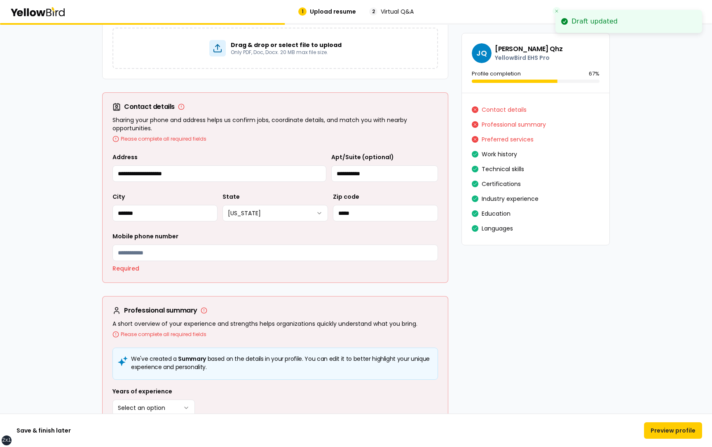
click at [312, 237] on div "Mobile phone number Required" at bounding box center [274, 251] width 325 height 41
click at [213, 248] on input "Mobile phone number" at bounding box center [274, 252] width 325 height 16
type input "**********"
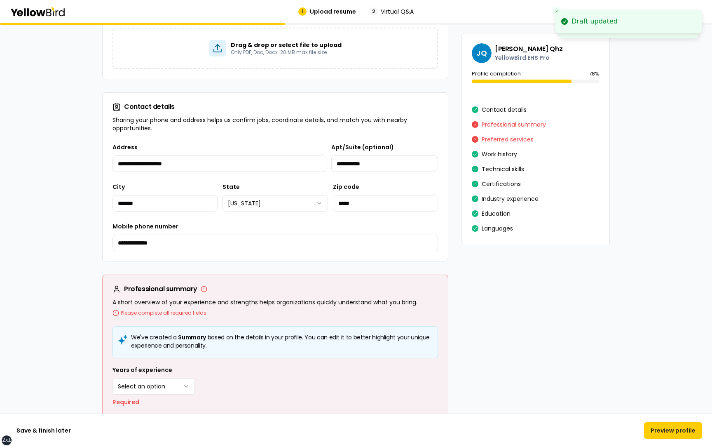
drag, startPoint x: 618, startPoint y: 18, endPoint x: 581, endPoint y: 17, distance: 37.1
click at [581, 17] on li "Draft updated" at bounding box center [628, 17] width 147 height 23
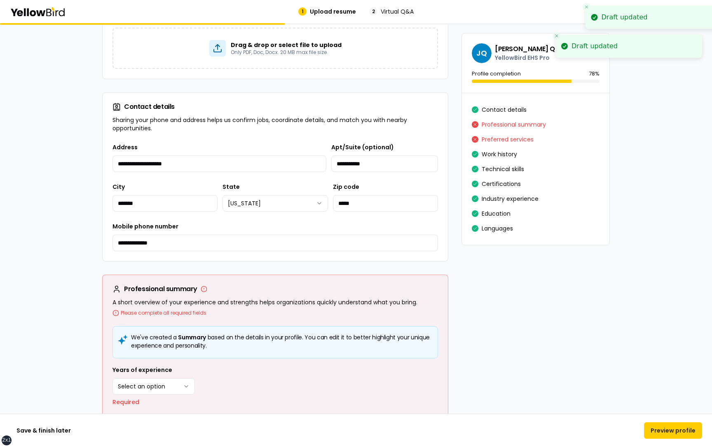
drag, startPoint x: 571, startPoint y: 17, endPoint x: 600, endPoint y: 18, distance: 28.9
click at [602, 18] on div "Draft updated" at bounding box center [625, 17] width 46 height 10
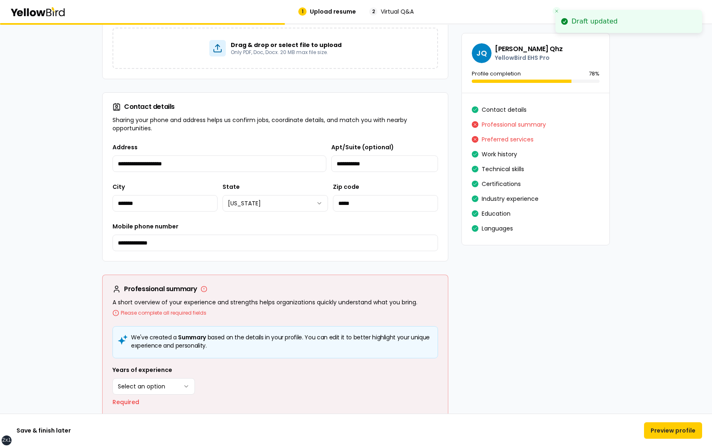
click at [614, 22] on li "Draft updated" at bounding box center [628, 21] width 147 height 23
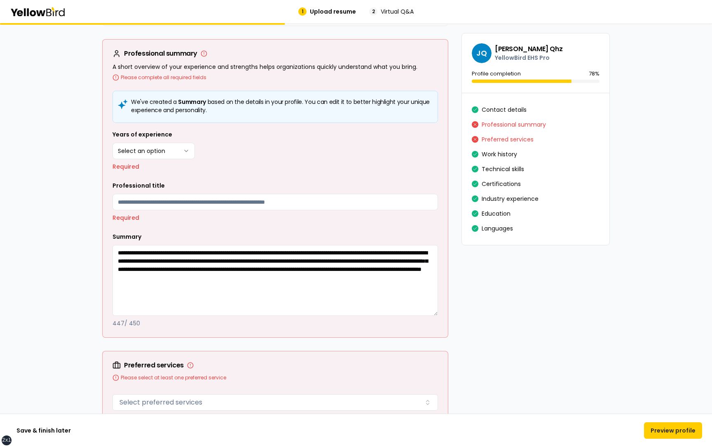
scroll to position [324, 0]
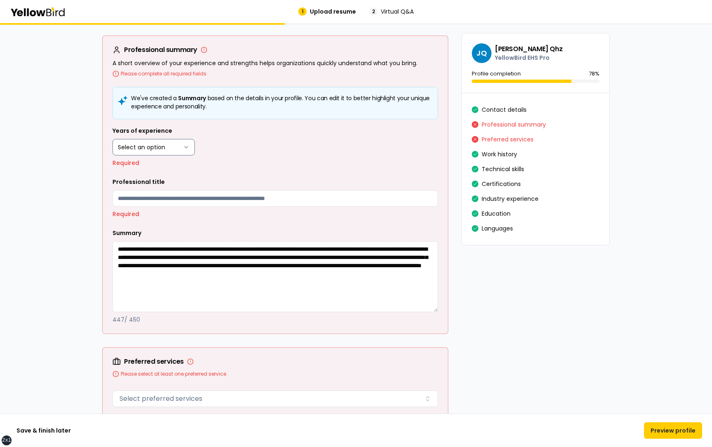
click at [175, 148] on html "**********" at bounding box center [356, 223] width 712 height 447
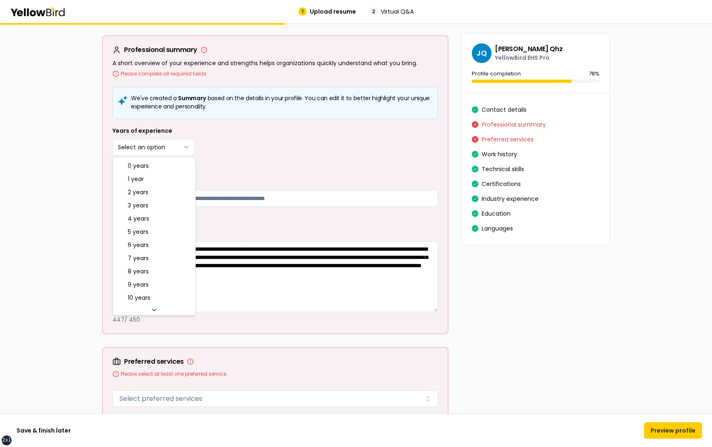
select select "****"
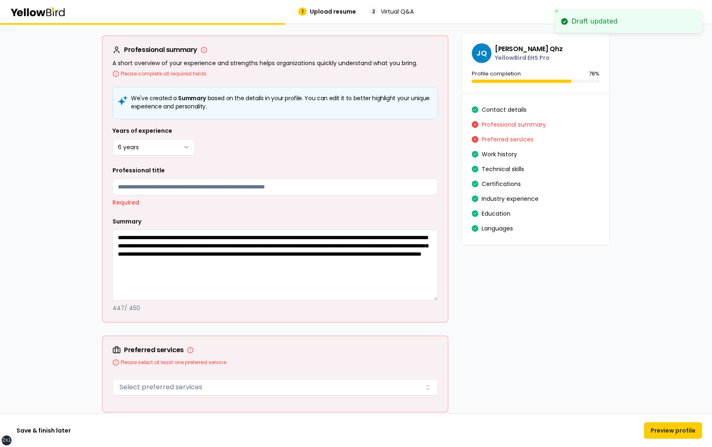
click at [243, 123] on div "We've created a Summary based on the details in your profile. You can edit it t…" at bounding box center [275, 204] width 345 height 235
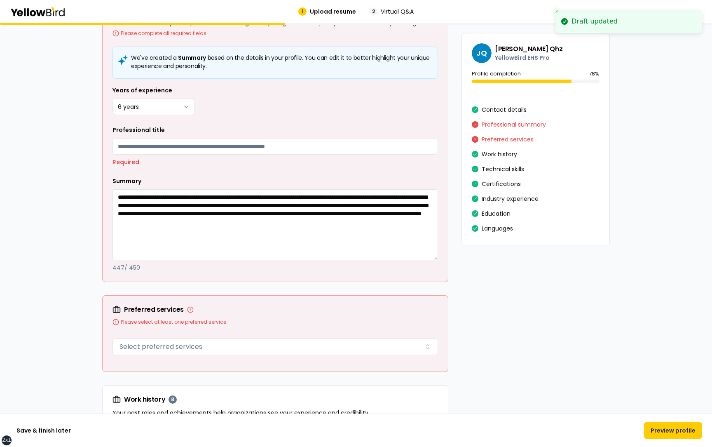
scroll to position [376, 0]
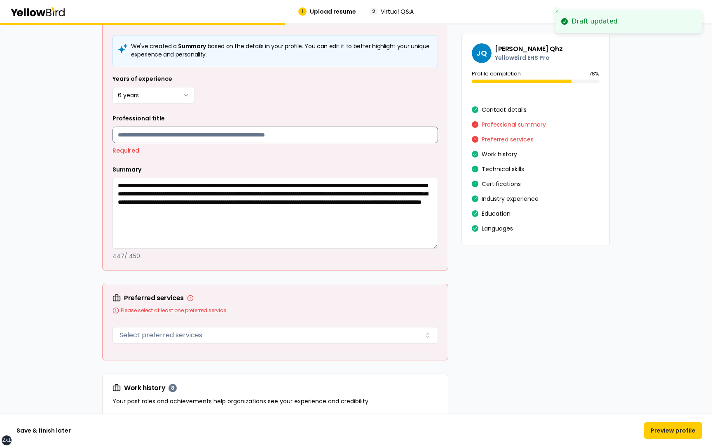
click at [205, 134] on input "Professional title" at bounding box center [274, 134] width 325 height 16
type input "**********"
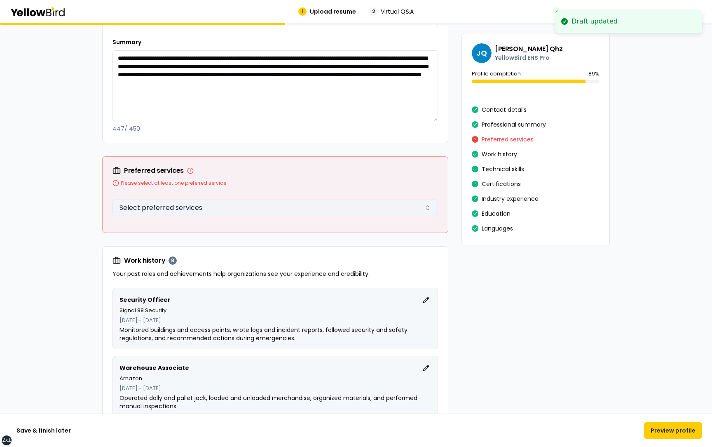
scroll to position [482, 0]
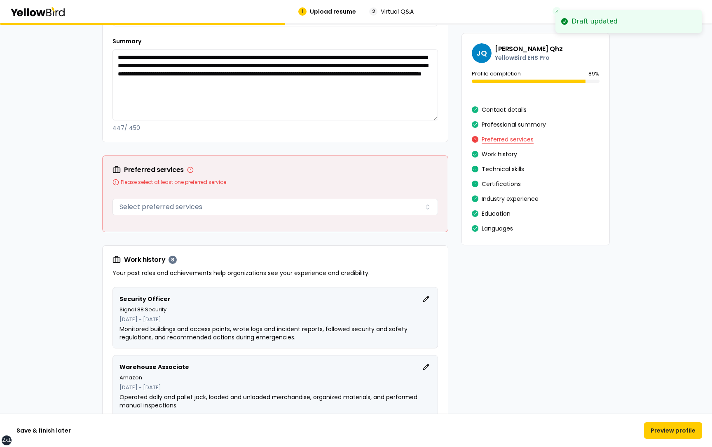
click at [504, 137] on button "Preferred services" at bounding box center [508, 139] width 52 height 13
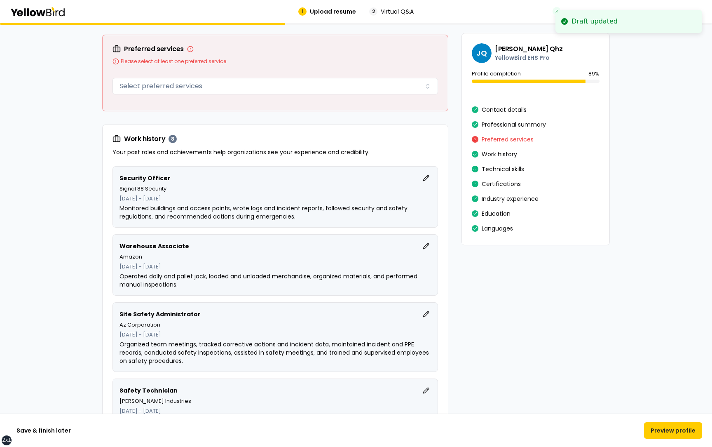
scroll to position [605, 0]
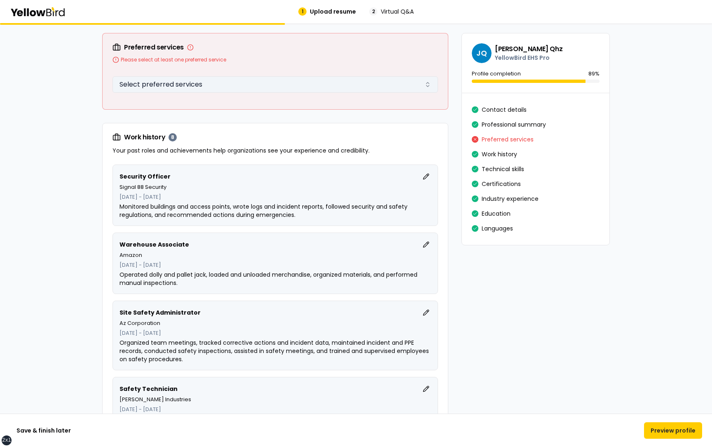
click at [347, 84] on button "Select preferred services" at bounding box center [274, 84] width 325 height 16
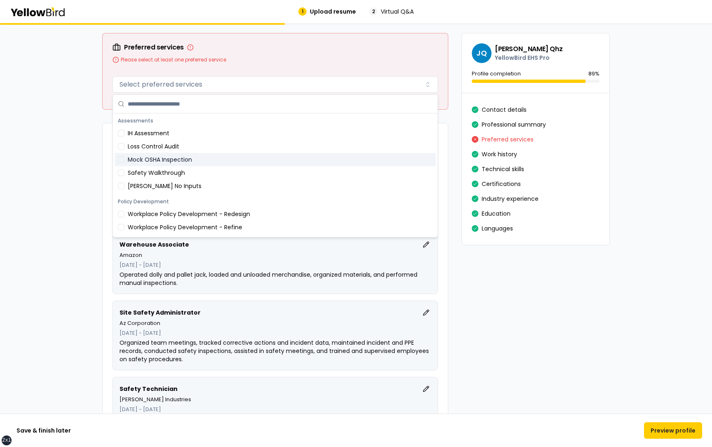
click at [205, 155] on div "Mock OSHA Inspection" at bounding box center [275, 159] width 321 height 13
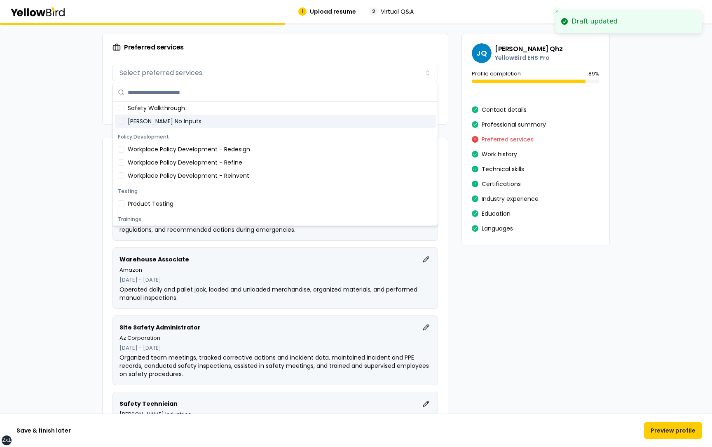
scroll to position [59, 0]
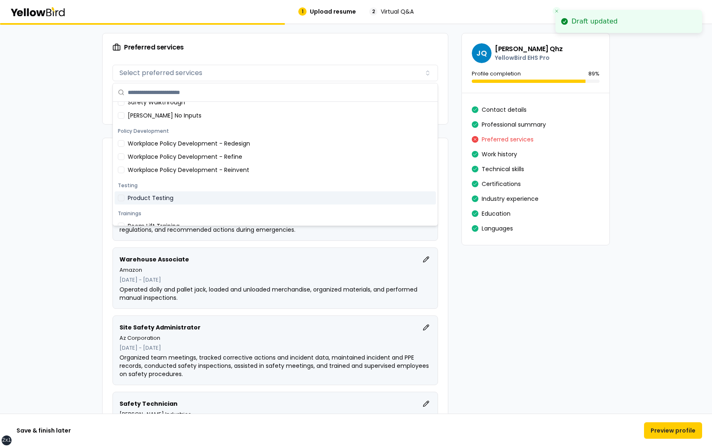
click at [176, 210] on div "Trainings" at bounding box center [275, 214] width 321 height 12
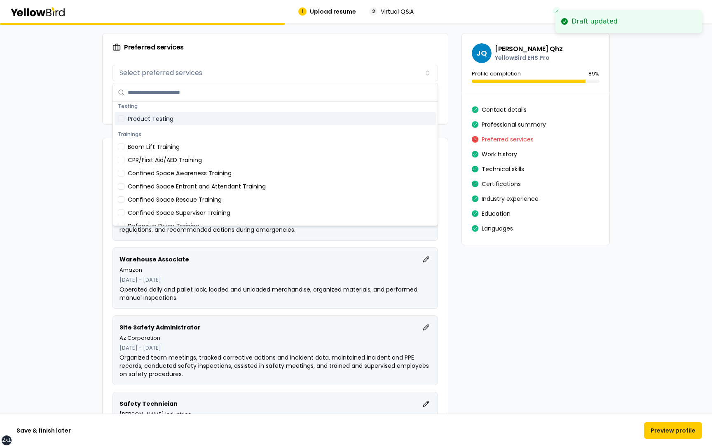
scroll to position [144, 0]
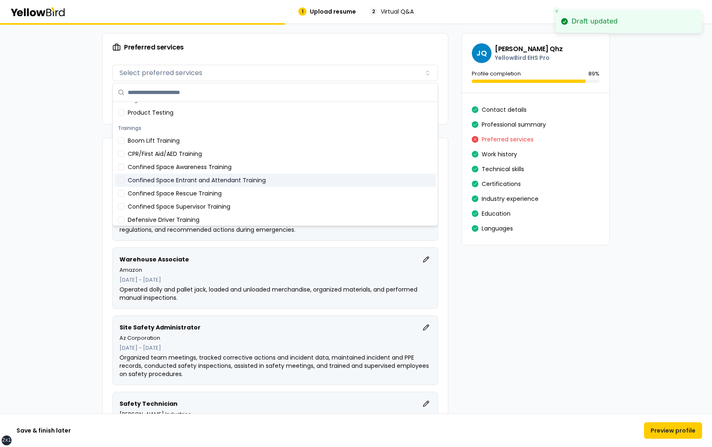
click at [185, 183] on div "Confined Space Entrant and Attendant Training" at bounding box center [275, 179] width 321 height 13
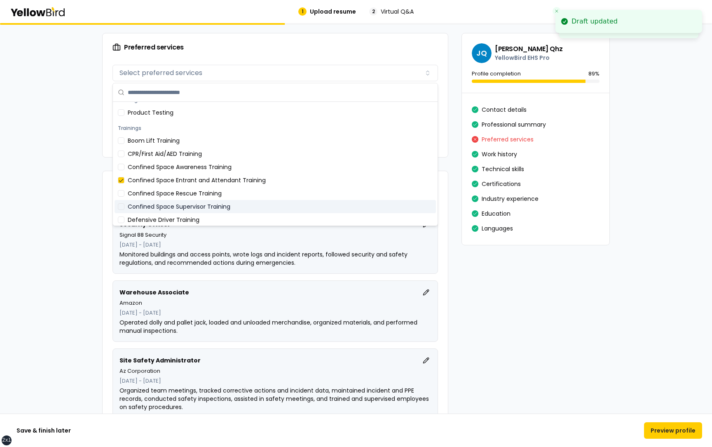
click at [180, 211] on div "Confined Space Supervisor Training" at bounding box center [275, 206] width 321 height 13
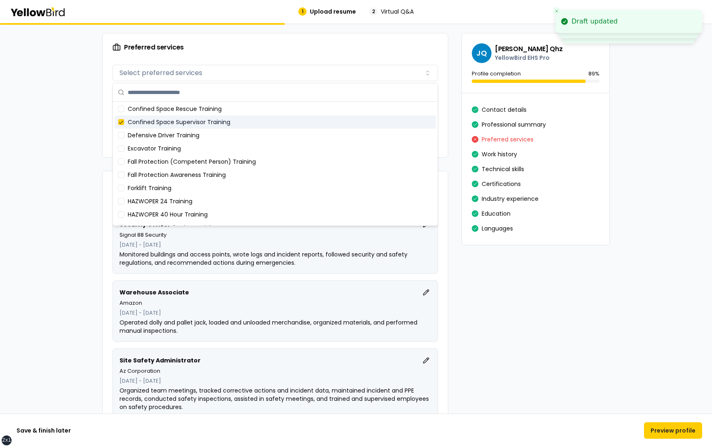
scroll to position [251, 0]
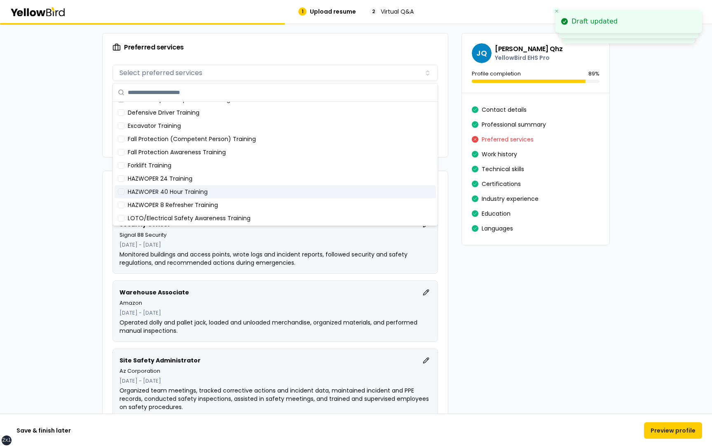
click at [184, 197] on div "HAZWOPER 40 Hour Training" at bounding box center [275, 191] width 321 height 13
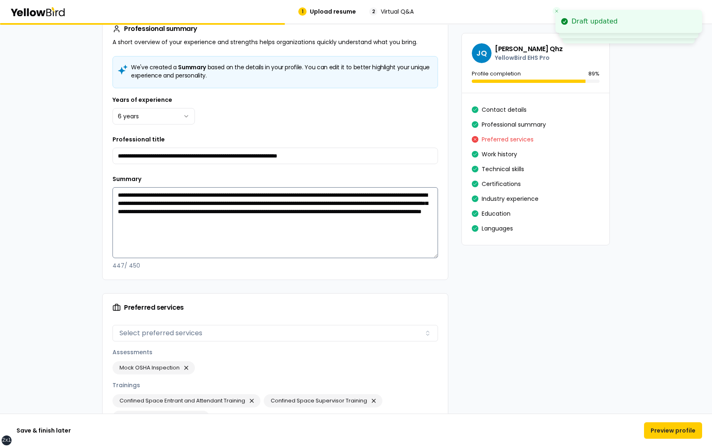
scroll to position [344, 0]
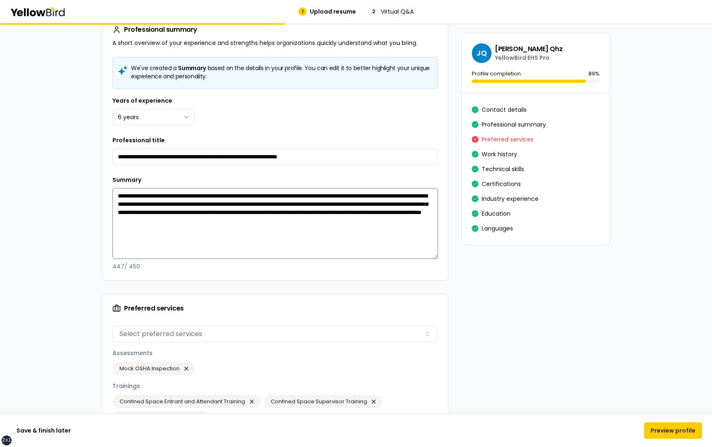
drag, startPoint x: 218, startPoint y: 227, endPoint x: 118, endPoint y: 195, distance: 105.2
click at [118, 195] on textarea "**********" at bounding box center [274, 223] width 325 height 71
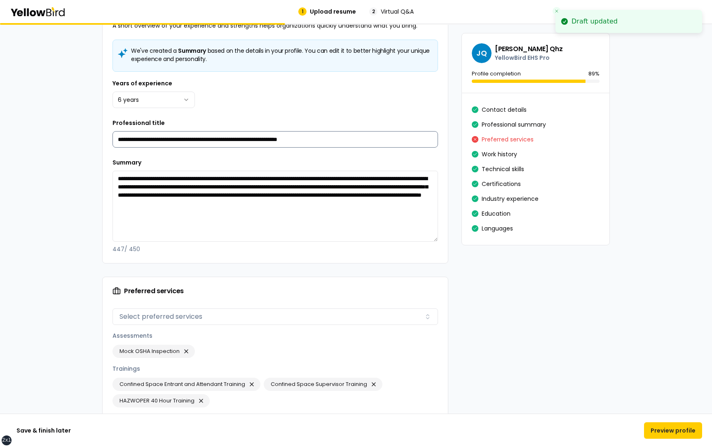
scroll to position [485, 0]
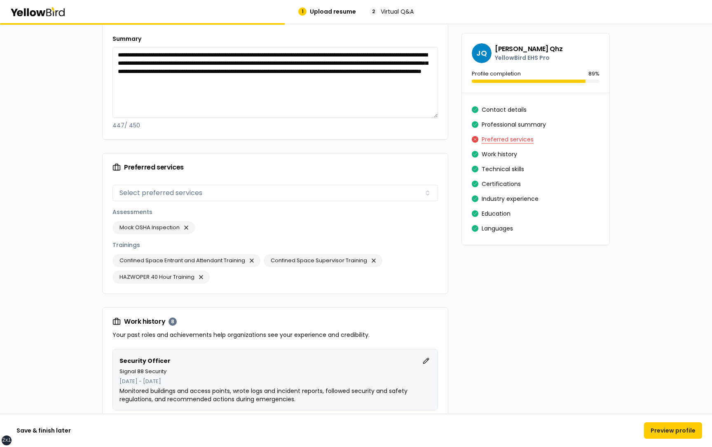
click at [514, 138] on button "Preferred services" at bounding box center [508, 139] width 52 height 13
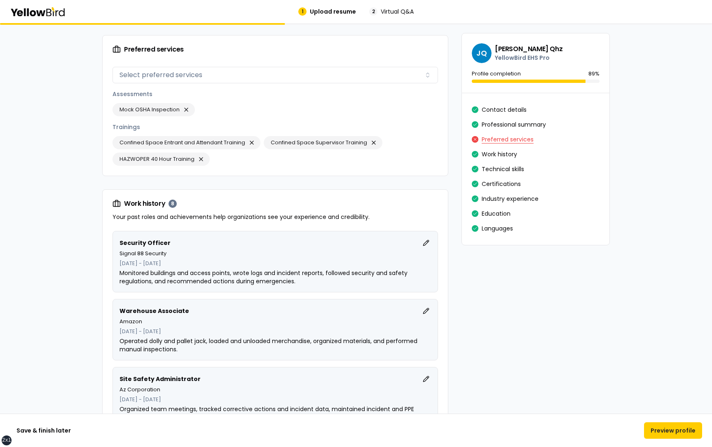
scroll to position [605, 0]
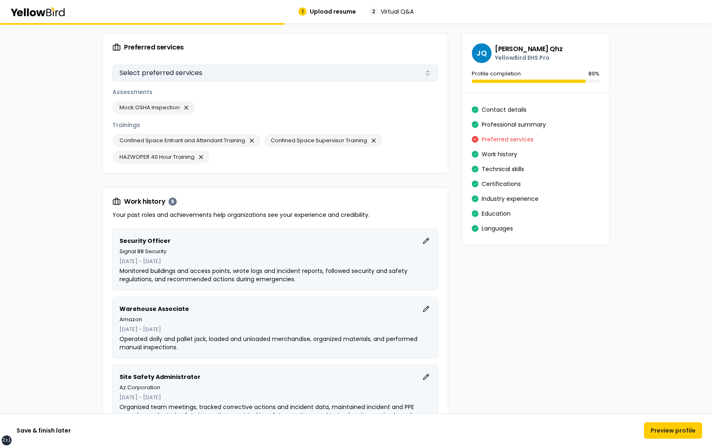
click at [242, 71] on button "Select preferred services" at bounding box center [274, 73] width 325 height 16
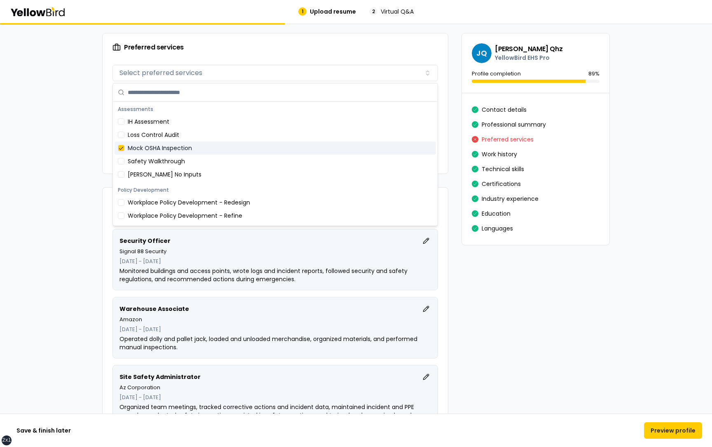
click at [208, 149] on div "Mock OSHA Inspection" at bounding box center [275, 147] width 321 height 13
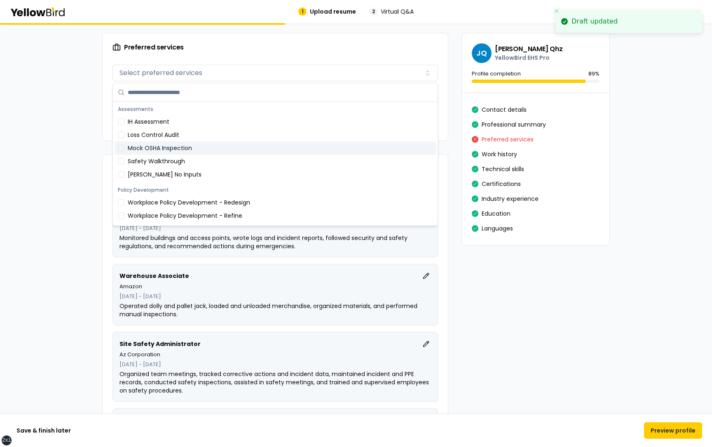
click at [208, 149] on div "Mock OSHA Inspection" at bounding box center [275, 147] width 321 height 13
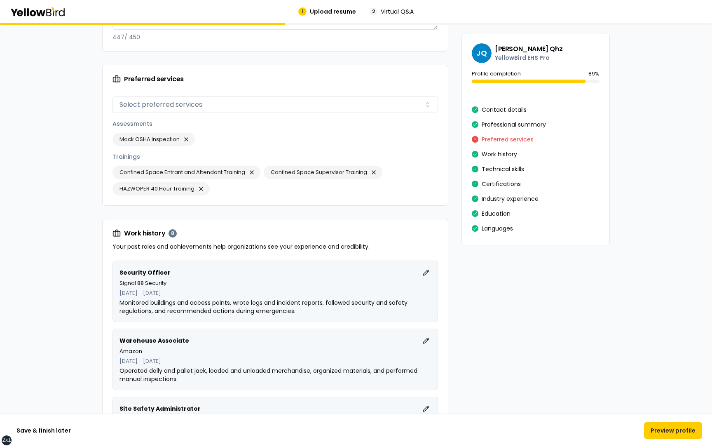
scroll to position [573, 0]
click at [375, 171] on button "button" at bounding box center [374, 173] width 10 height 10
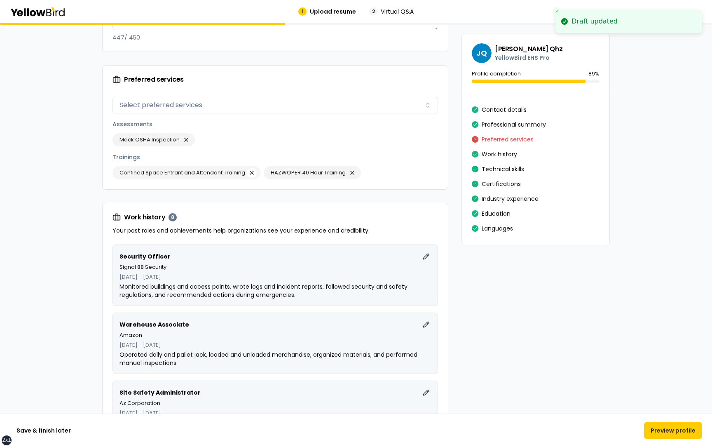
click at [253, 171] on button "button" at bounding box center [252, 173] width 10 height 10
click at [203, 173] on button "button" at bounding box center [201, 173] width 10 height 10
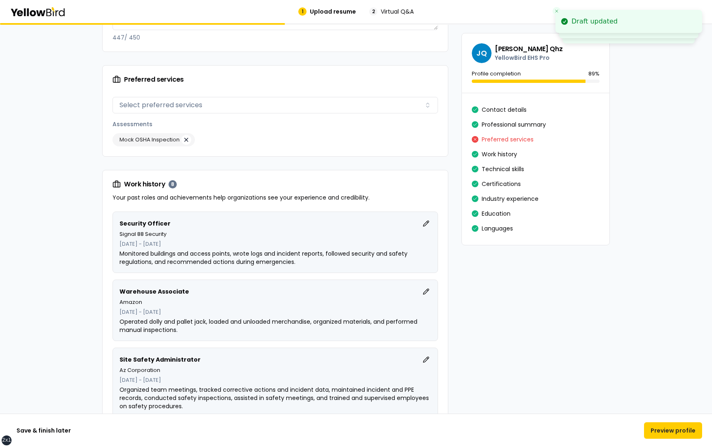
click at [187, 141] on button "button" at bounding box center [186, 140] width 10 height 10
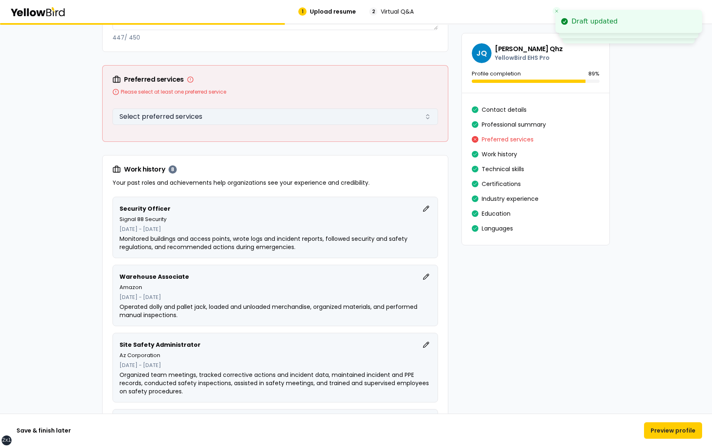
click at [225, 115] on button "Select preferred services" at bounding box center [274, 116] width 325 height 16
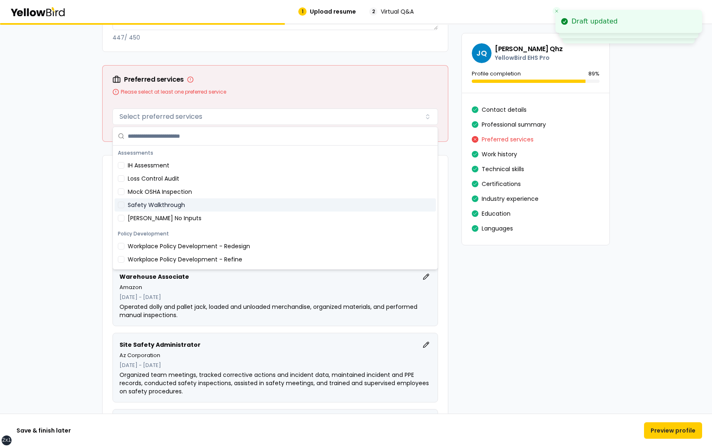
click at [197, 199] on div "Safety Walkthrough" at bounding box center [275, 204] width 321 height 13
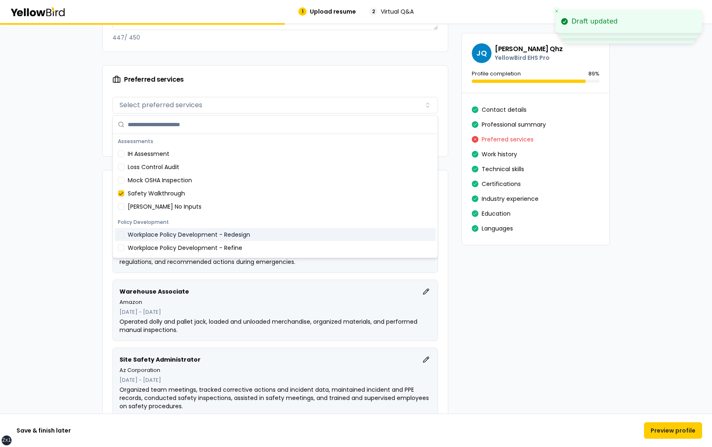
click at [192, 240] on div "Workplace Policy Development - Redesign" at bounding box center [275, 234] width 321 height 13
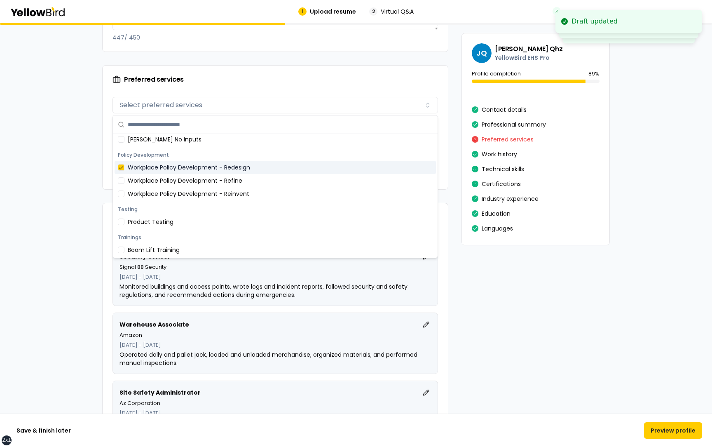
scroll to position [74, 0]
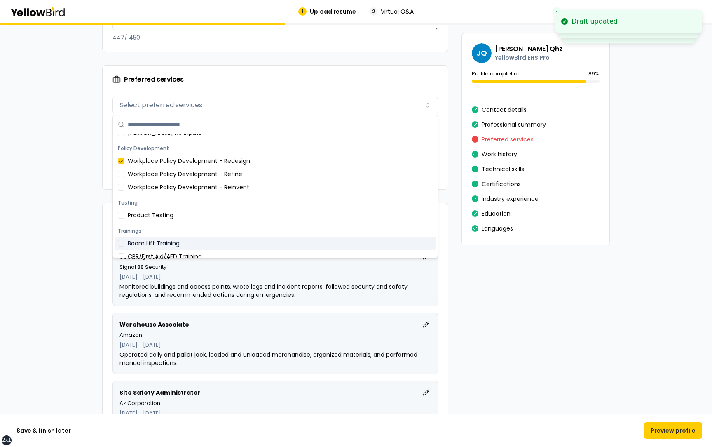
click at [193, 225] on div "Trainings" at bounding box center [275, 231] width 321 height 12
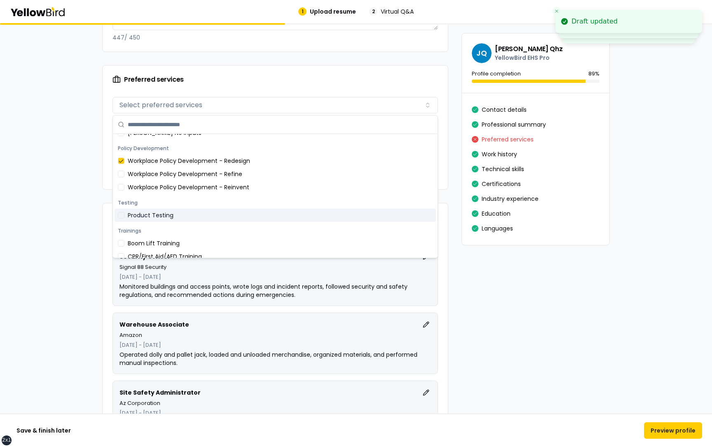
click at [179, 217] on div "Product Testing" at bounding box center [275, 214] width 321 height 13
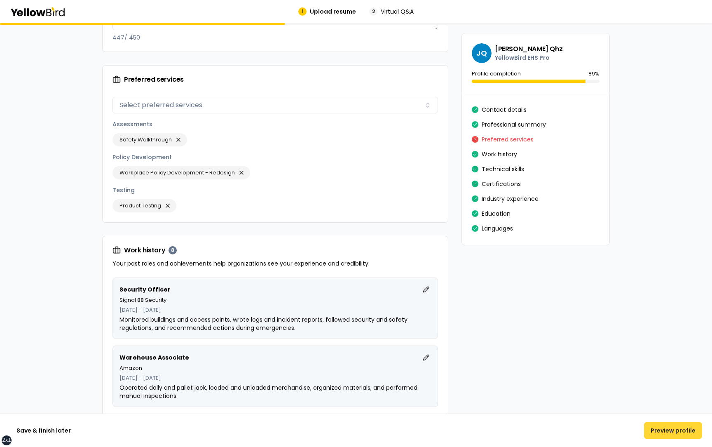
click at [664, 428] on button "Preview profile" at bounding box center [673, 430] width 58 height 16
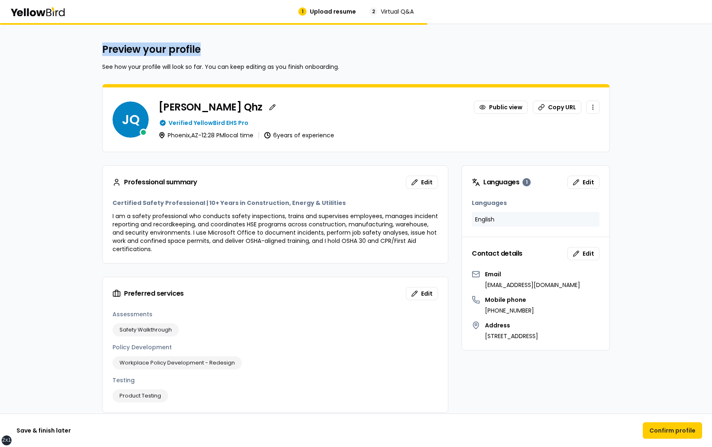
drag, startPoint x: 212, startPoint y: 50, endPoint x: 99, endPoint y: 54, distance: 113.0
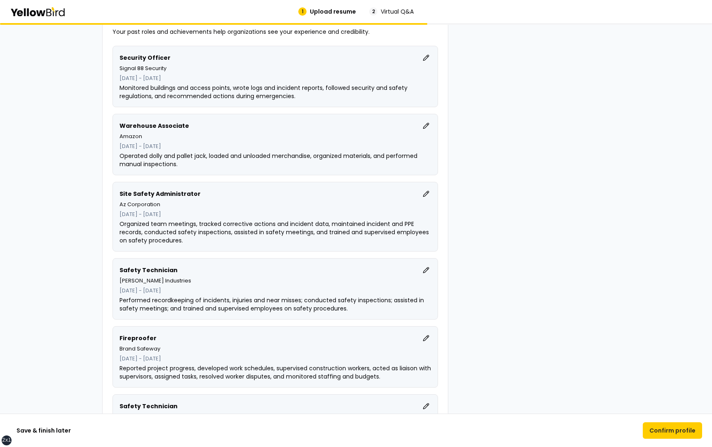
scroll to position [390, 0]
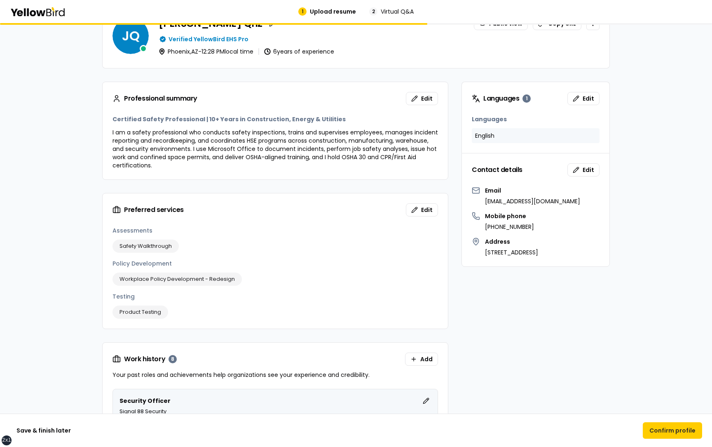
scroll to position [0, 0]
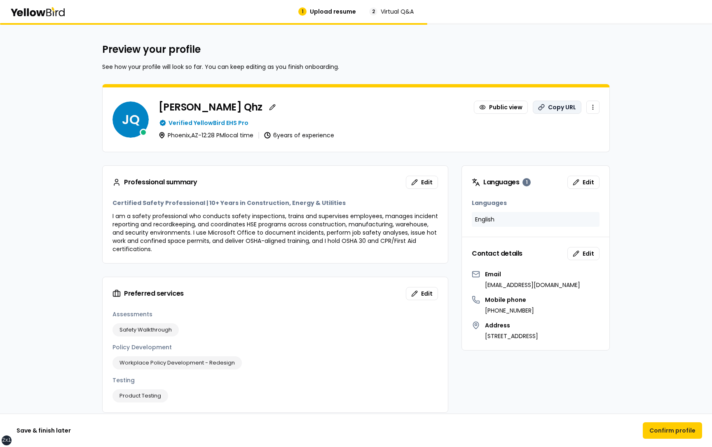
click at [550, 110] on button "Copy URL" at bounding box center [557, 107] width 49 height 13
click at [565, 105] on button "Copy URL" at bounding box center [557, 107] width 49 height 13
click at [594, 108] on html "xs sm md lg xl 2xl 1 Upload resume 2 Virtual Q&A Preview your profile See how y…" at bounding box center [356, 223] width 712 height 447
click at [595, 106] on html "xs sm md lg xl 2xl 1 Upload resume 2 Virtual Q&A Preview your profile See how y…" at bounding box center [356, 223] width 712 height 447
click at [593, 106] on html "xs sm md lg xl 2xl 1 Upload resume 2 Virtual Q&A Preview your profile See how y…" at bounding box center [356, 223] width 712 height 447
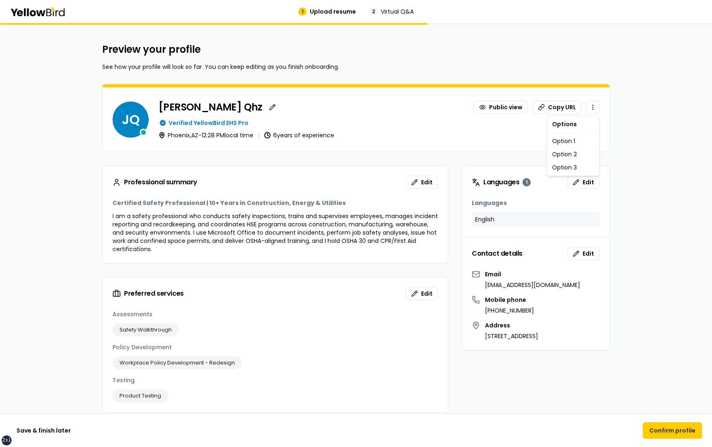
click at [523, 129] on html "xs sm md lg xl 2xl 1 Upload resume 2 Virtual Q&A Preview your profile See how y…" at bounding box center [356, 223] width 712 height 447
click at [594, 110] on html "xs sm md lg xl 2xl 1 Upload resume 2 Virtual Q&A Preview your profile See how y…" at bounding box center [356, 223] width 712 height 447
click at [458, 139] on html "xs sm md lg xl 2xl 1 Upload resume 2 Virtual Q&A Preview your profile See how y…" at bounding box center [356, 223] width 712 height 447
click at [266, 106] on button "button" at bounding box center [272, 107] width 13 height 13
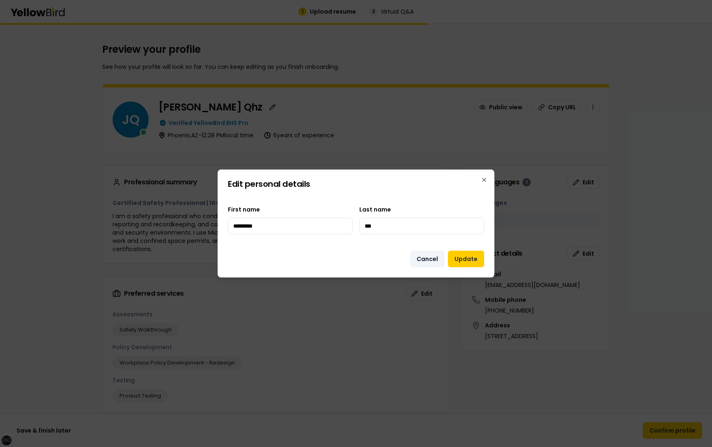
click at [422, 260] on button "Cancel" at bounding box center [427, 259] width 35 height 16
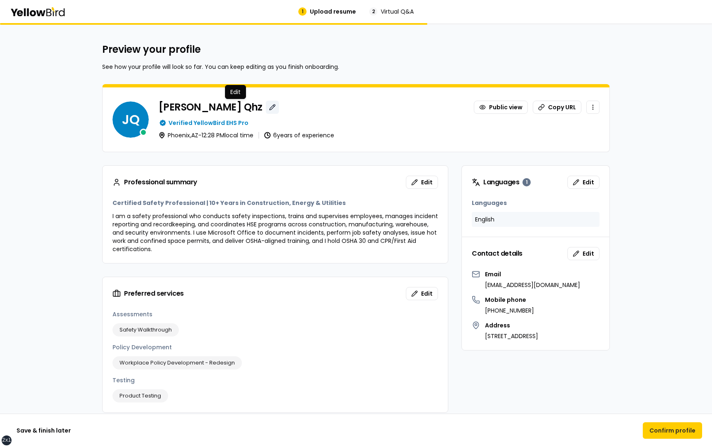
click at [266, 106] on button "button" at bounding box center [272, 107] width 13 height 13
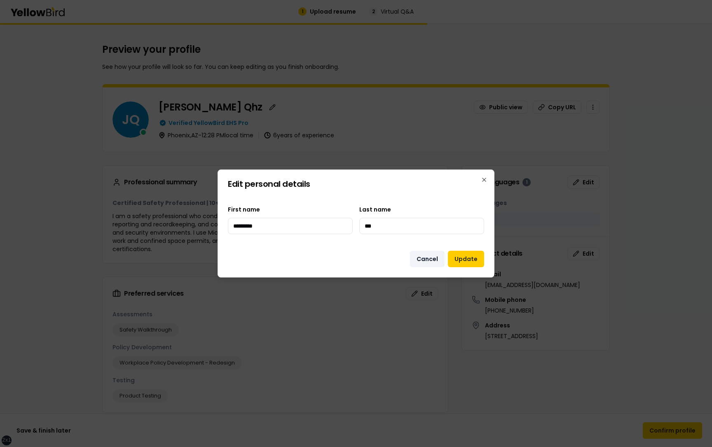
click at [426, 257] on button "Cancel" at bounding box center [427, 259] width 35 height 16
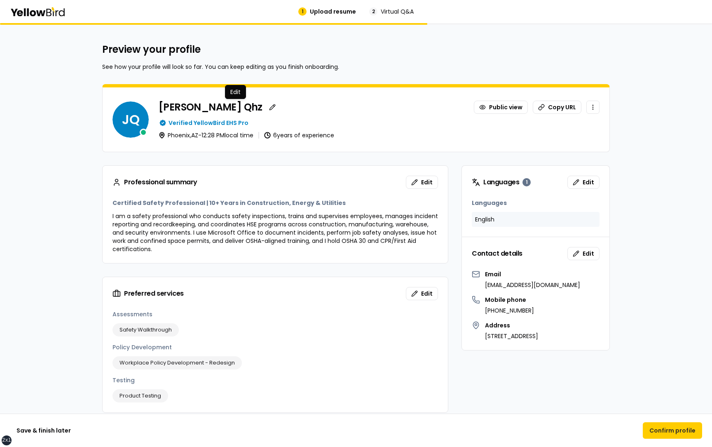
click at [417, 140] on div "JQ Juan Test Qhz Edit Edit Public view Copy URL Verified YellowBird EHS Pro Pho…" at bounding box center [356, 119] width 507 height 64
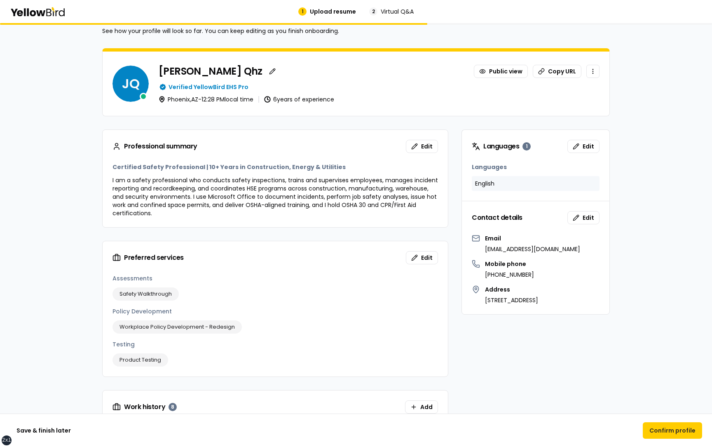
scroll to position [55, 0]
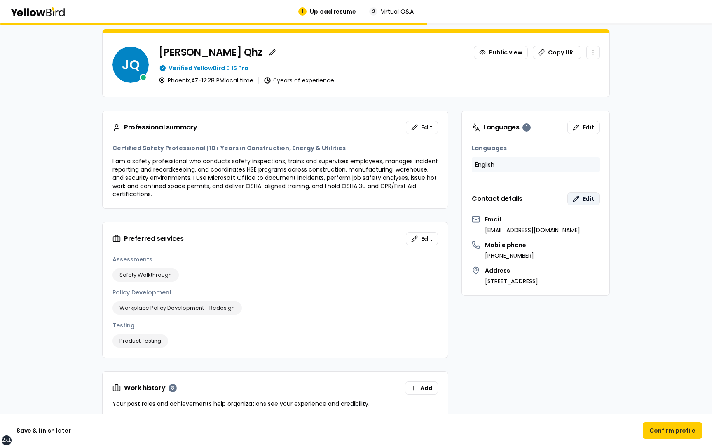
click at [585, 199] on span "Edit" at bounding box center [589, 198] width 12 height 8
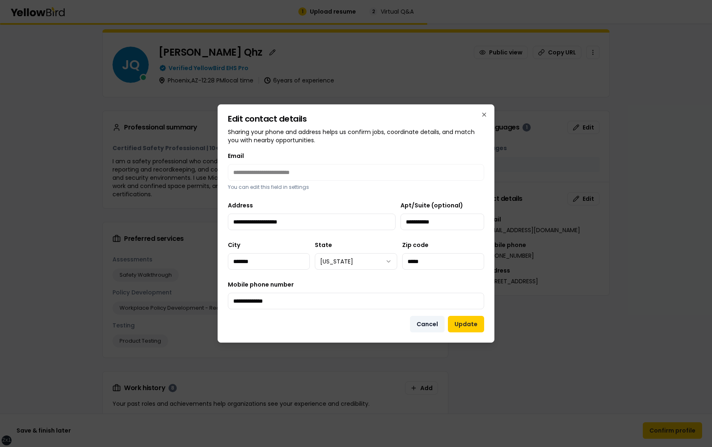
click at [432, 325] on button "Cancel" at bounding box center [427, 324] width 35 height 16
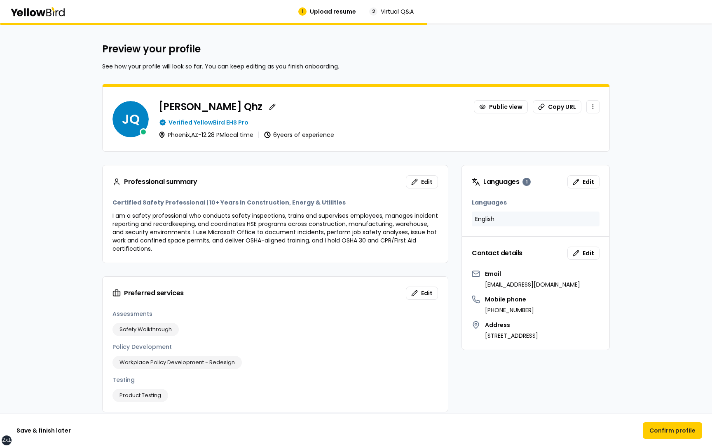
scroll to position [0, 0]
drag, startPoint x: 249, startPoint y: 122, endPoint x: 169, endPoint y: 122, distance: 79.9
click at [169, 122] on div "Verified YellowBird EHS Pro" at bounding box center [379, 123] width 441 height 8
click at [284, 123] on div "Verified YellowBird EHS Pro" at bounding box center [379, 123] width 441 height 8
click at [386, 11] on span "Virtual Q&A" at bounding box center [397, 11] width 33 height 8
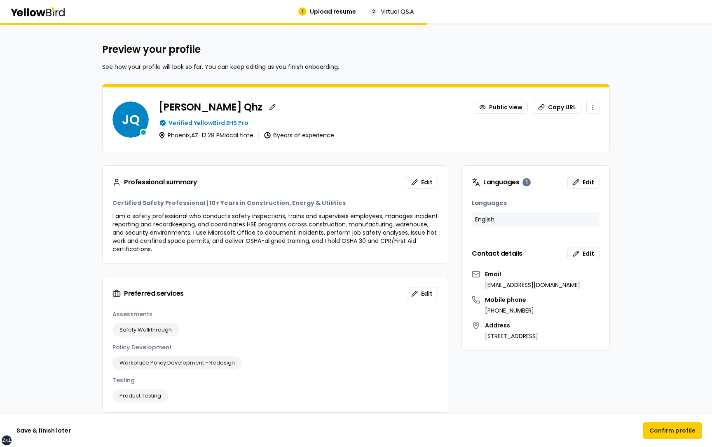
click at [337, 11] on span "Upload resume" at bounding box center [333, 11] width 46 height 8
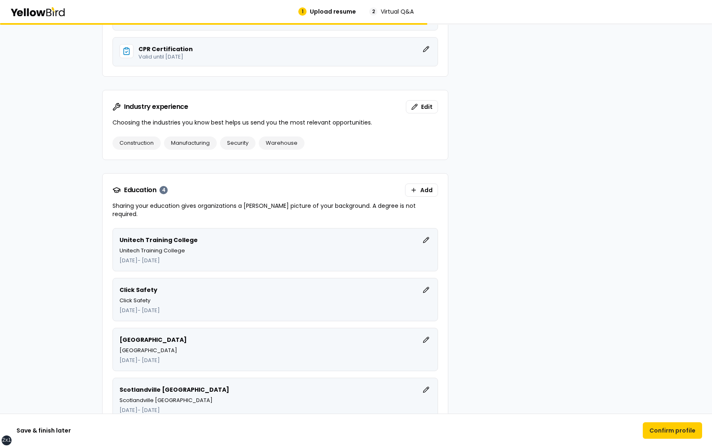
scroll to position [1520, 0]
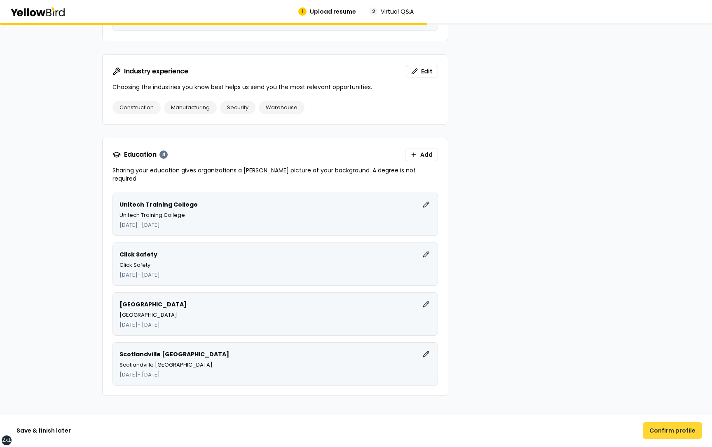
click at [669, 431] on button "Confirm profile" at bounding box center [672, 430] width 59 height 16
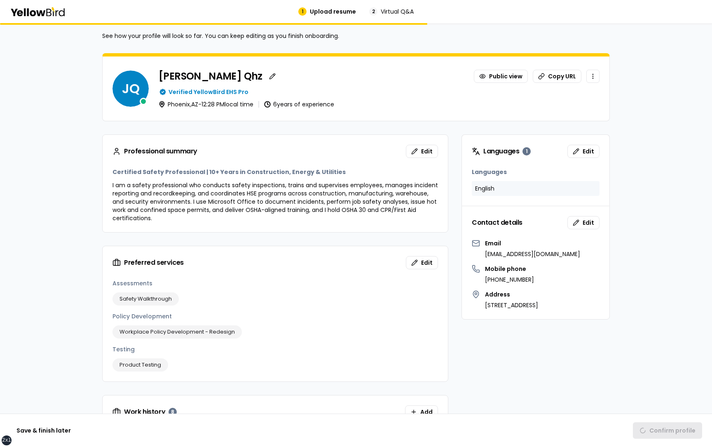
scroll to position [0, 0]
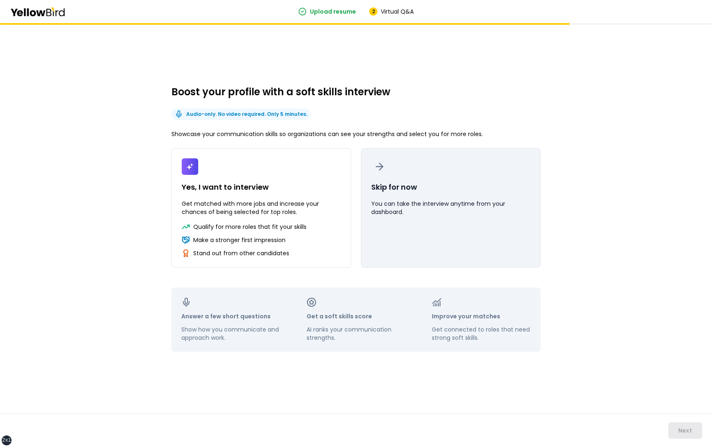
click at [379, 241] on button "Skip for now You can take the interview anytime from your dashboard." at bounding box center [451, 207] width 180 height 119
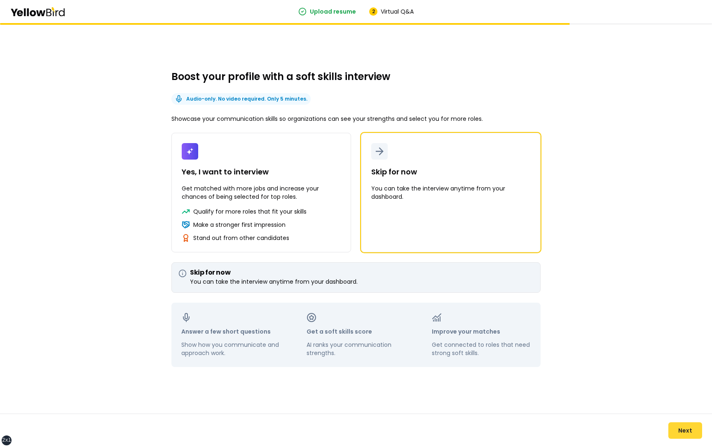
click at [679, 431] on button "Next" at bounding box center [685, 430] width 34 height 16
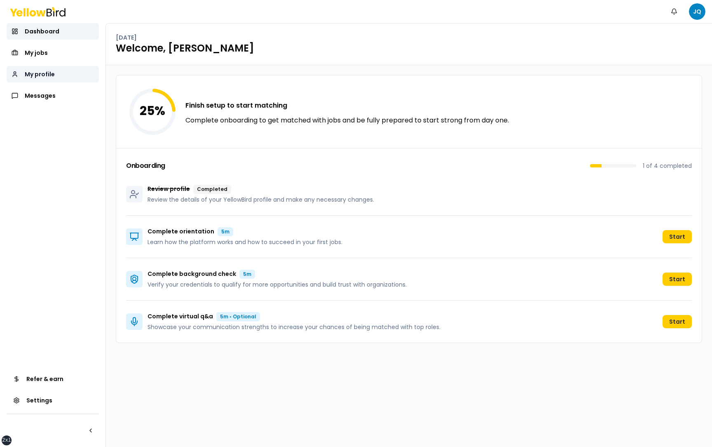
click at [80, 75] on link "My profile" at bounding box center [53, 74] width 92 height 16
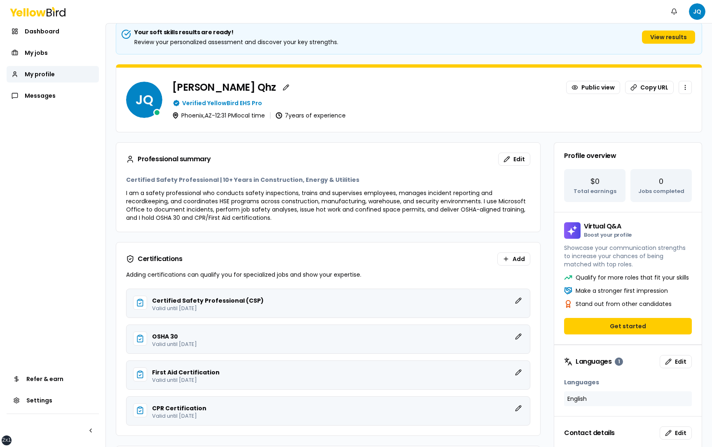
scroll to position [41, 0]
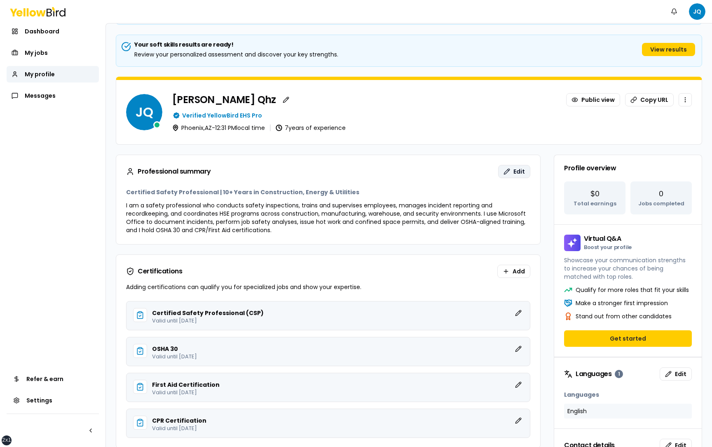
click at [520, 171] on span "Edit" at bounding box center [519, 171] width 12 height 8
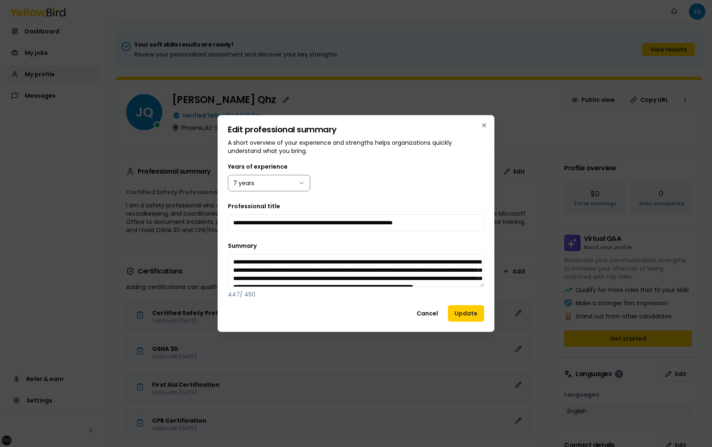
click at [276, 181] on body "xs sm md lg xl 2xl Notifications JQ Dashboard My jobs My profile Messages Refer…" at bounding box center [356, 223] width 712 height 447
click at [461, 313] on button "Update" at bounding box center [466, 313] width 36 height 16
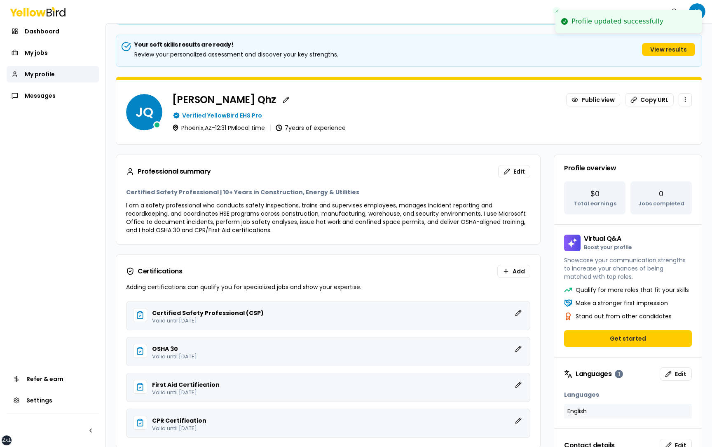
drag, startPoint x: 482, startPoint y: 285, endPoint x: 479, endPoint y: 317, distance: 32.2
click at [510, 173] on button "Edit" at bounding box center [514, 171] width 32 height 13
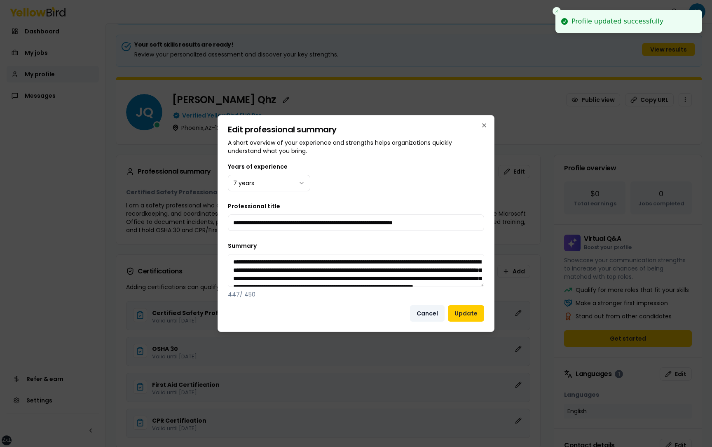
click at [435, 309] on button "Cancel" at bounding box center [427, 313] width 35 height 16
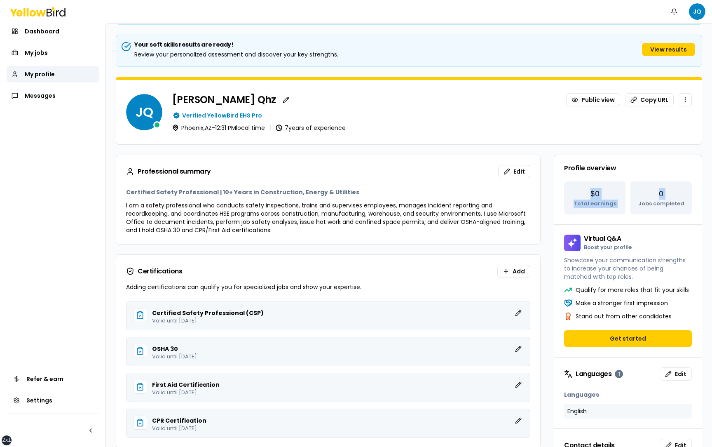
drag, startPoint x: 672, startPoint y: 197, endPoint x: 584, endPoint y: 193, distance: 88.2
click at [584, 193] on div "$0 Total earnings 0 Jobs completed" at bounding box center [628, 197] width 128 height 33
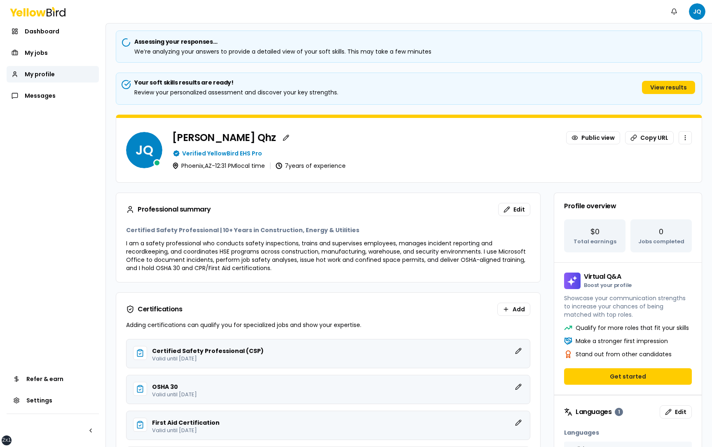
scroll to position [0, 0]
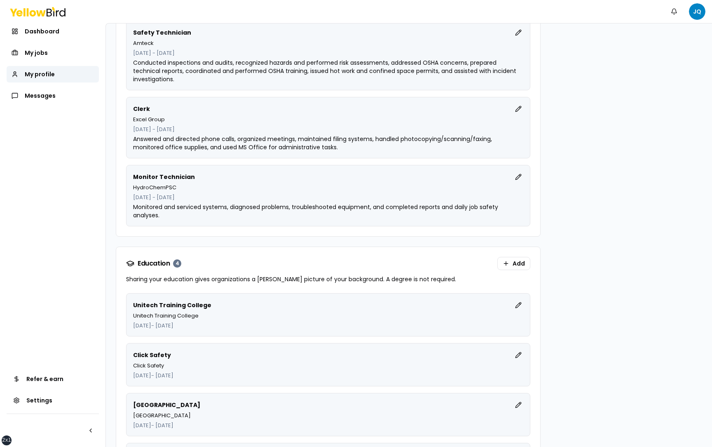
scroll to position [1304, 0]
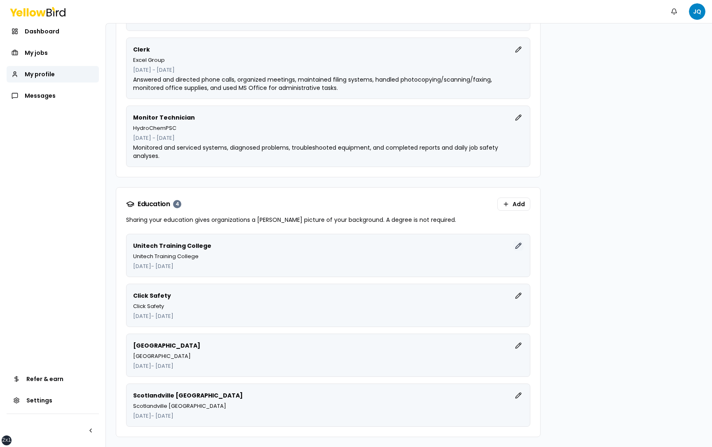
click at [520, 245] on button "Edit" at bounding box center [518, 246] width 10 height 10
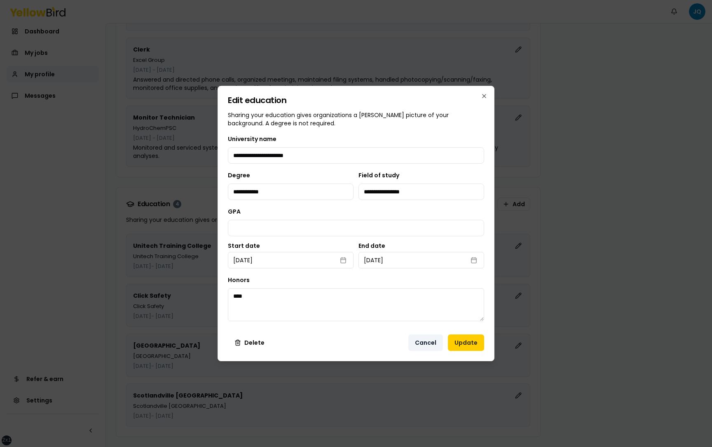
click at [425, 342] on button "Cancel" at bounding box center [425, 342] width 35 height 16
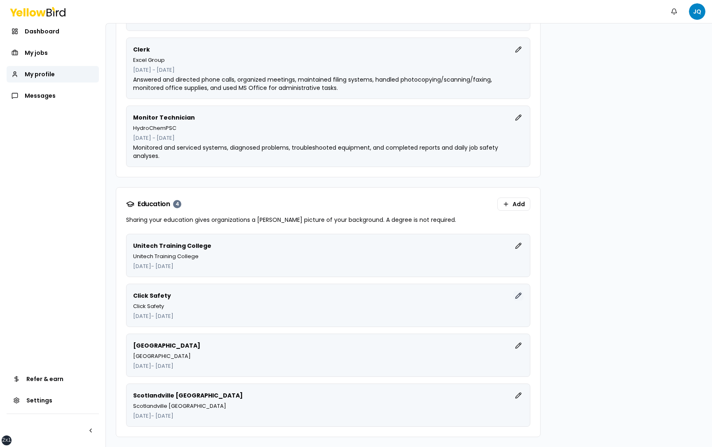
click at [520, 295] on button "Edit" at bounding box center [518, 295] width 10 height 10
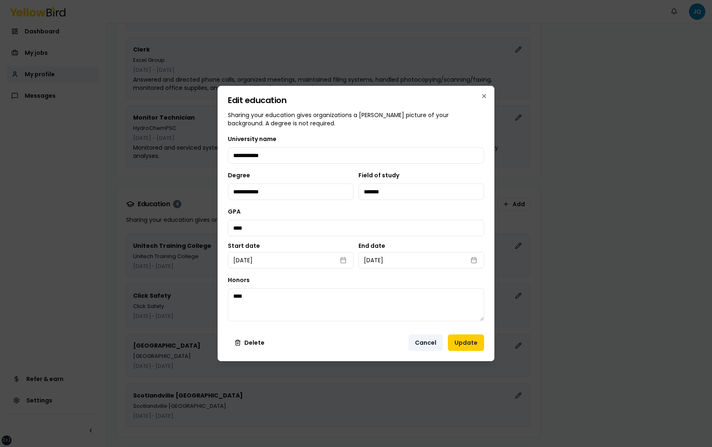
click at [428, 335] on button "Cancel" at bounding box center [425, 342] width 35 height 16
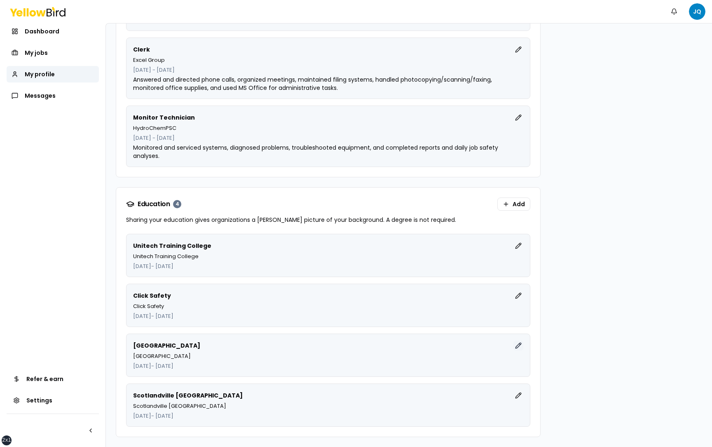
click at [516, 346] on button "Edit" at bounding box center [518, 345] width 10 height 10
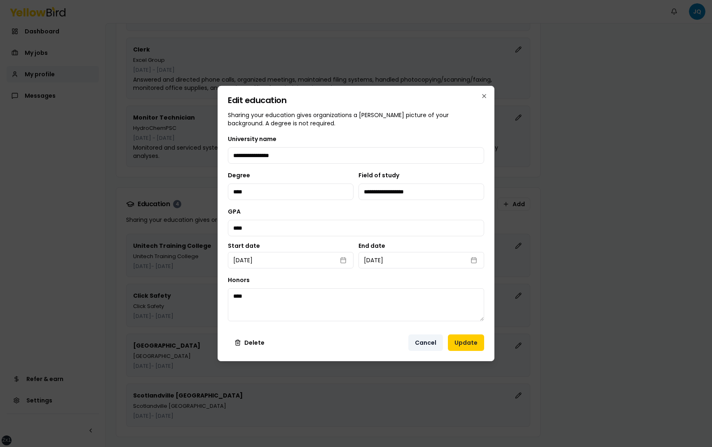
click at [426, 344] on button "Cancel" at bounding box center [425, 342] width 35 height 16
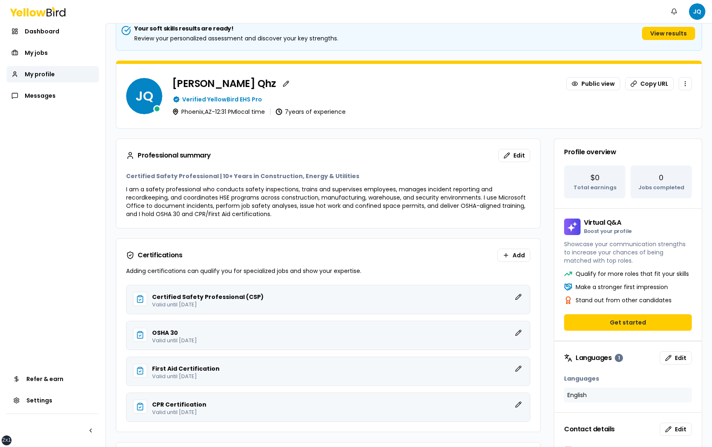
scroll to position [0, 0]
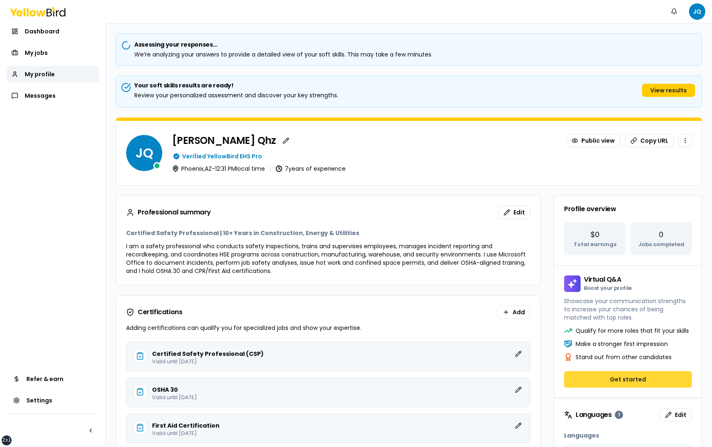
click at [635, 381] on button "Get started" at bounding box center [628, 379] width 128 height 16
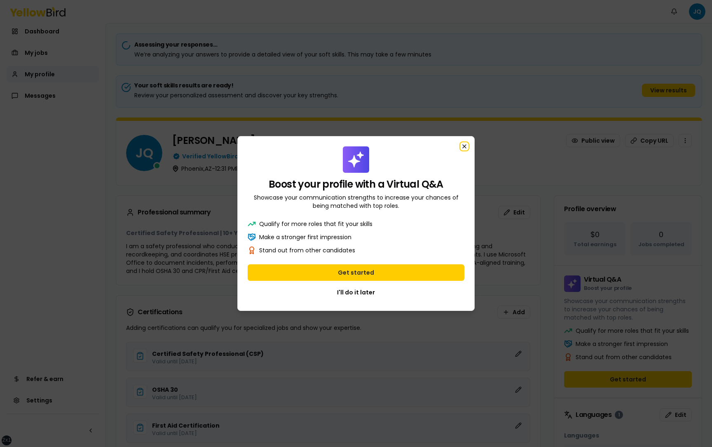
click at [464, 143] on icon "button" at bounding box center [464, 146] width 7 height 7
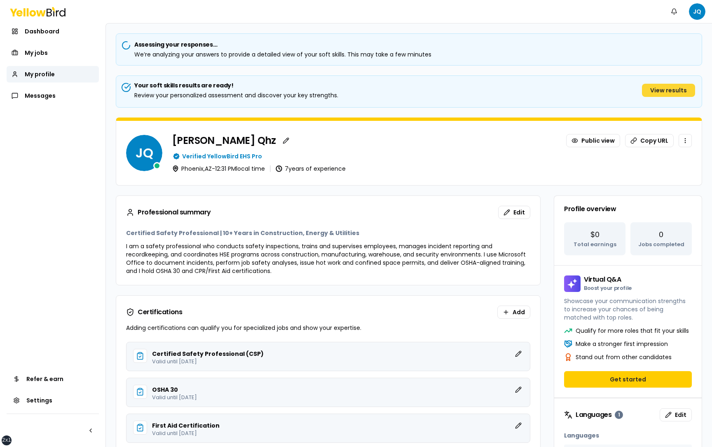
click at [670, 92] on button "View results" at bounding box center [668, 90] width 53 height 13
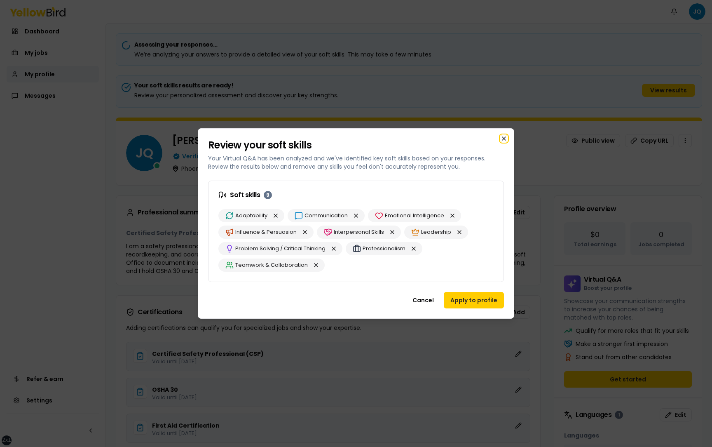
click at [503, 139] on icon "button" at bounding box center [504, 138] width 7 height 7
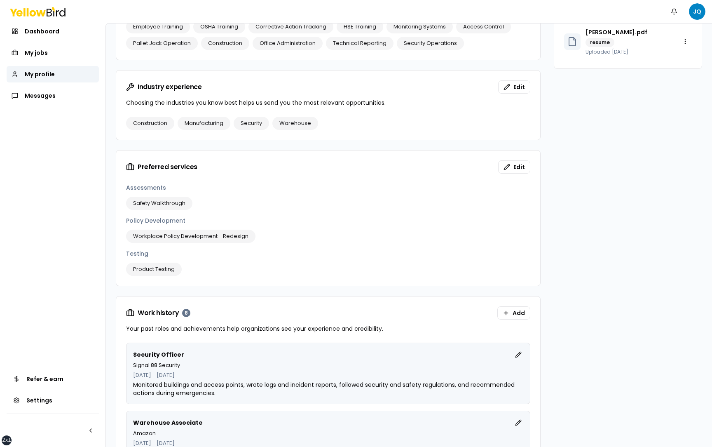
scroll to position [589, 0]
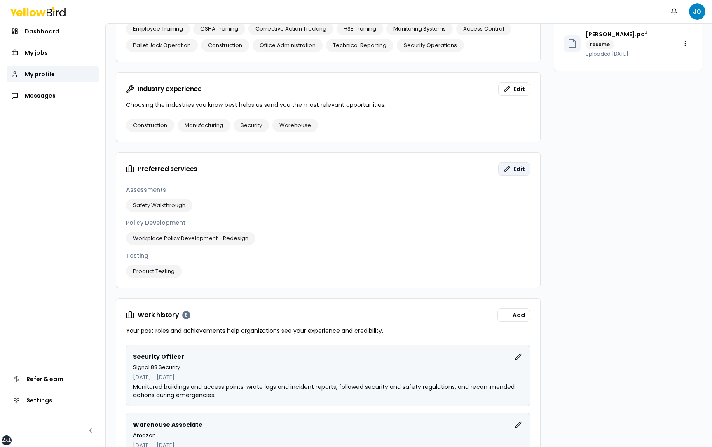
click at [516, 169] on span "Edit" at bounding box center [519, 169] width 12 height 8
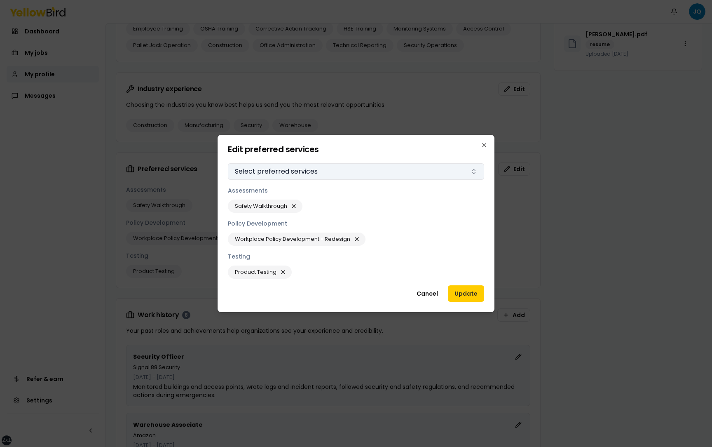
click at [445, 171] on button "Select preferred services" at bounding box center [356, 171] width 256 height 16
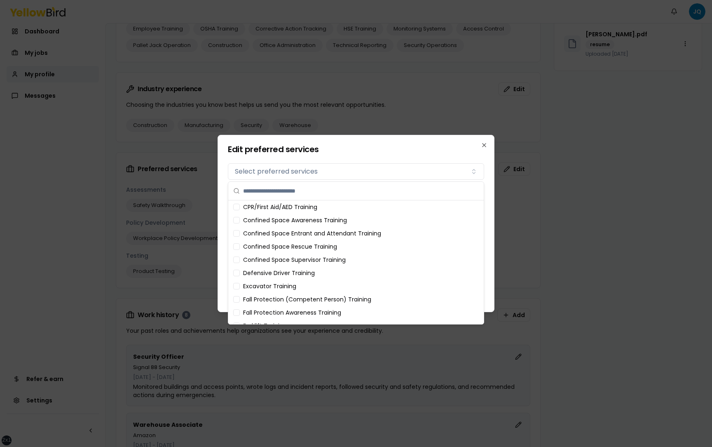
scroll to position [0, 0]
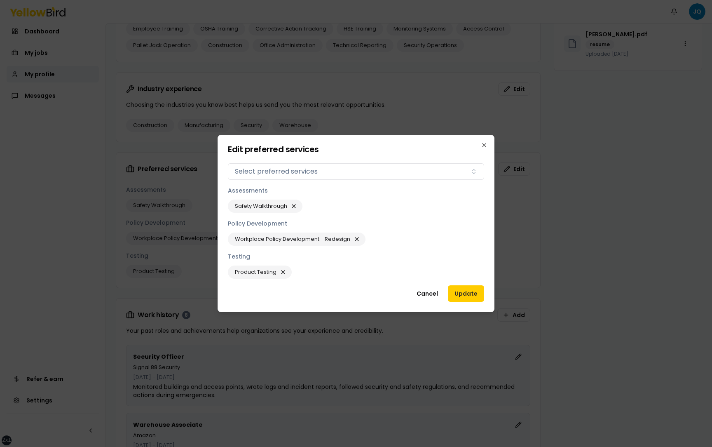
click at [438, 145] on h2 "Edit preferred services" at bounding box center [356, 149] width 256 height 8
click at [431, 295] on button "Cancel" at bounding box center [427, 293] width 35 height 16
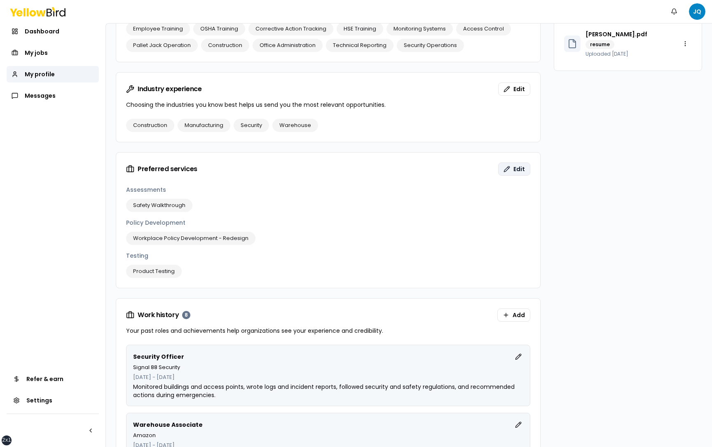
click at [516, 169] on span "Edit" at bounding box center [519, 169] width 12 height 8
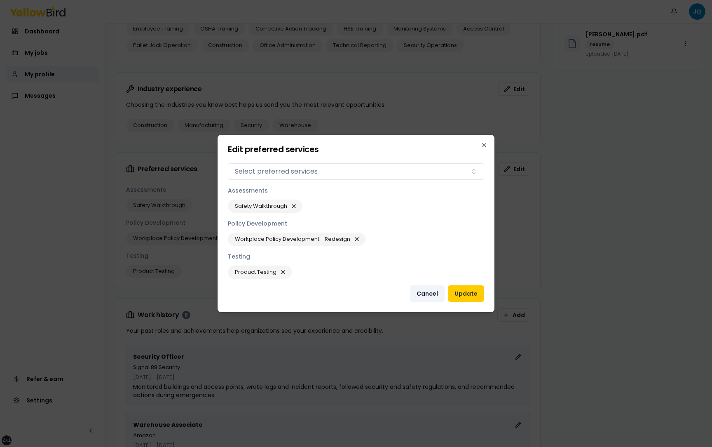
click at [429, 291] on button "Cancel" at bounding box center [427, 293] width 35 height 16
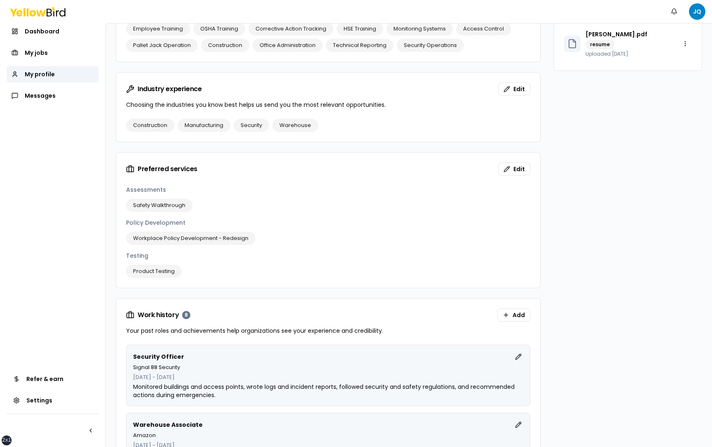
click at [429, 291] on div "Professional summary Edit Certified Safety Professional | 10+ Years in Construc…" at bounding box center [328, 379] width 425 height 1545
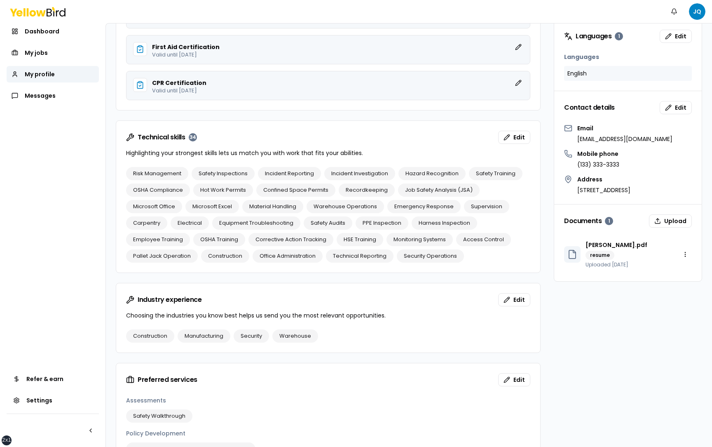
scroll to position [372, 0]
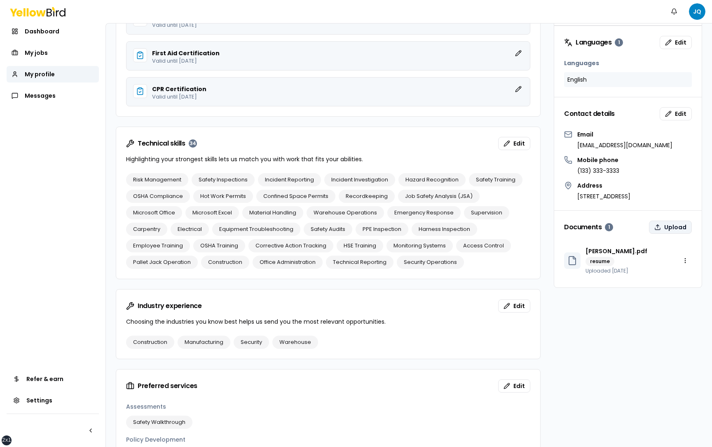
click at [667, 225] on button "Upload" at bounding box center [670, 226] width 43 height 13
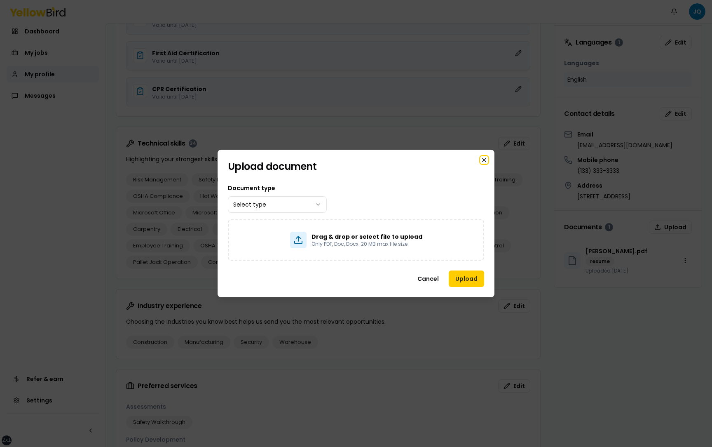
click at [483, 159] on icon "button" at bounding box center [483, 159] width 3 height 3
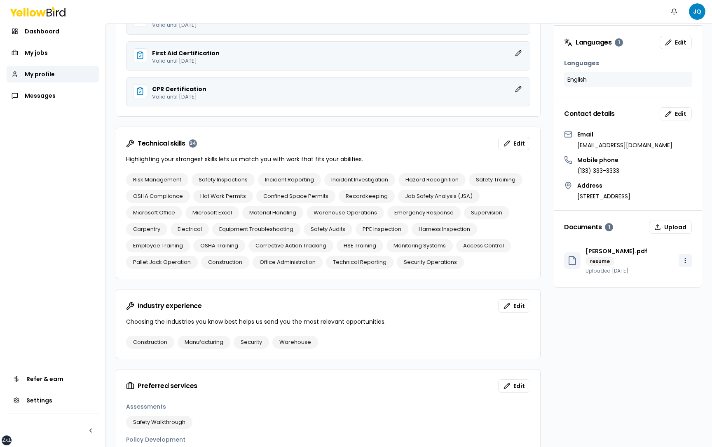
click at [684, 260] on html "xs sm md lg xl 2xl Notifications JQ Dashboard My jobs My profile Messages Refer…" at bounding box center [356, 223] width 712 height 447
click at [665, 292] on div "Delete" at bounding box center [665, 290] width 49 height 13
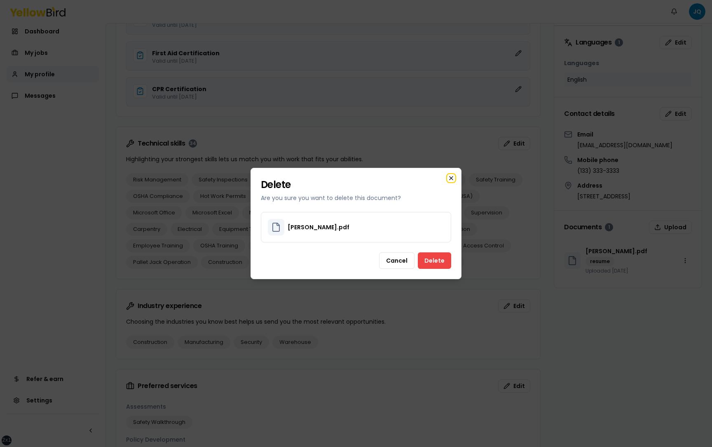
click at [452, 177] on icon "button" at bounding box center [451, 177] width 3 height 3
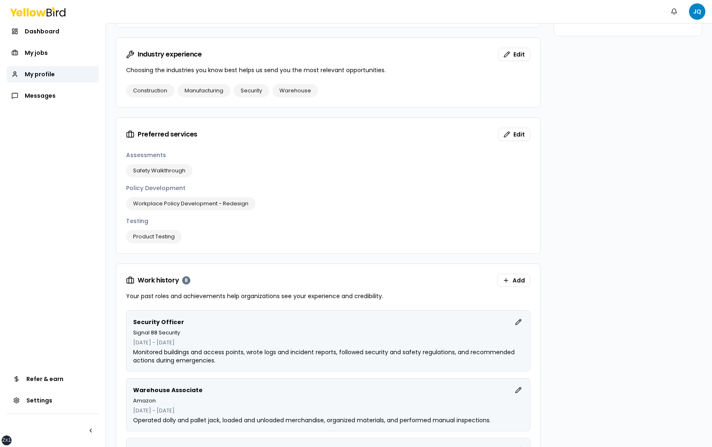
scroll to position [635, 0]
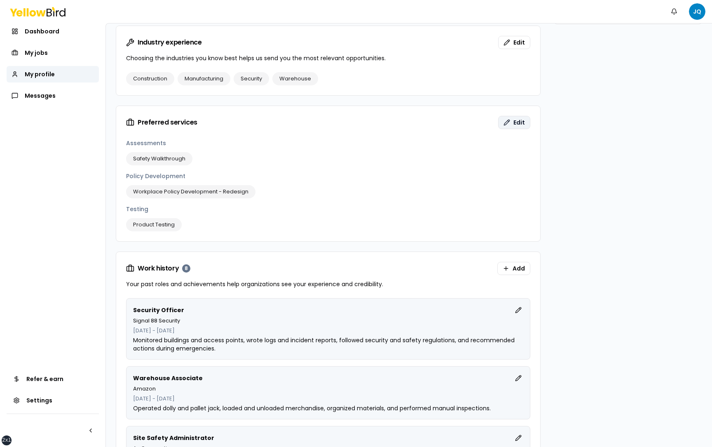
click at [512, 119] on button "Edit" at bounding box center [514, 122] width 32 height 13
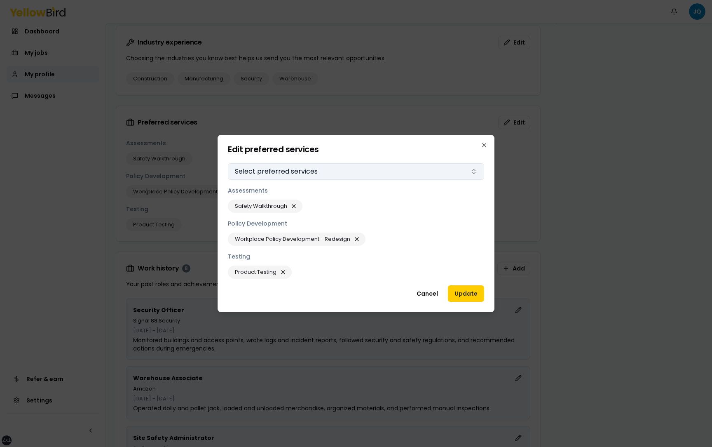
click at [459, 167] on button "Select preferred services" at bounding box center [356, 171] width 256 height 16
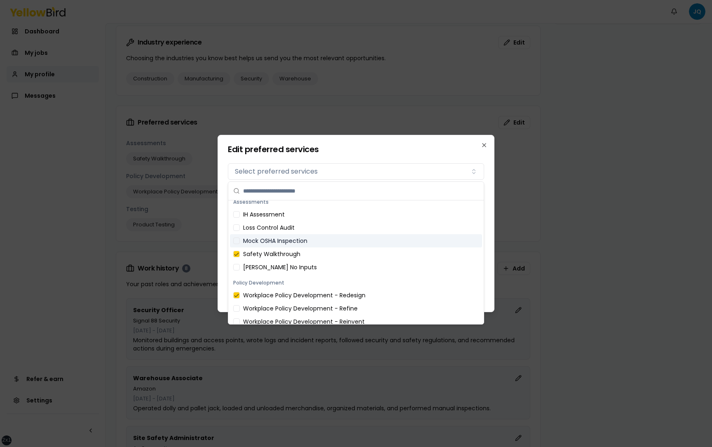
scroll to position [0, 0]
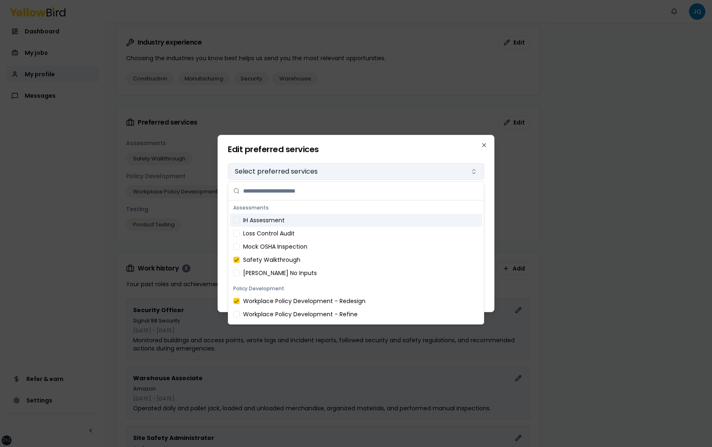
click at [471, 171] on button "Select preferred services" at bounding box center [356, 171] width 256 height 16
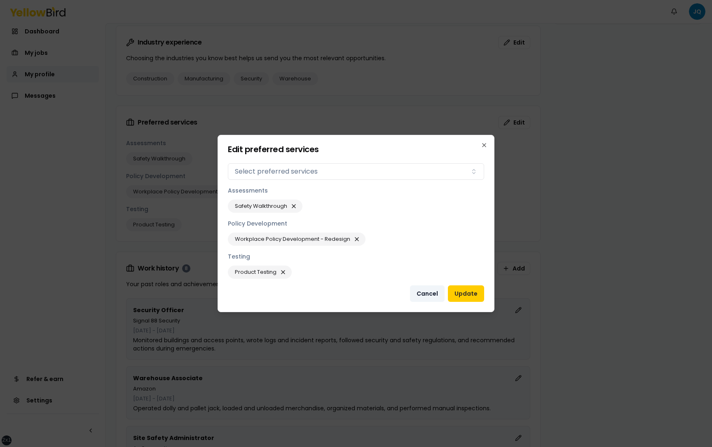
click at [433, 293] on button "Cancel" at bounding box center [427, 293] width 35 height 16
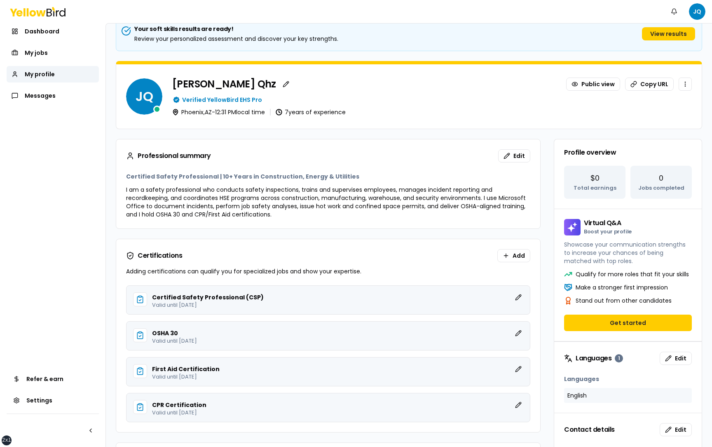
scroll to position [57, 0]
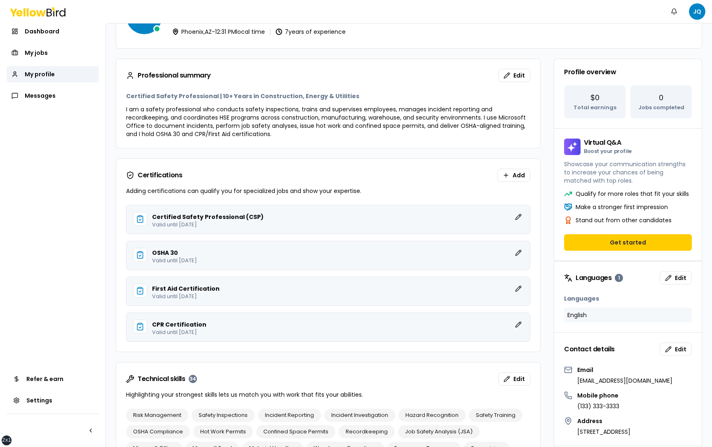
scroll to position [0, 0]
